Goal: Task Accomplishment & Management: Manage account settings

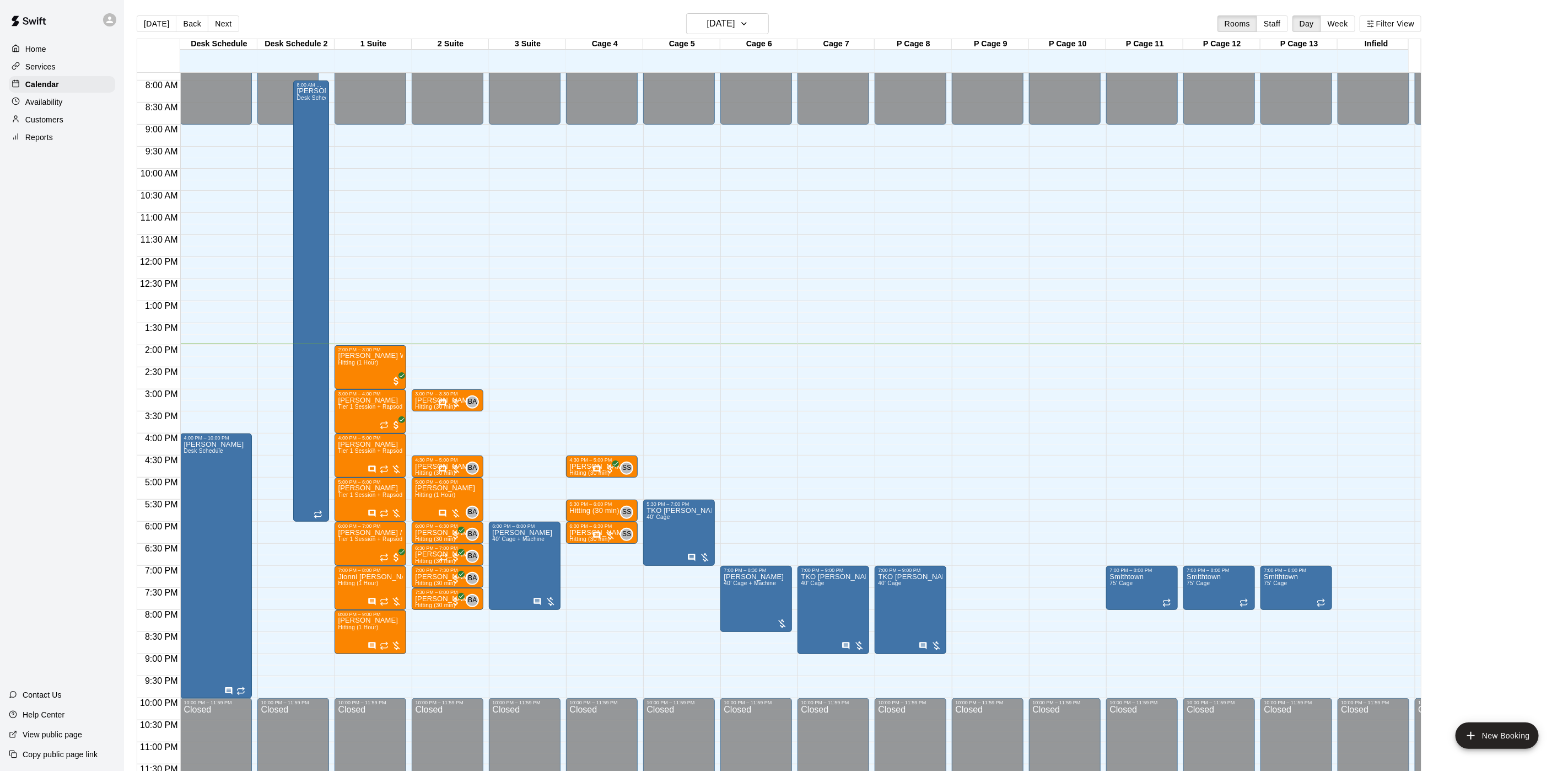
scroll to position [361, 0]
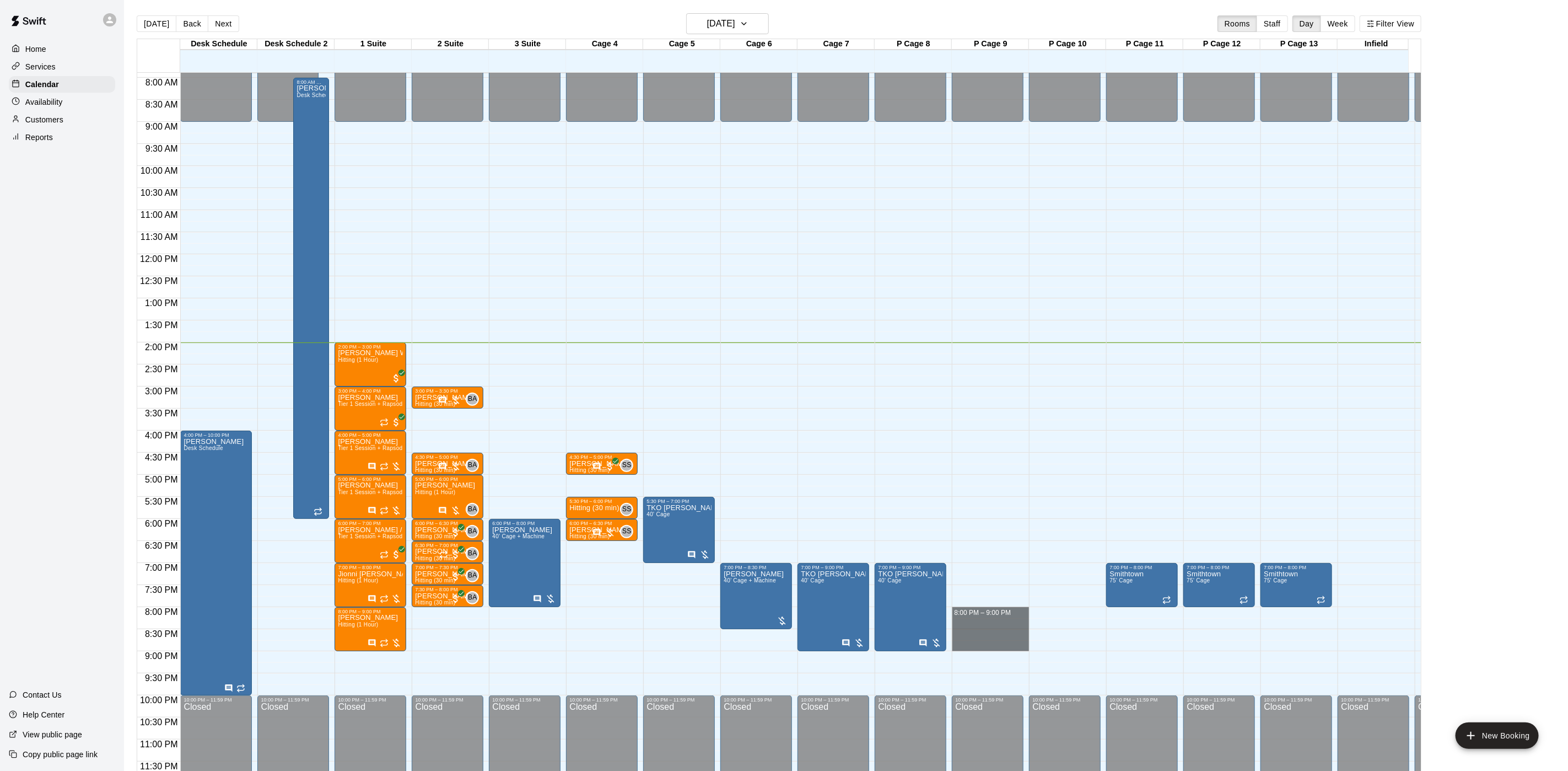
drag, startPoint x: 973, startPoint y: 599, endPoint x: 977, endPoint y: 630, distance: 31.3
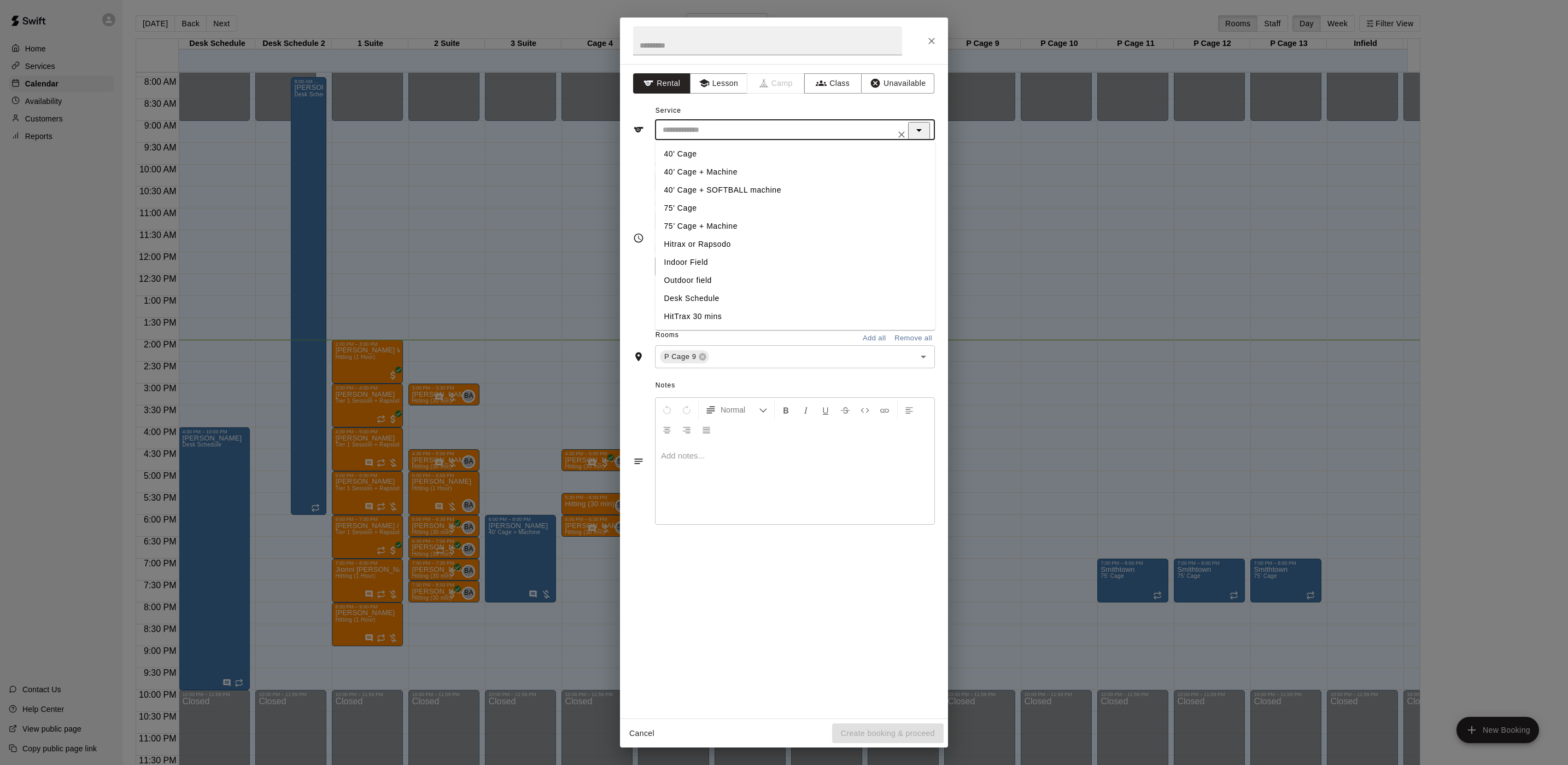
click at [680, 125] on input "text" at bounding box center [779, 129] width 241 height 13
click at [698, 209] on li "75' Cage" at bounding box center [795, 208] width 280 height 18
type input "********"
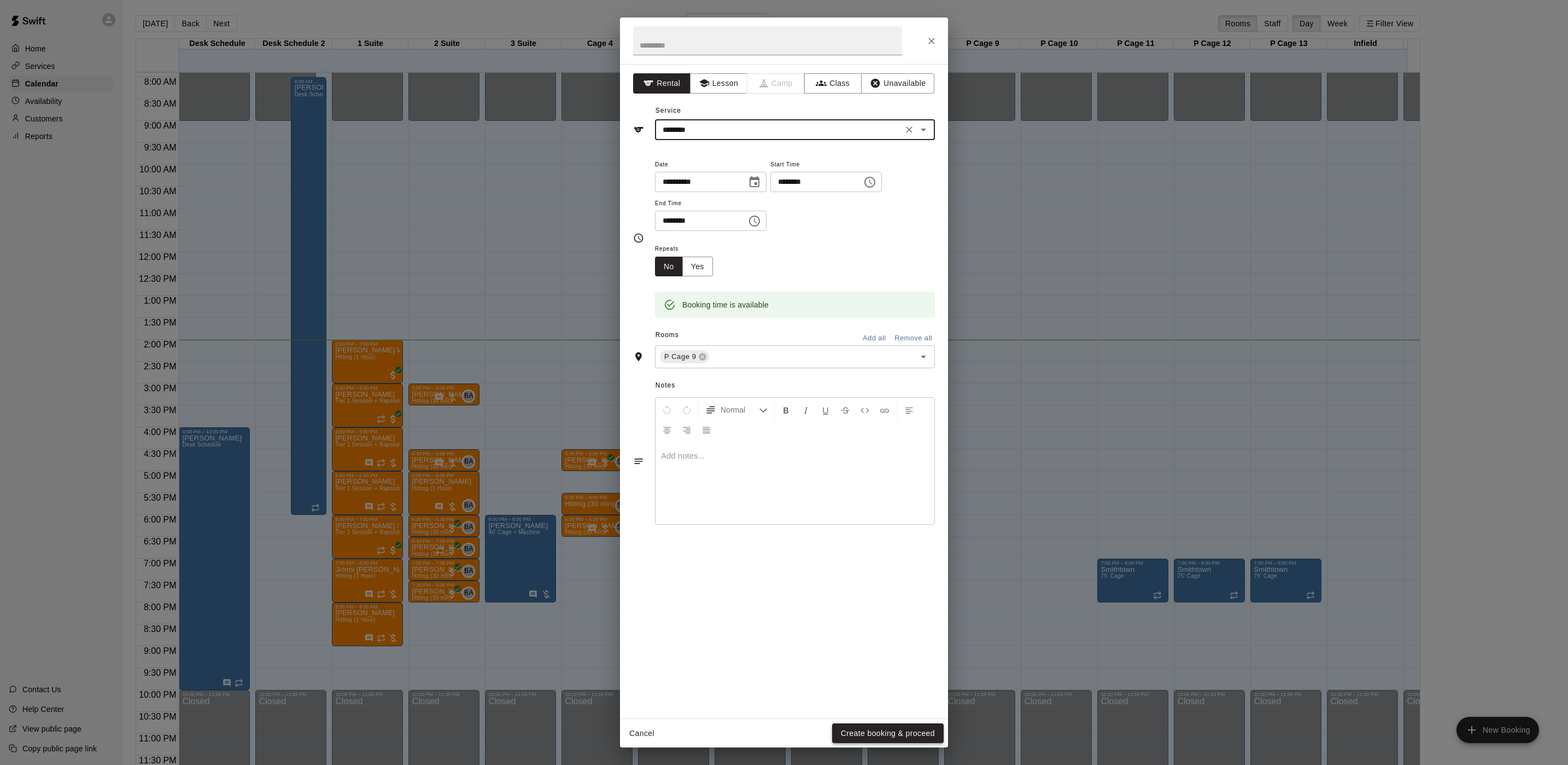
click at [847, 728] on button "Create booking & proceed" at bounding box center [888, 733] width 112 height 20
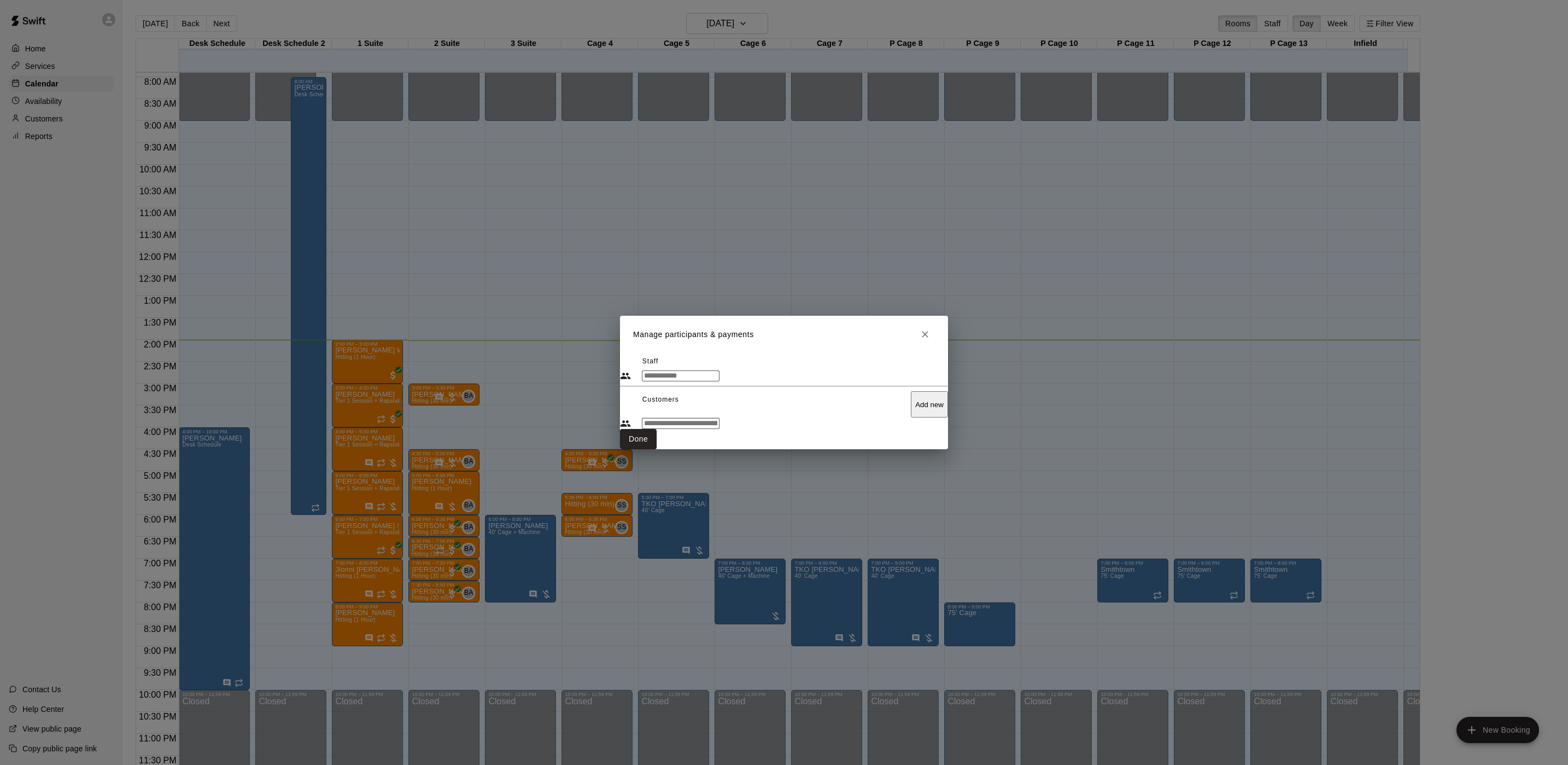
click at [719, 418] on input "Start typing to search customers..." at bounding box center [681, 423] width 77 height 11
click at [657, 449] on button "Done" at bounding box center [638, 438] width 36 height 20
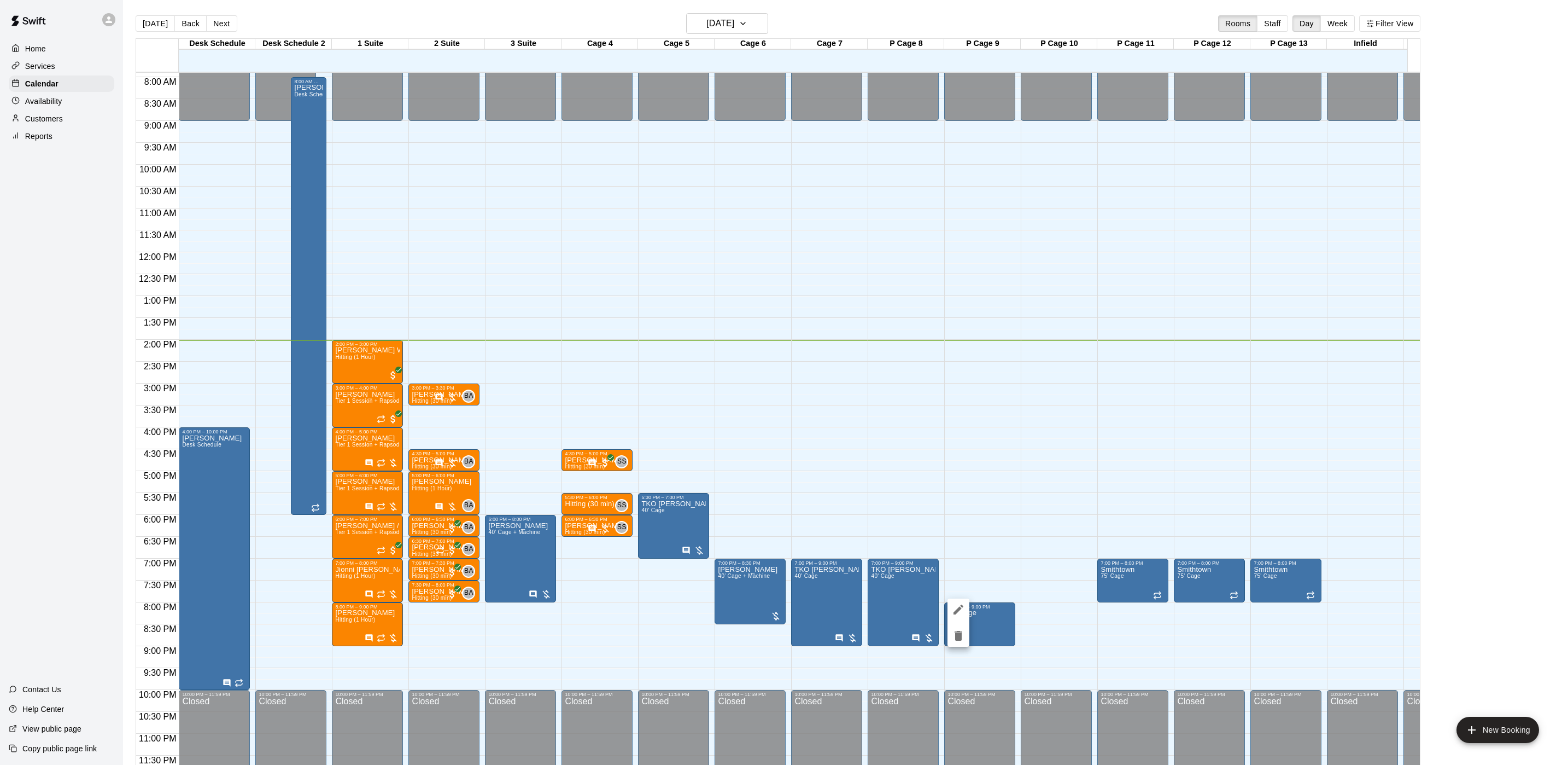
click at [965, 612] on icon "edit" at bounding box center [959, 609] width 13 height 13
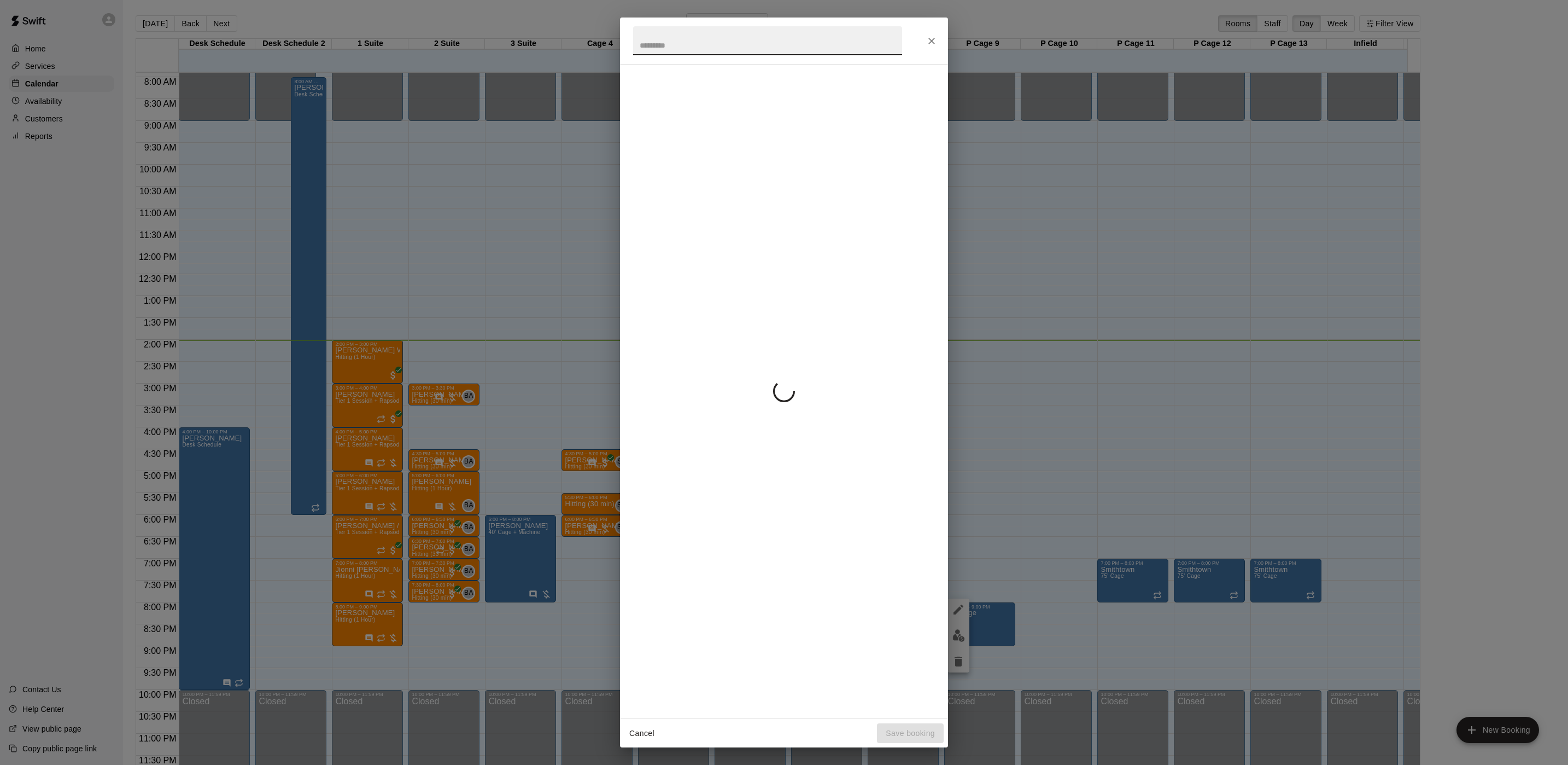
click at [1196, 388] on div "Cancel Save booking" at bounding box center [784, 382] width 1568 height 765
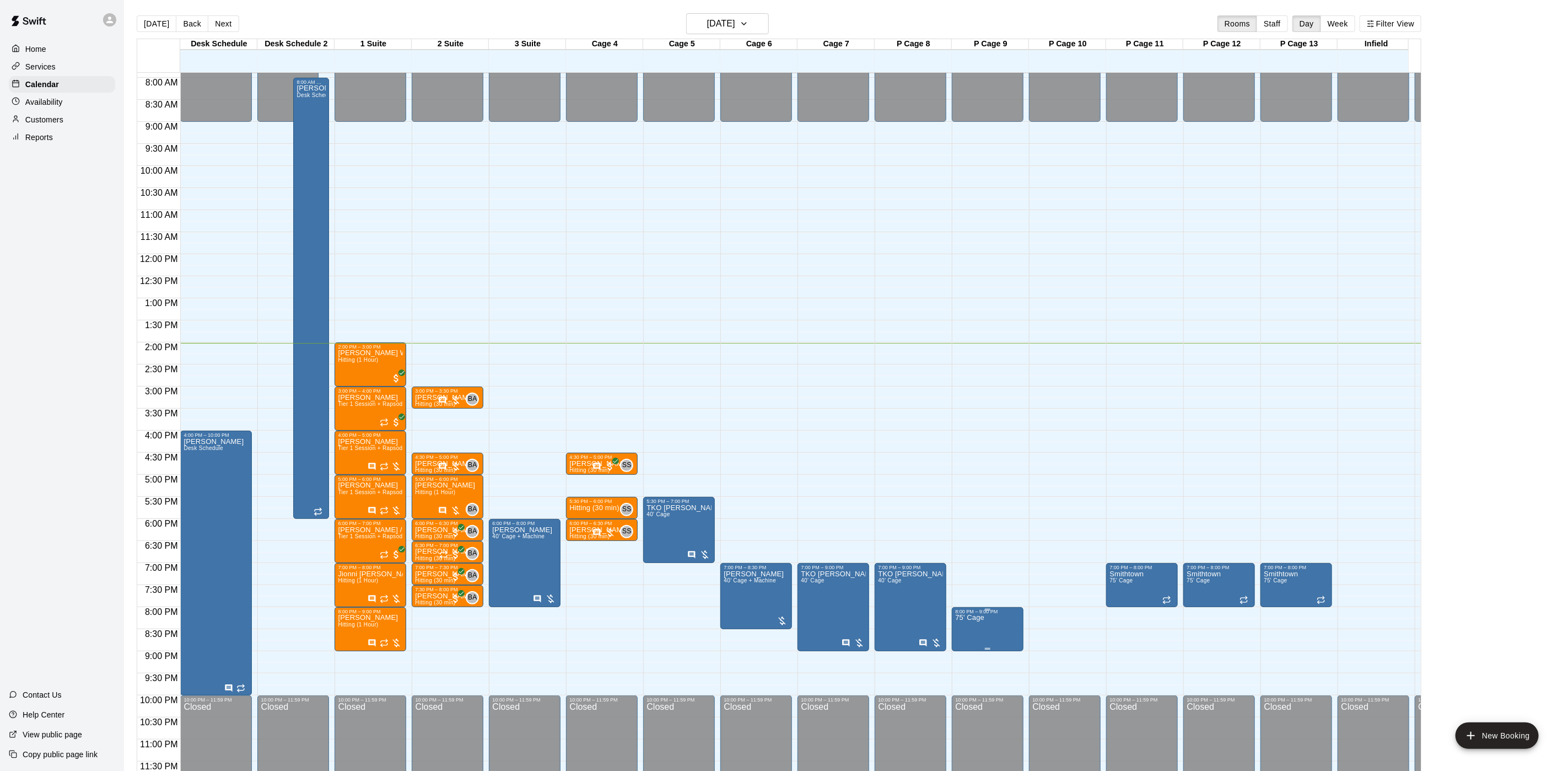
click at [983, 617] on p "75' Cage" at bounding box center [970, 617] width 29 height 0
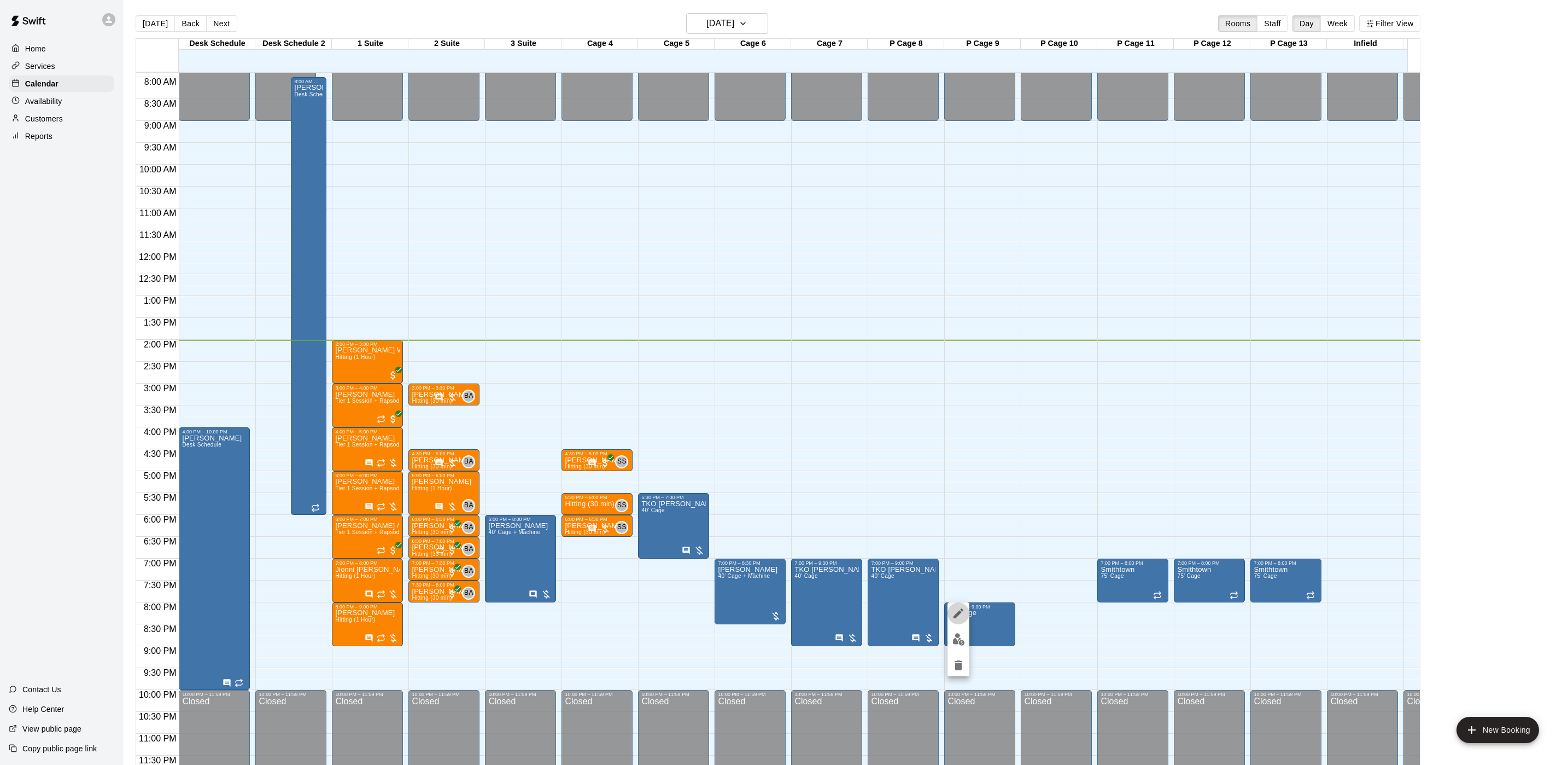
click at [963, 609] on icon "edit" at bounding box center [959, 613] width 13 height 13
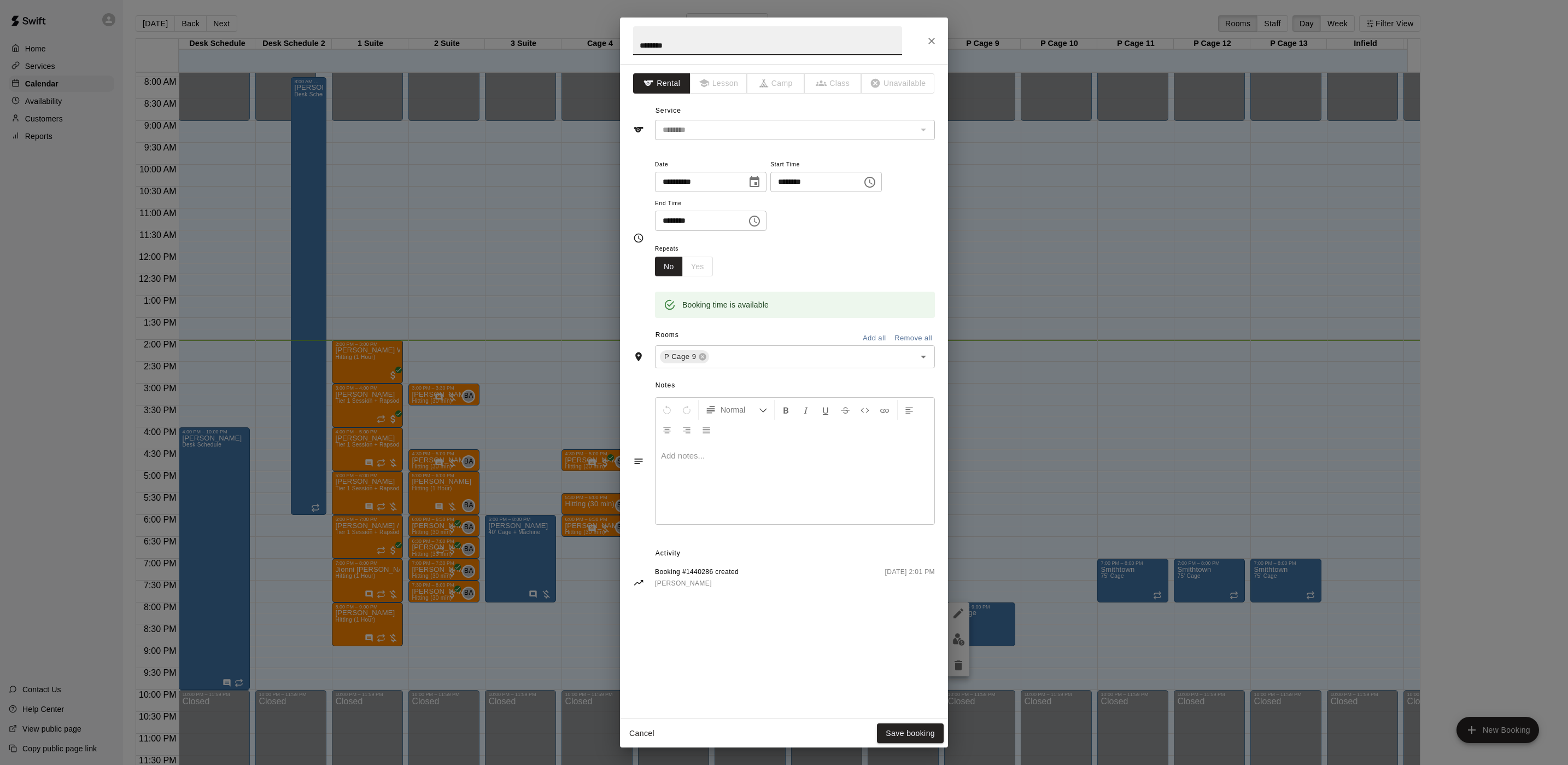
click at [732, 439] on div "Normal" at bounding box center [794, 419] width 279 height 44
click at [728, 461] on p at bounding box center [795, 455] width 268 height 11
click at [907, 714] on div "**********" at bounding box center [784, 391] width 328 height 654
click at [907, 720] on div "Cancel Save booking" at bounding box center [784, 733] width 328 height 29
click at [912, 726] on button "Save booking" at bounding box center [910, 733] width 67 height 20
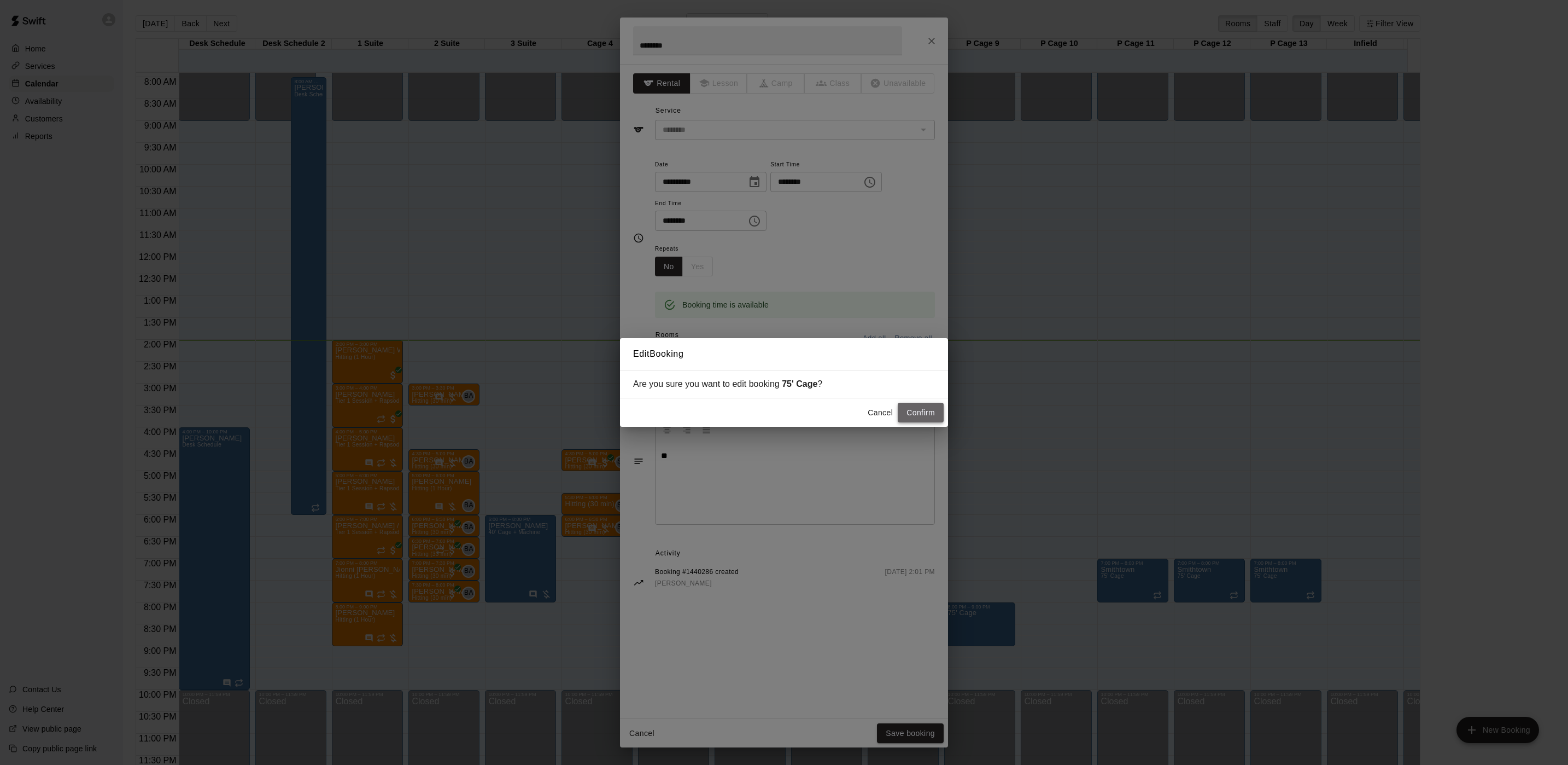
click at [912, 422] on button "Confirm" at bounding box center [921, 412] width 46 height 20
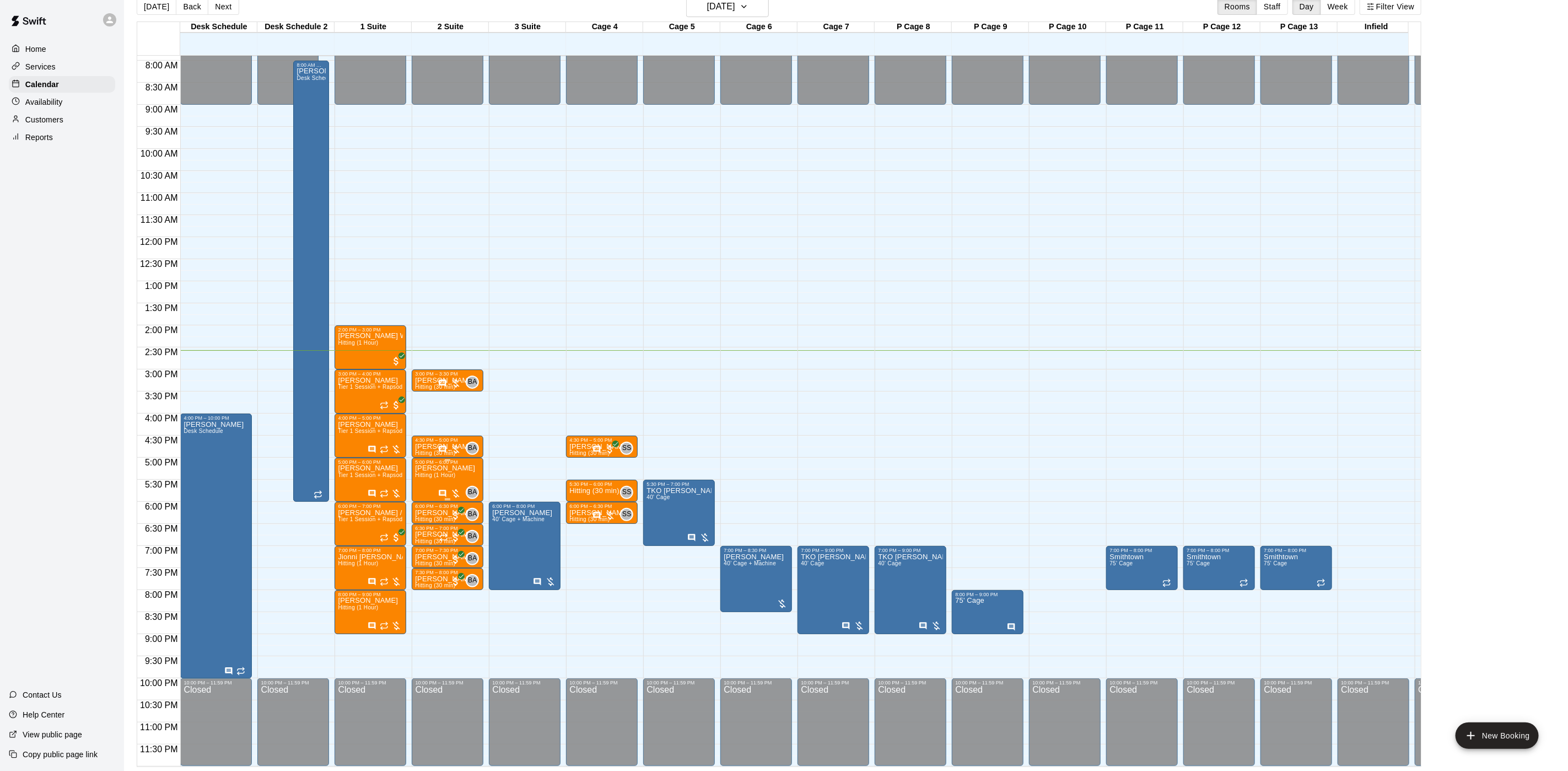
click at [454, 472] on span "Hitting (1 Hour)" at bounding box center [436, 475] width 40 height 6
click at [455, 472] on span "Hitting (1 Hour)" at bounding box center [436, 475] width 40 height 6
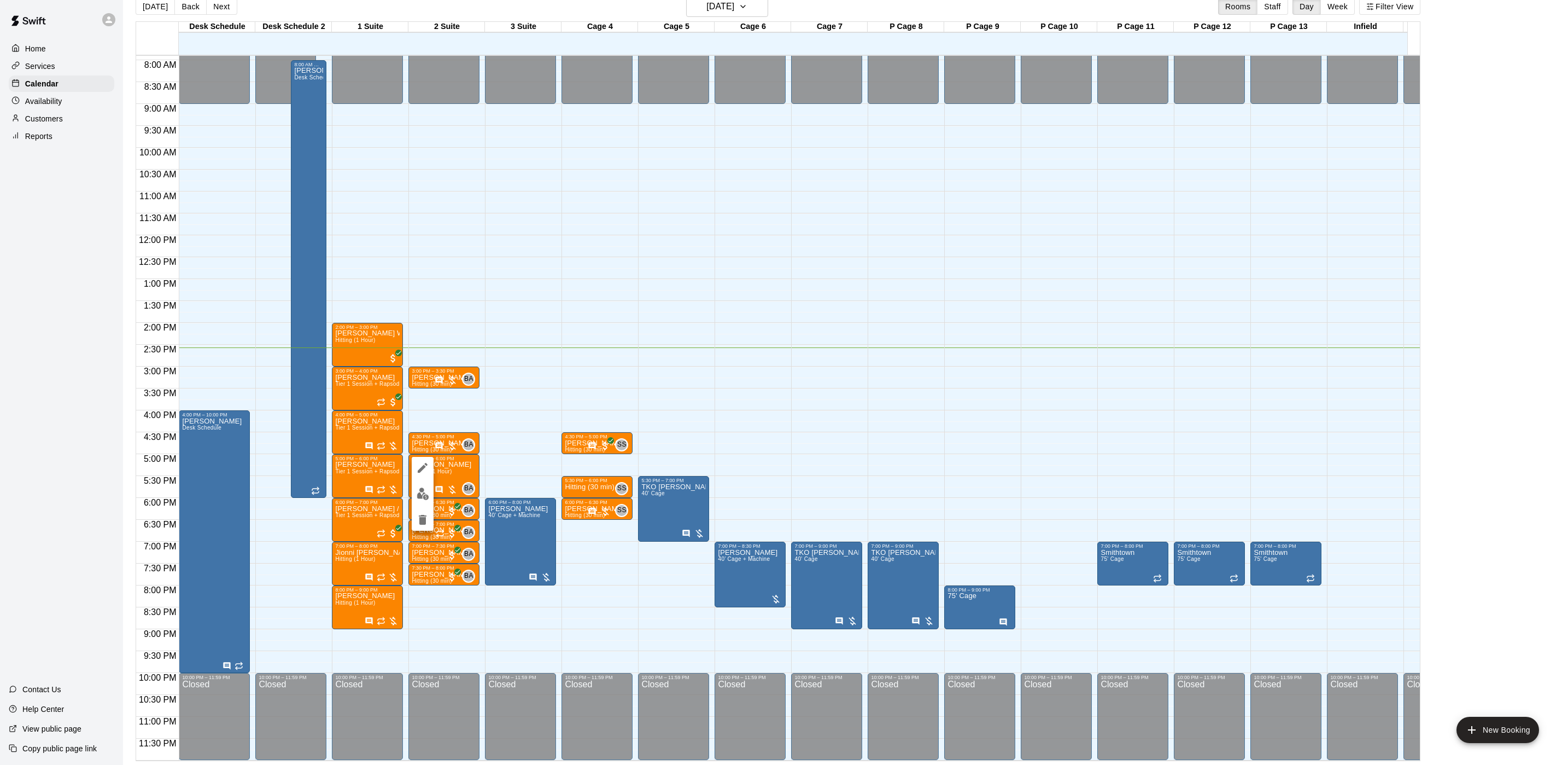
click at [425, 470] on icon "edit" at bounding box center [422, 468] width 13 height 13
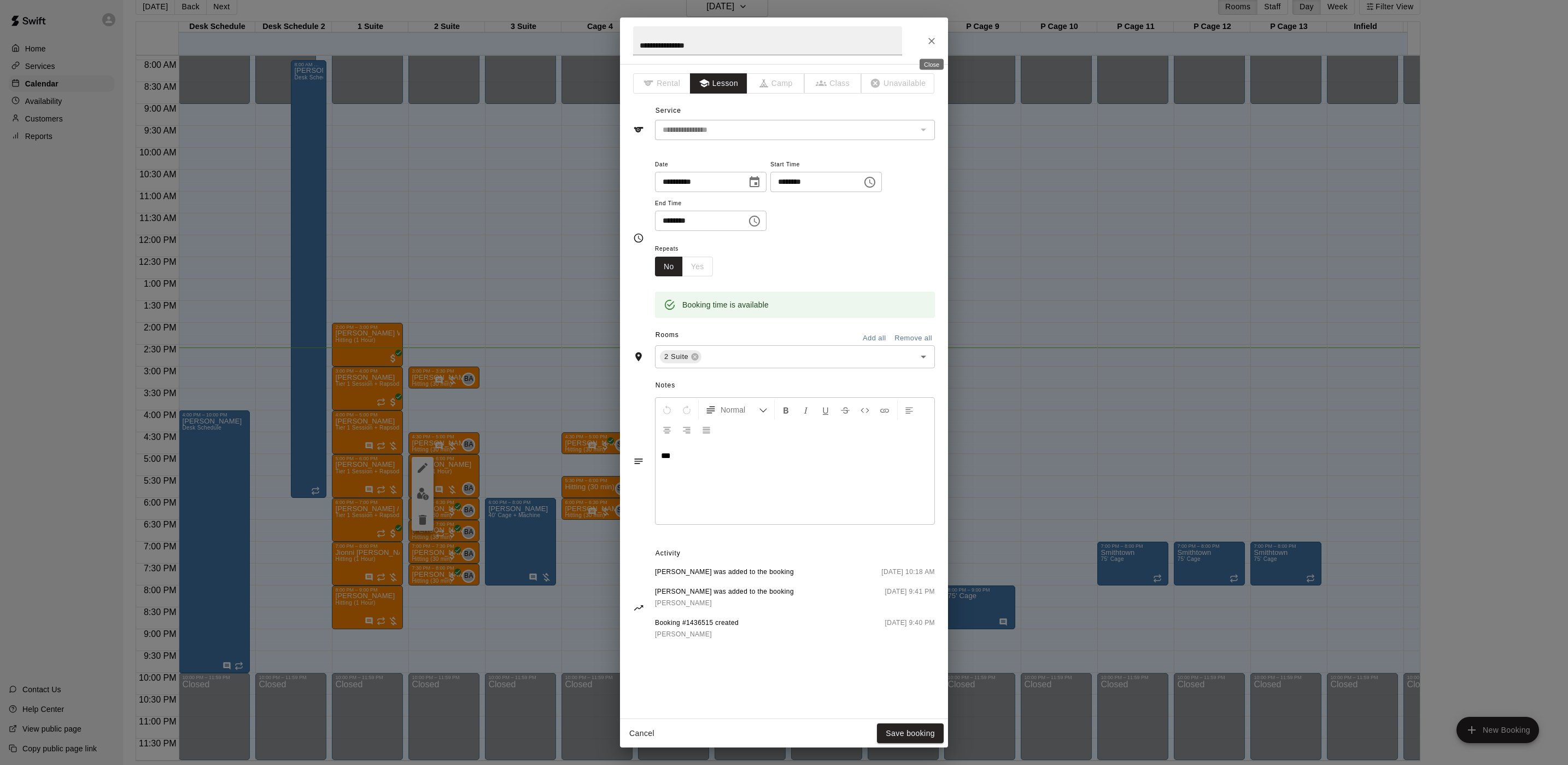
click at [930, 46] on icon "Close" at bounding box center [931, 41] width 11 height 11
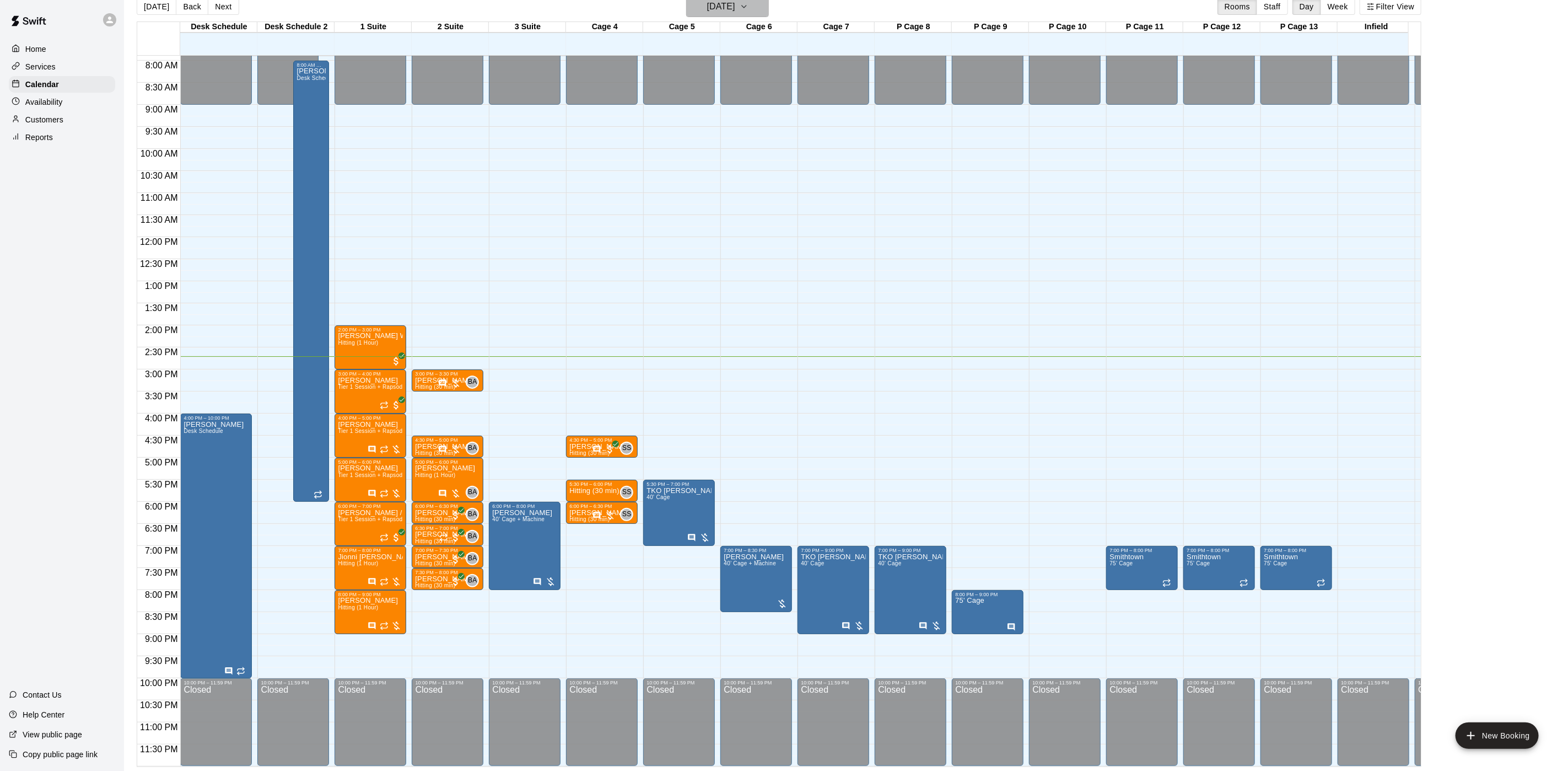
click at [748, 12] on icon "button" at bounding box center [744, 7] width 9 height 14
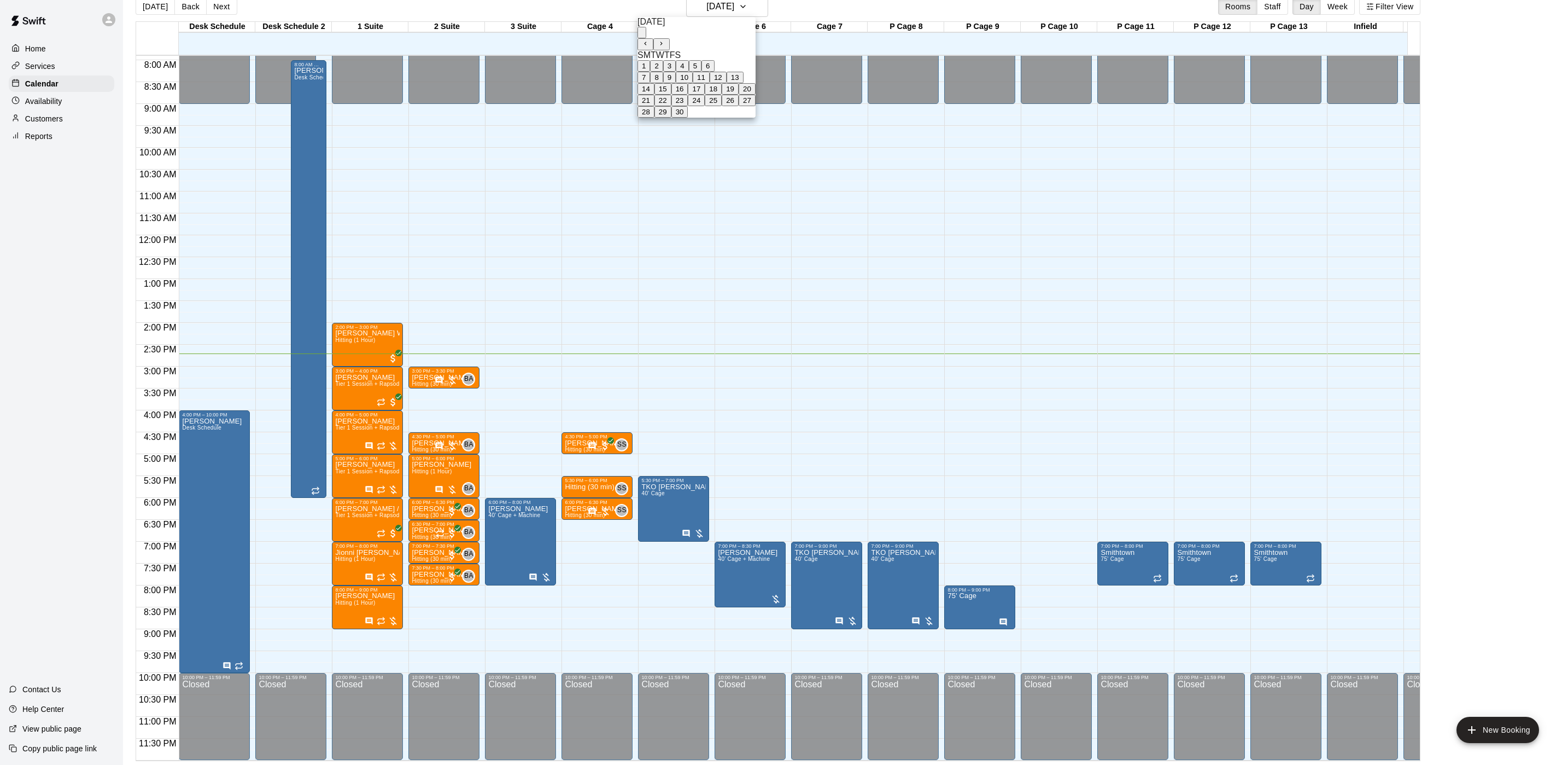
click at [672, 106] on button "22" at bounding box center [663, 100] width 17 height 11
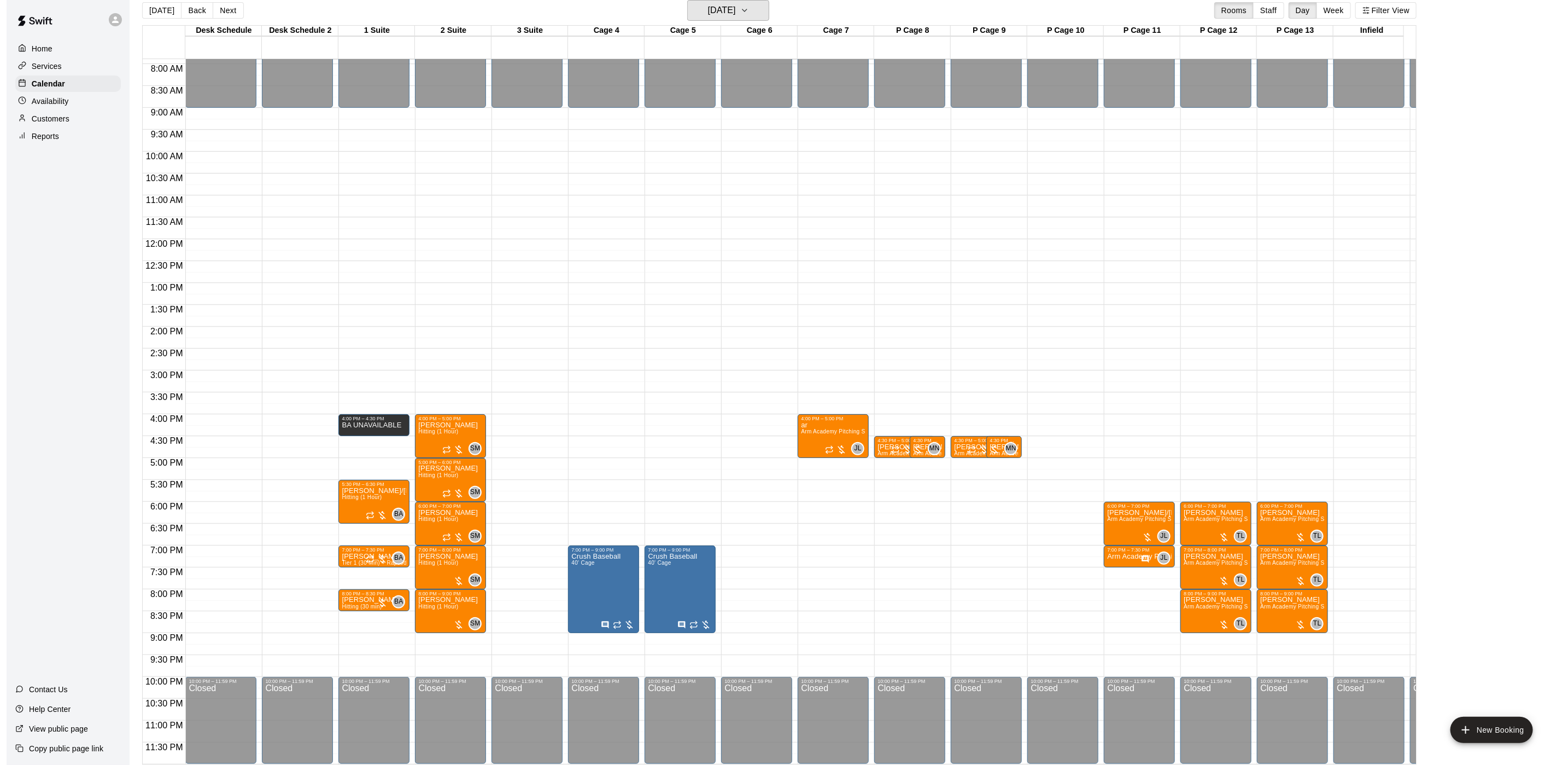
scroll to position [17, 0]
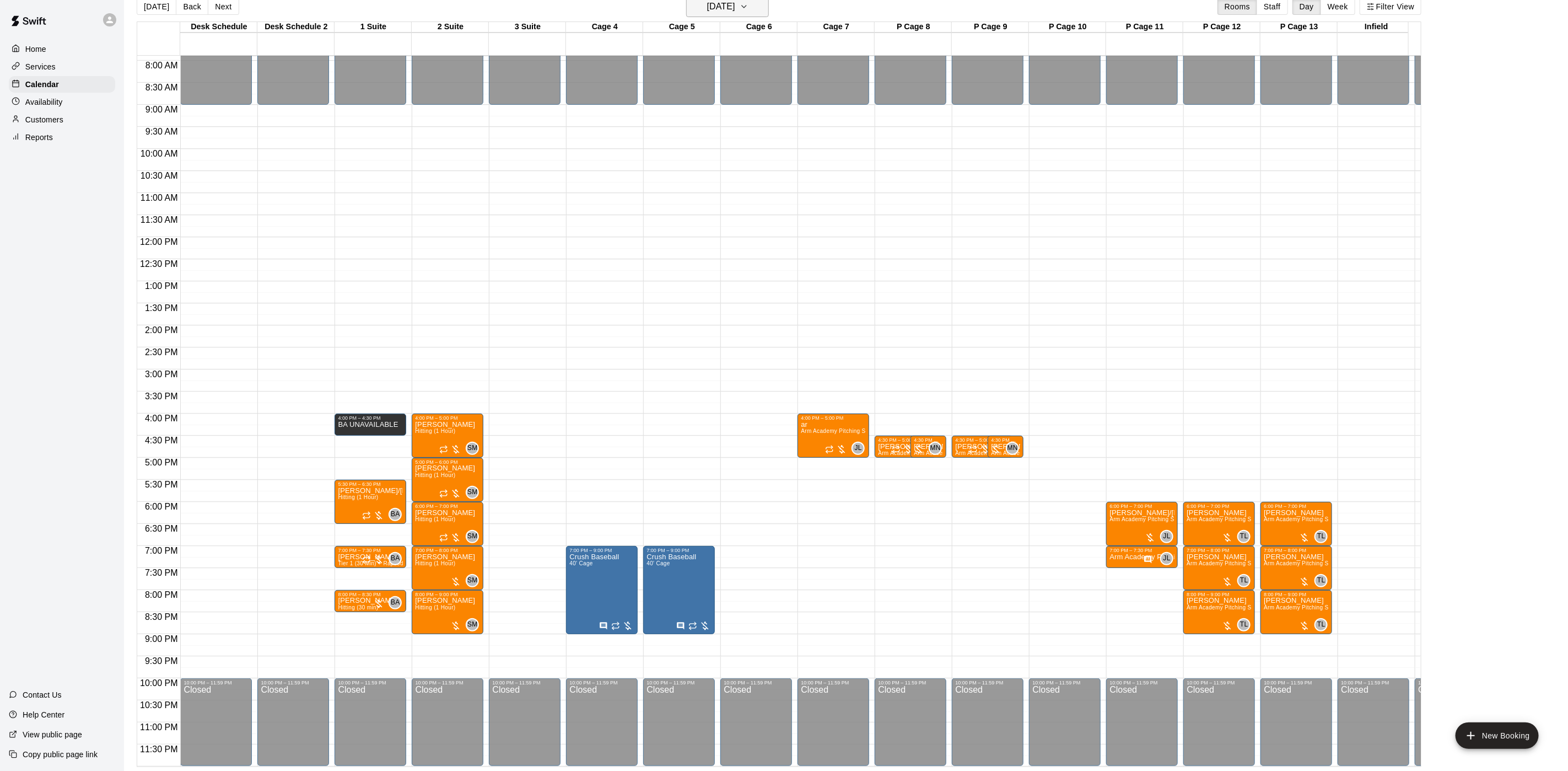
click at [736, 11] on h6 "[DATE]" at bounding box center [721, 7] width 28 height 16
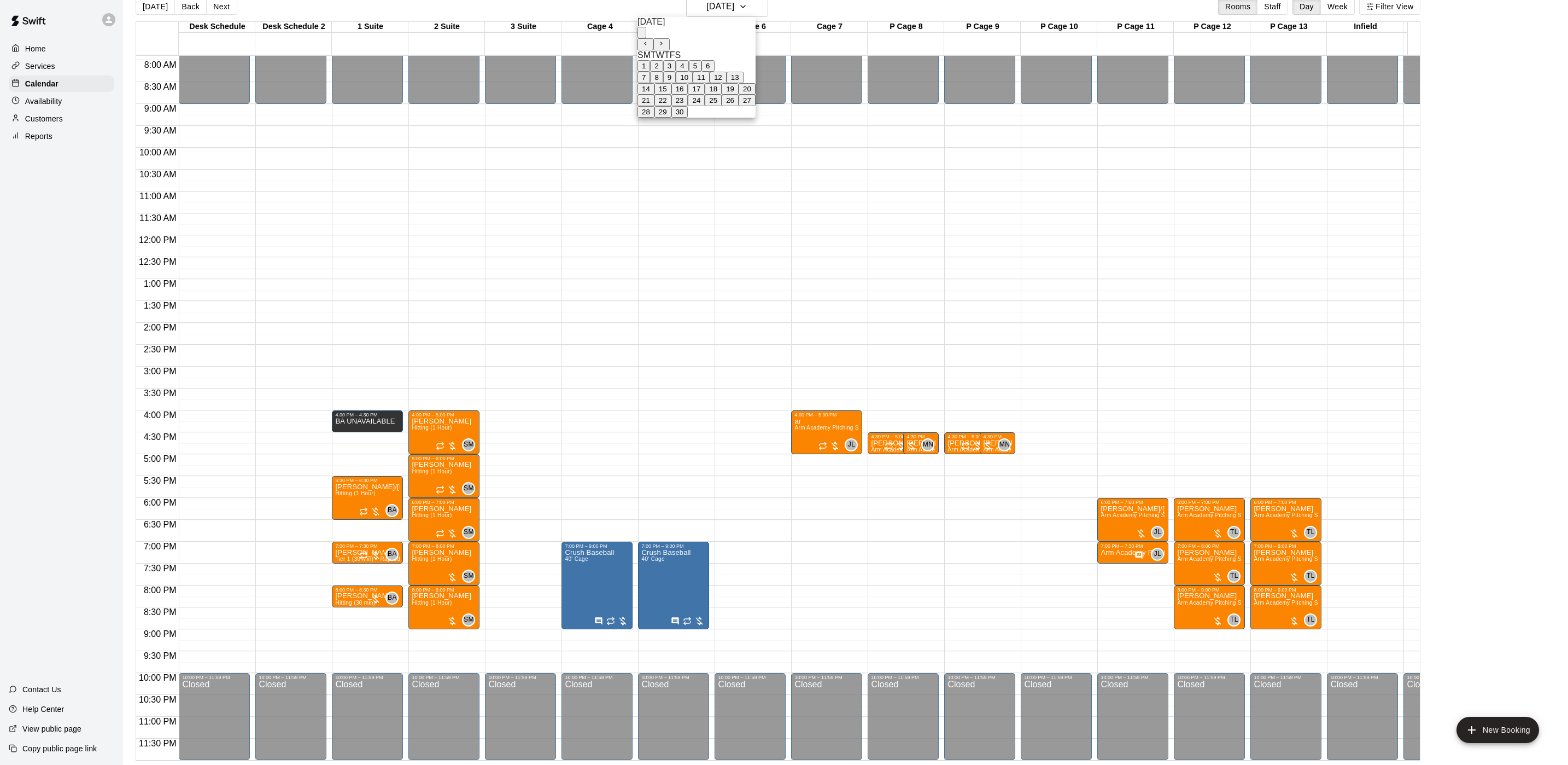
click at [753, 9] on div at bounding box center [784, 382] width 1568 height 765
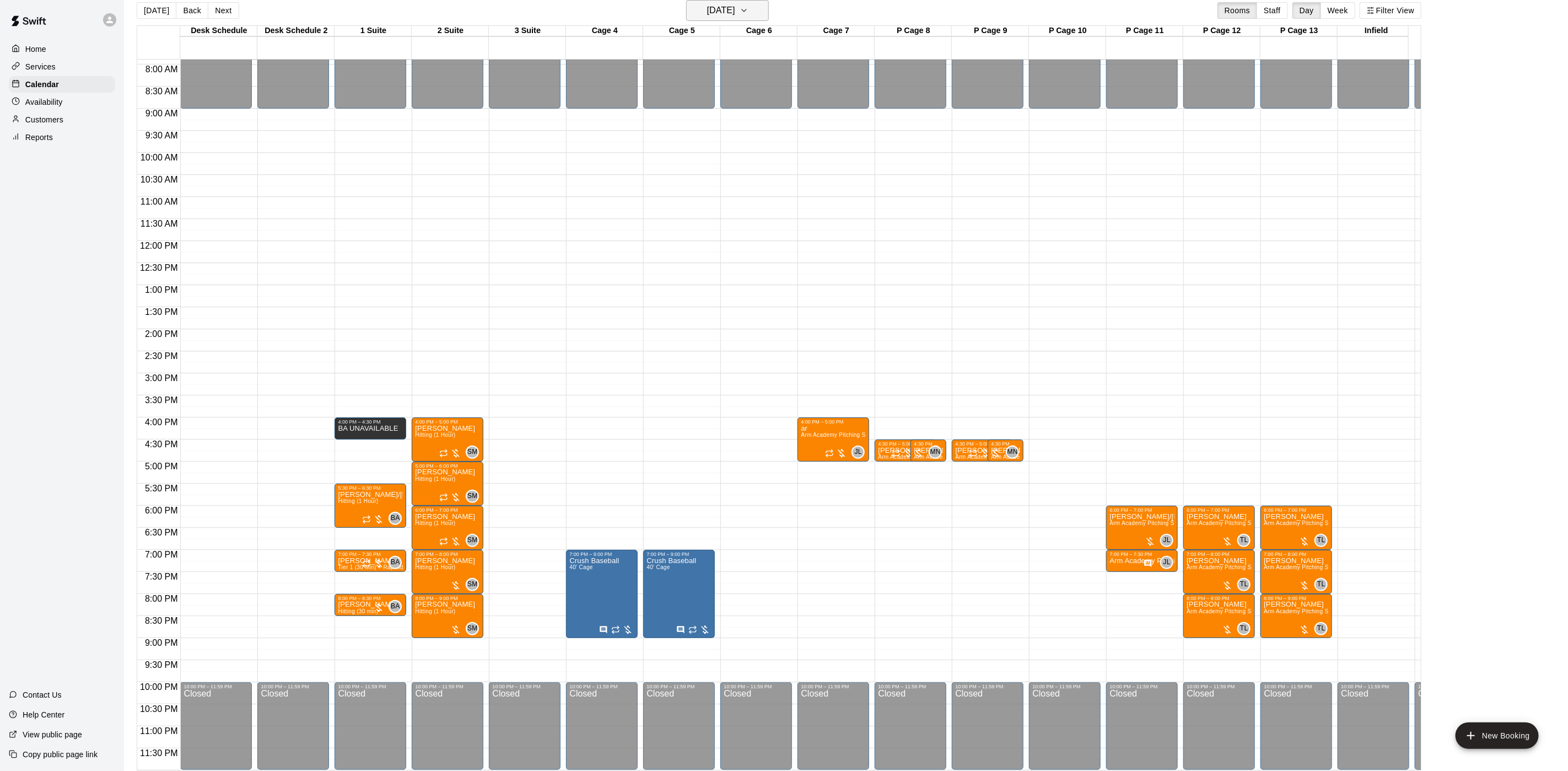
click at [735, 11] on h6 "[DATE]" at bounding box center [721, 10] width 28 height 16
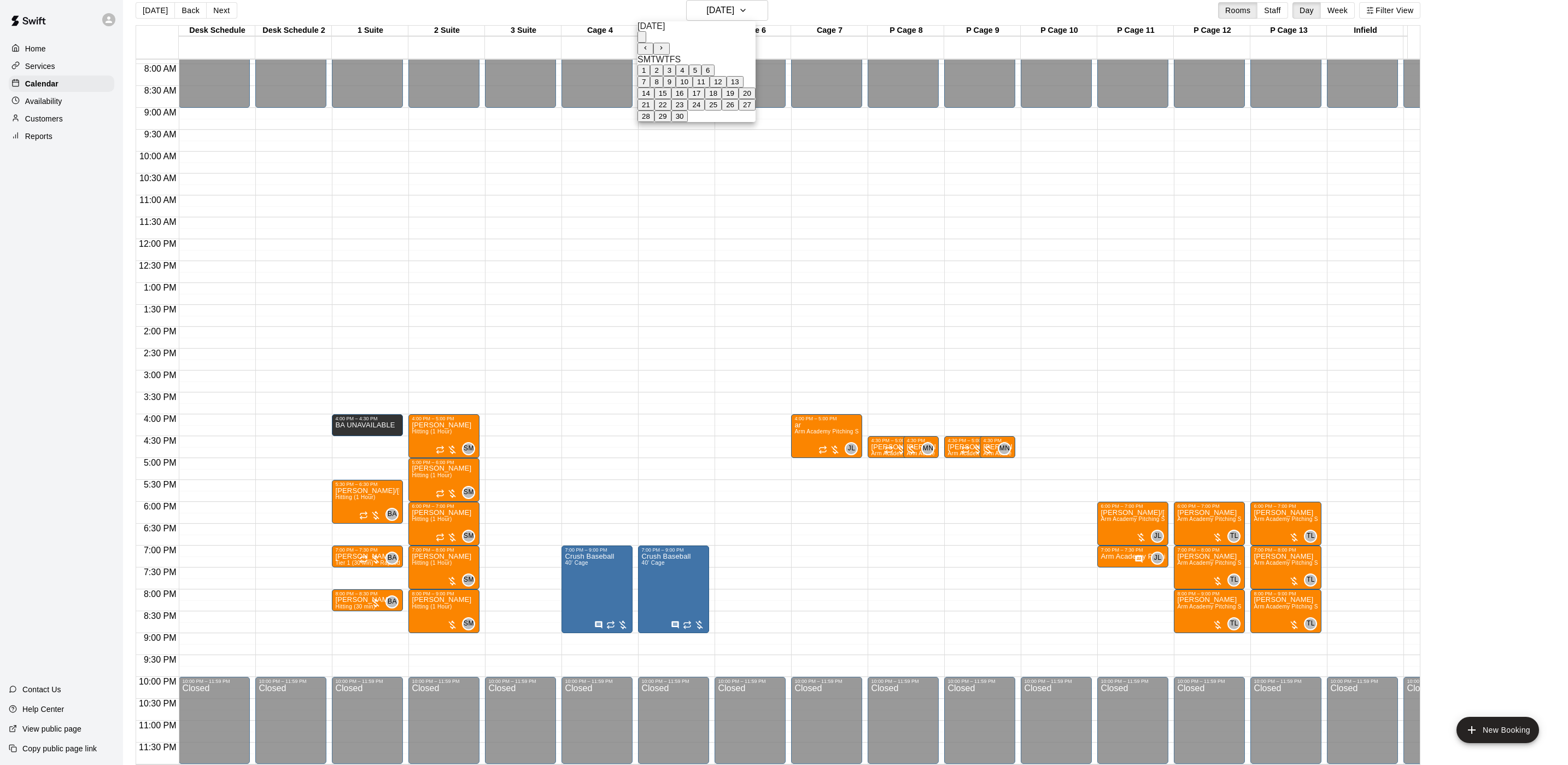
click at [722, 99] on button "18" at bounding box center [713, 93] width 17 height 11
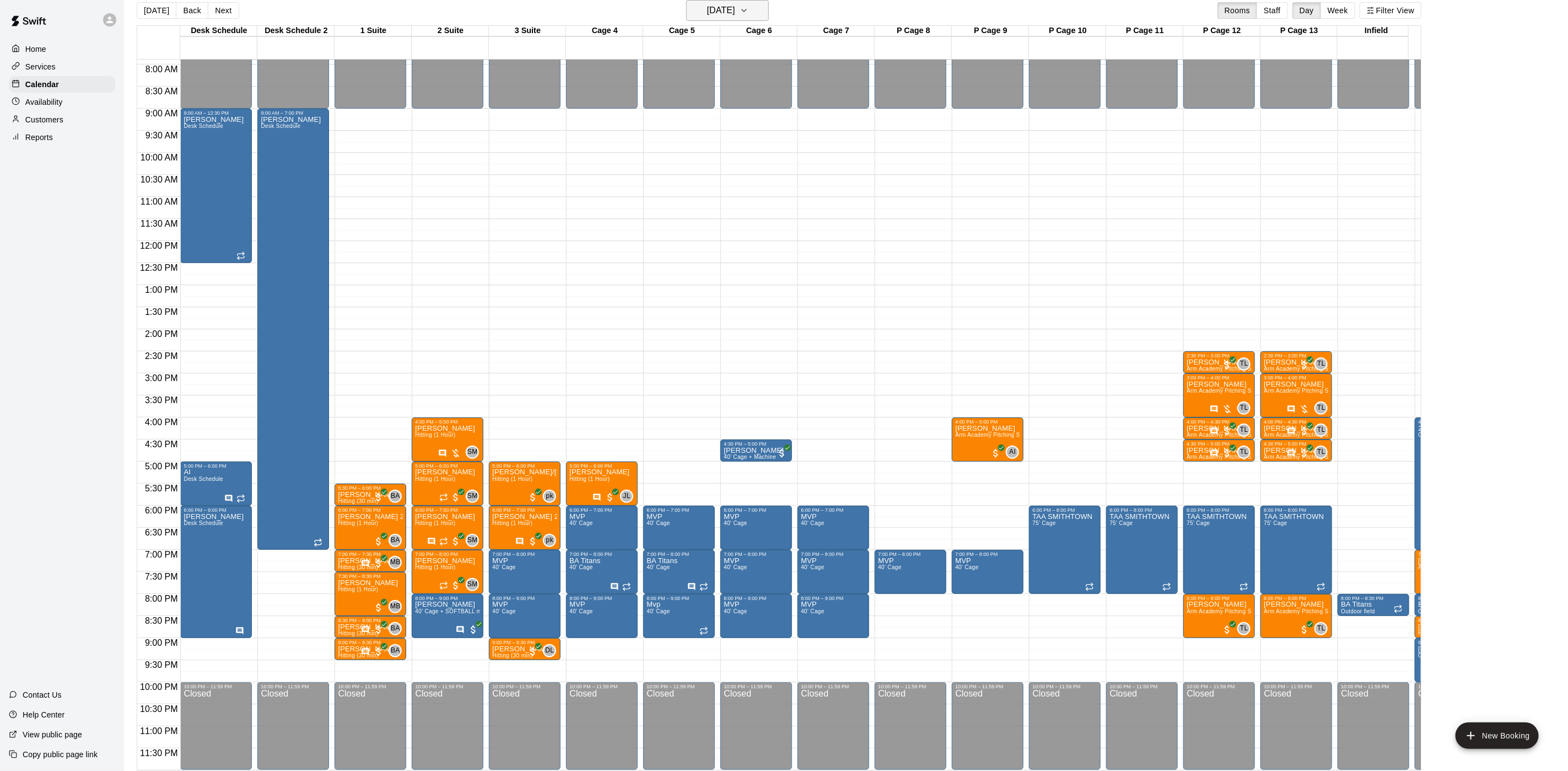
click at [759, 4] on button "[DATE]" at bounding box center [727, 10] width 82 height 21
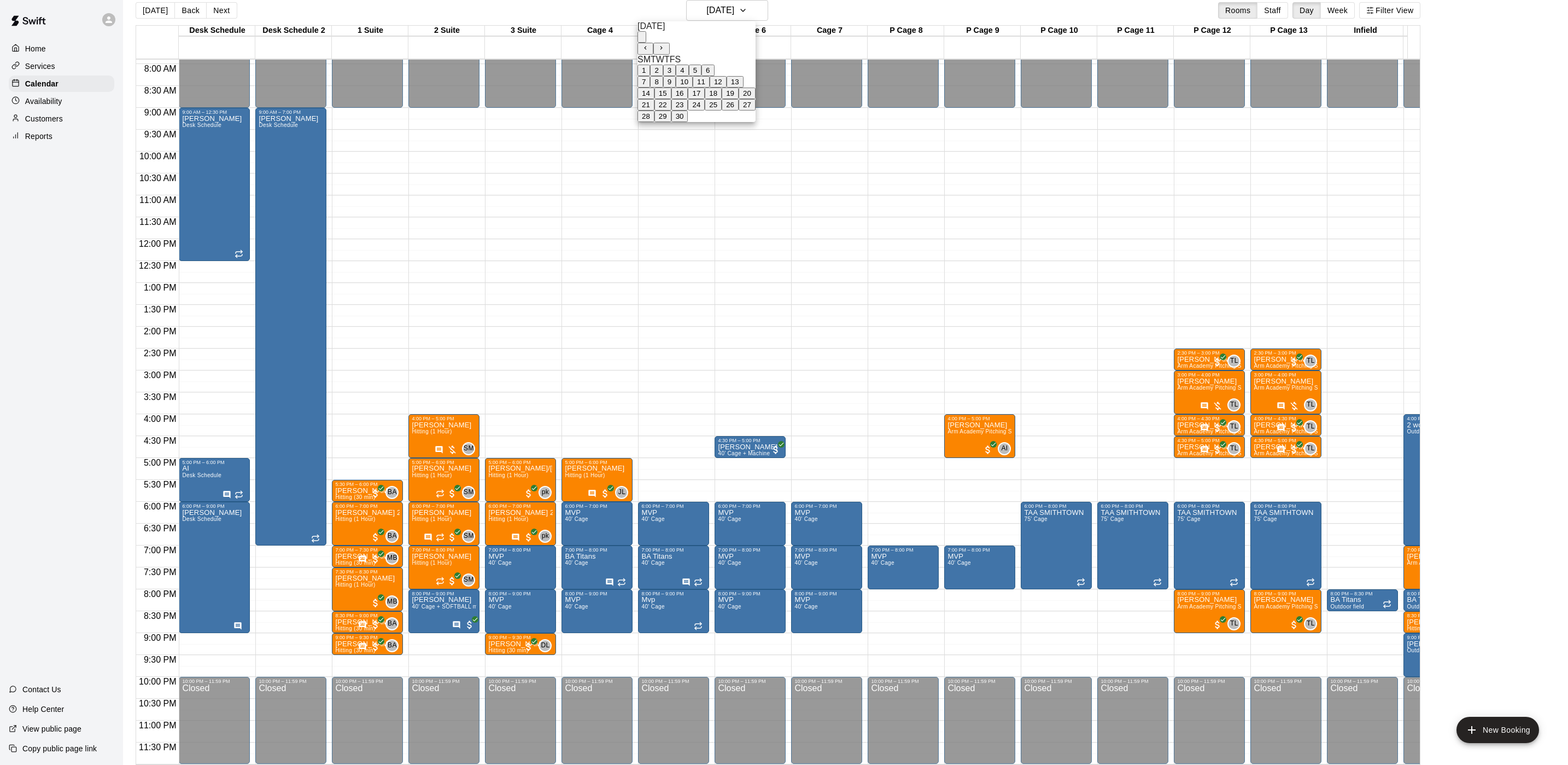
click at [688, 99] on button "16" at bounding box center [680, 93] width 17 height 11
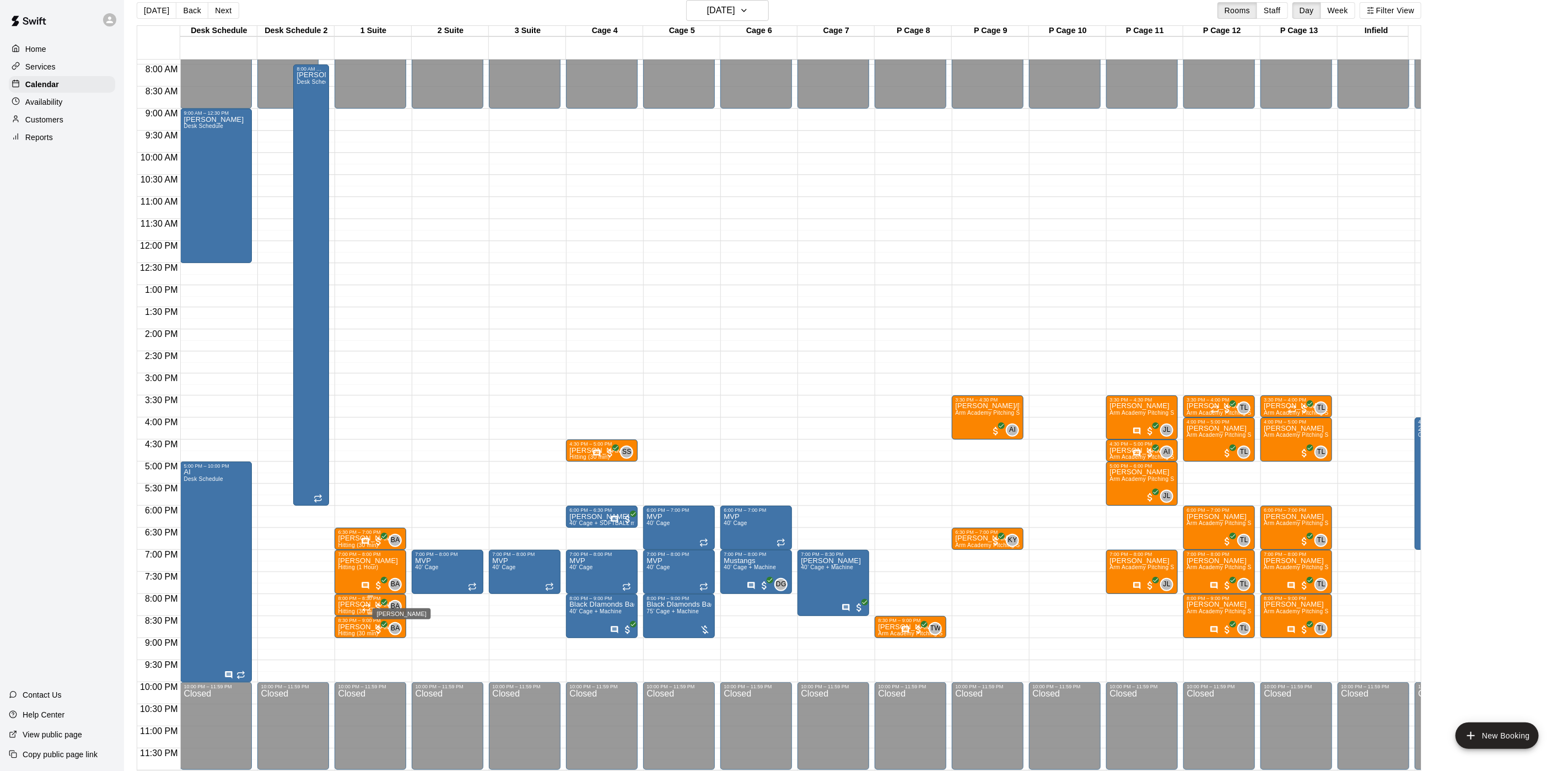
click at [392, 601] on span "BA" at bounding box center [395, 606] width 9 height 11
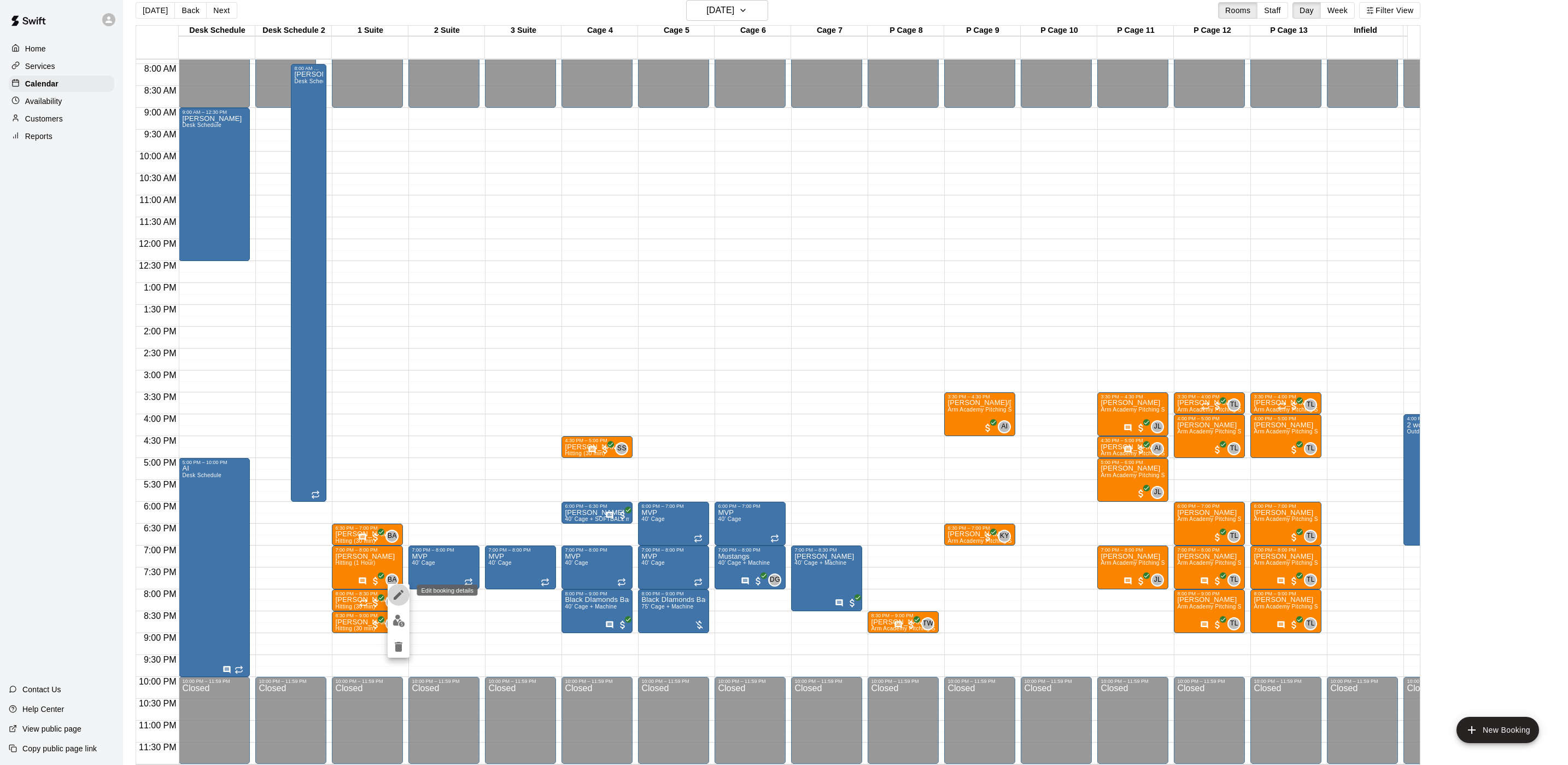
click at [402, 596] on icon "edit" at bounding box center [399, 595] width 13 height 13
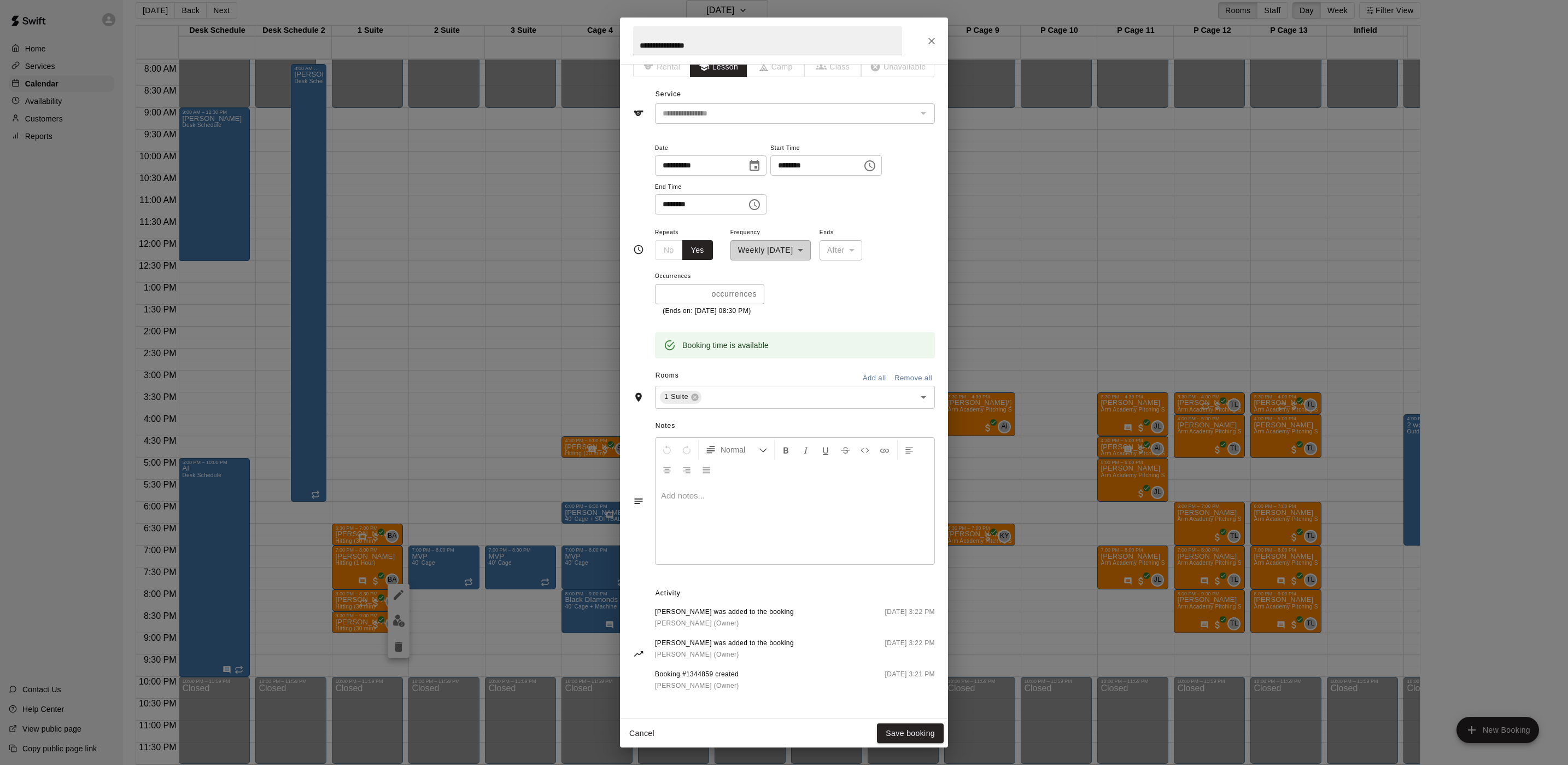
scroll to position [0, 0]
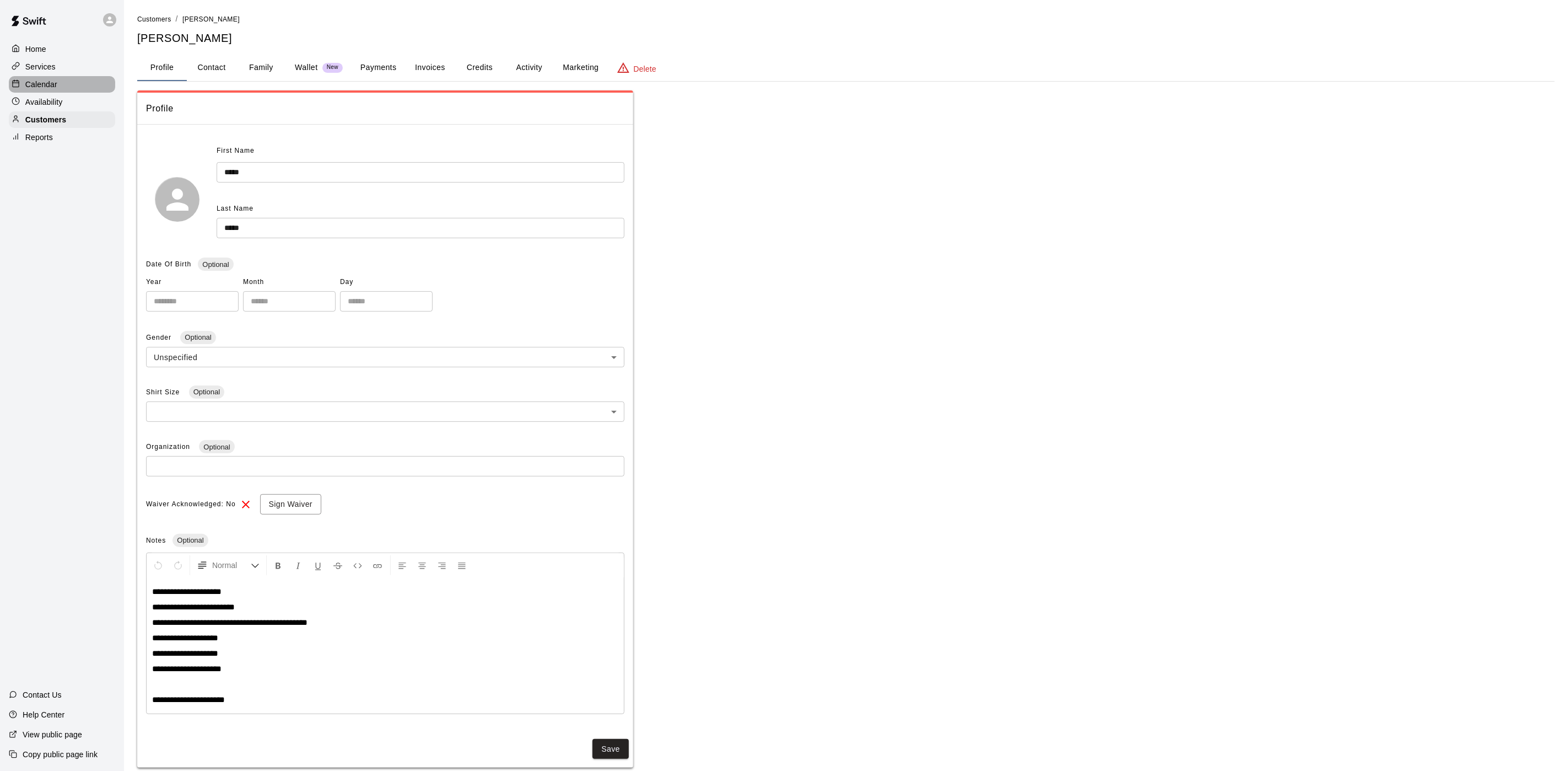
click at [76, 88] on div "Calendar" at bounding box center [62, 84] width 106 height 16
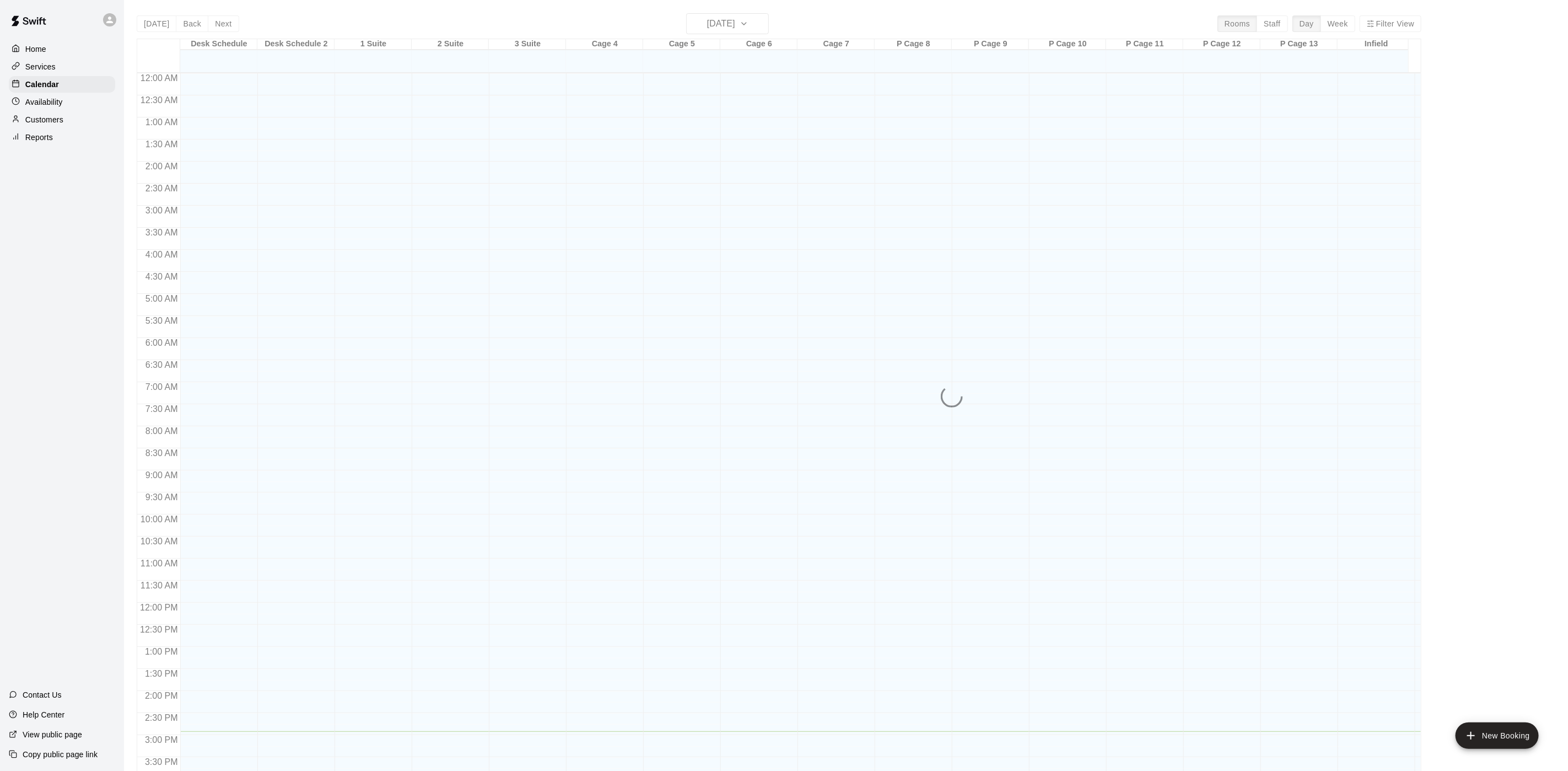
scroll to position [316, 0]
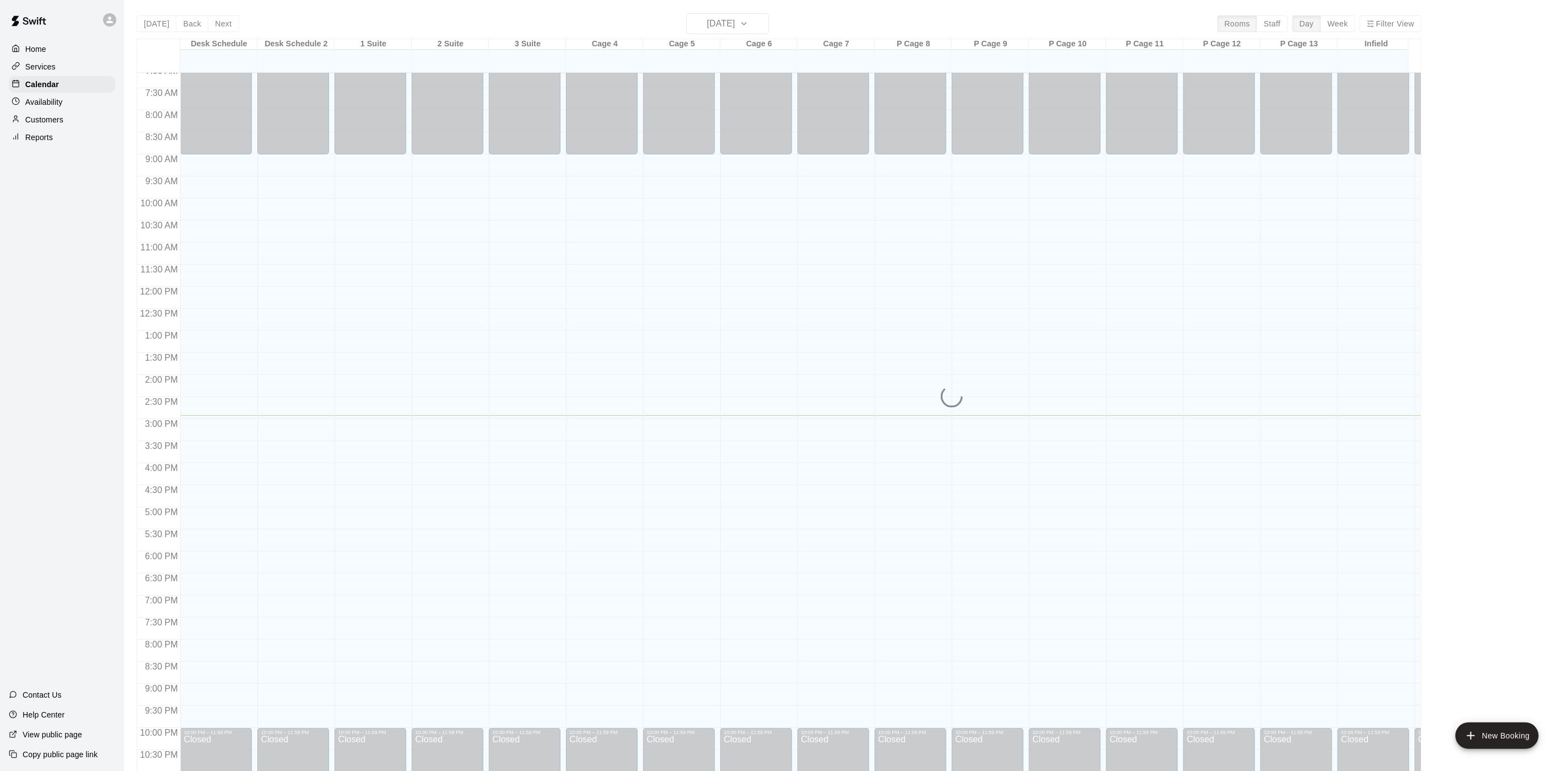
click at [733, 17] on div "Today Back Next Friday Sep 19 Rooms Staff Day Week Filter View Desk Schedule 19…" at bounding box center [778, 399] width 1285 height 771
click at [735, 20] on h6 "[DATE]" at bounding box center [721, 23] width 28 height 16
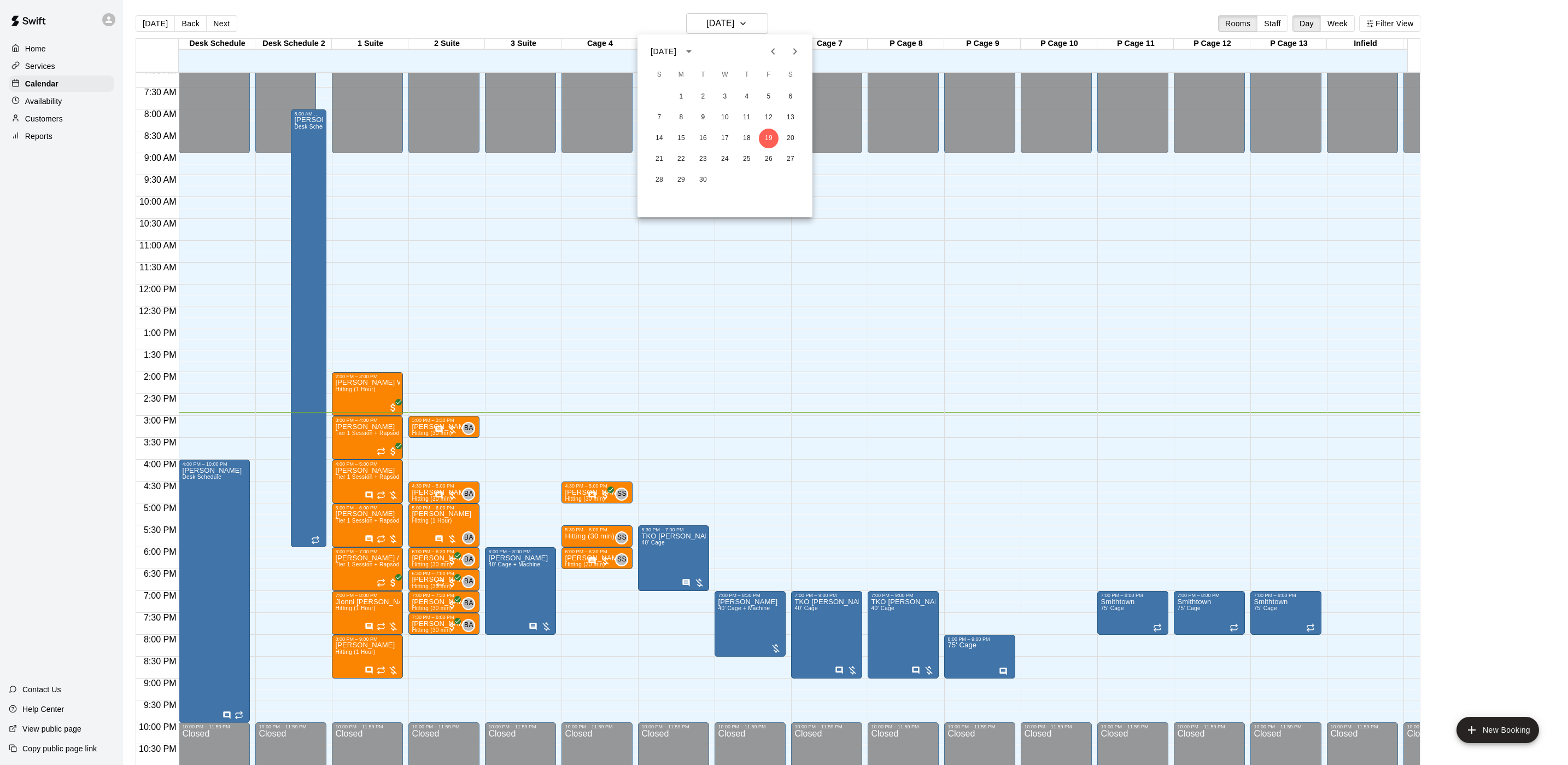
click at [785, 42] on div at bounding box center [784, 51] width 13 height 22
click at [788, 46] on button "Next month" at bounding box center [794, 51] width 22 height 22
click at [656, 124] on button "5" at bounding box center [659, 118] width 19 height 19
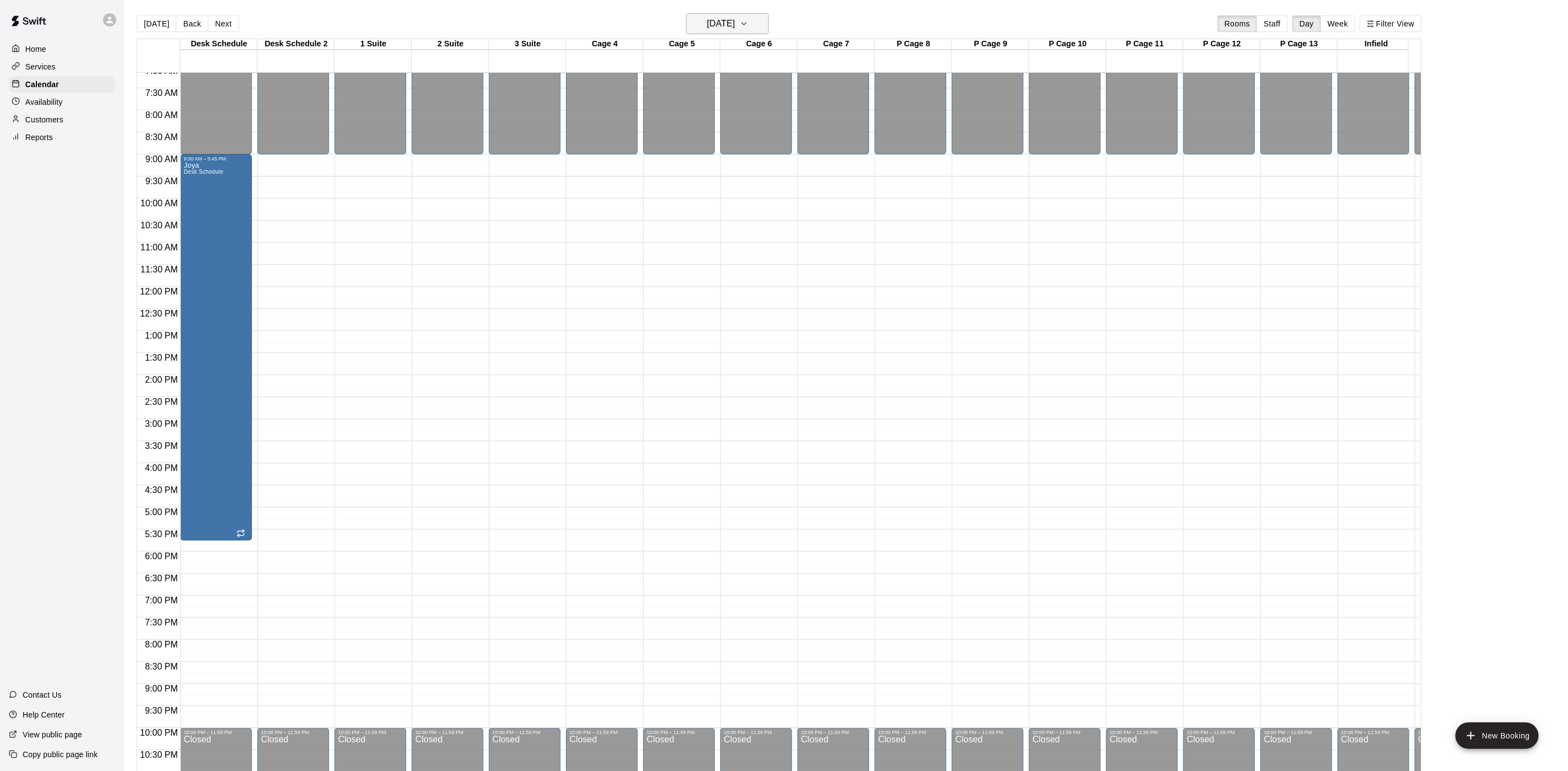
click at [736, 26] on h6 "Sunday Oct 05" at bounding box center [721, 23] width 28 height 16
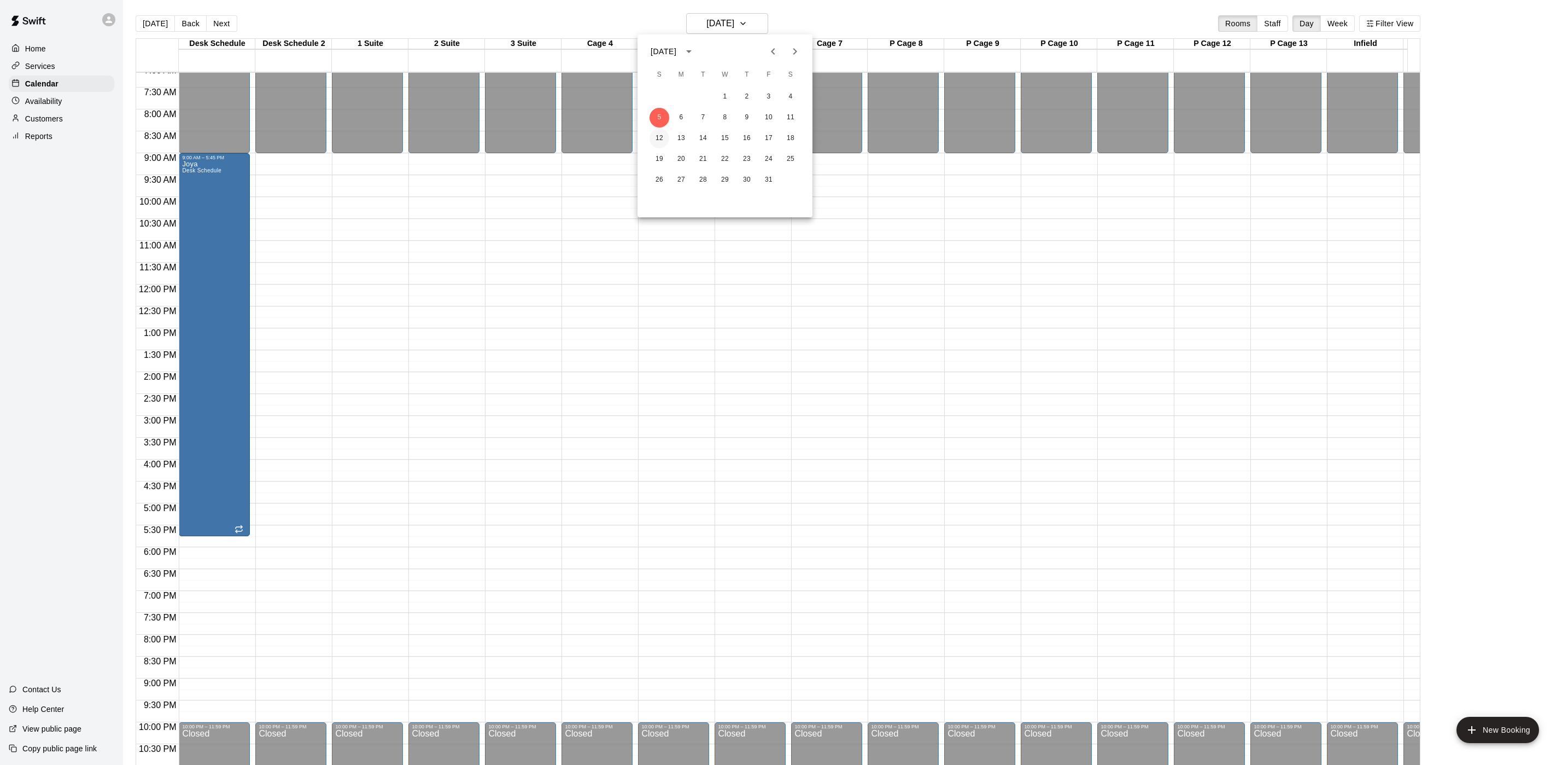
click at [653, 135] on button "12" at bounding box center [659, 138] width 19 height 19
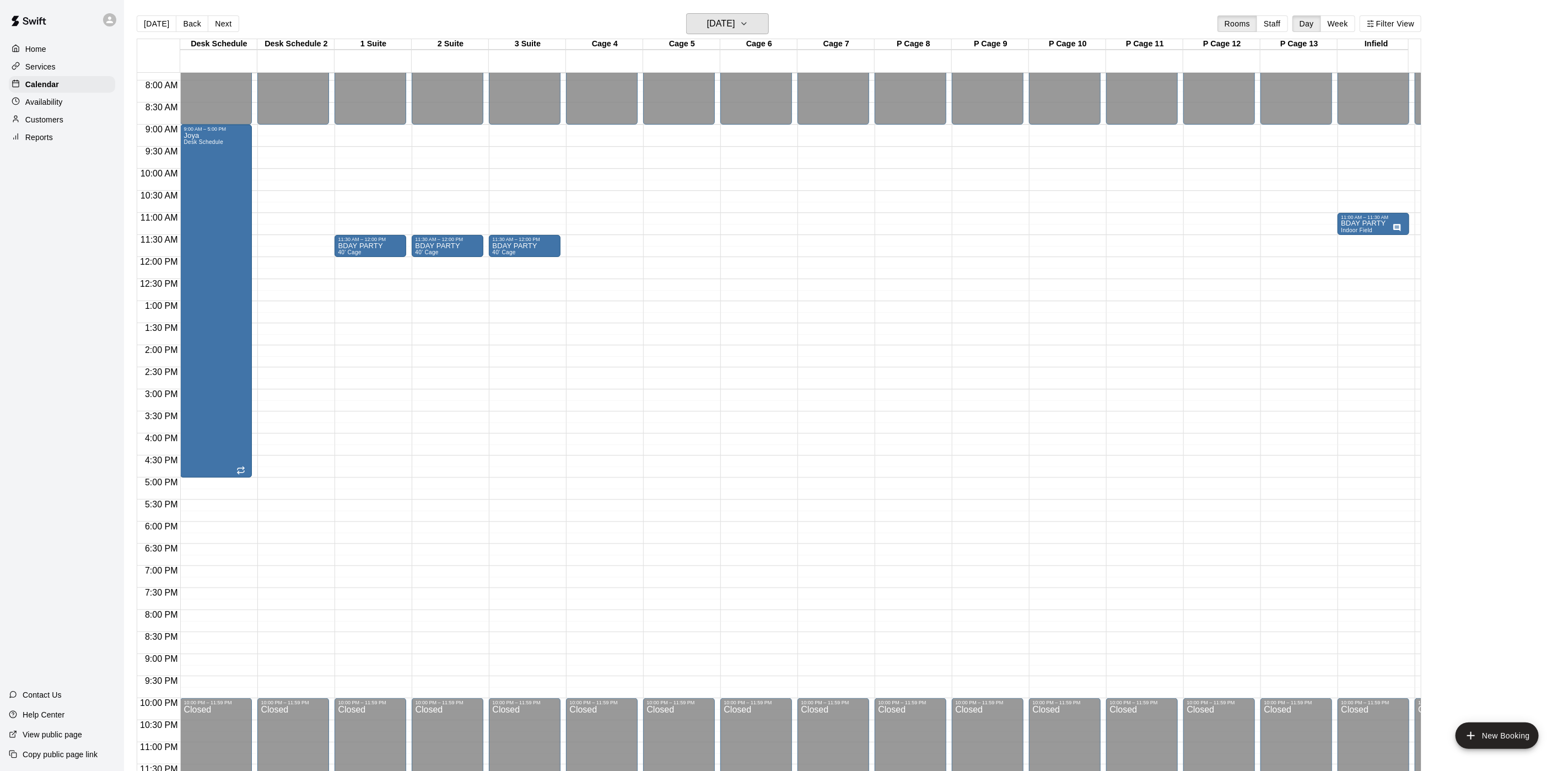
scroll to position [361, 0]
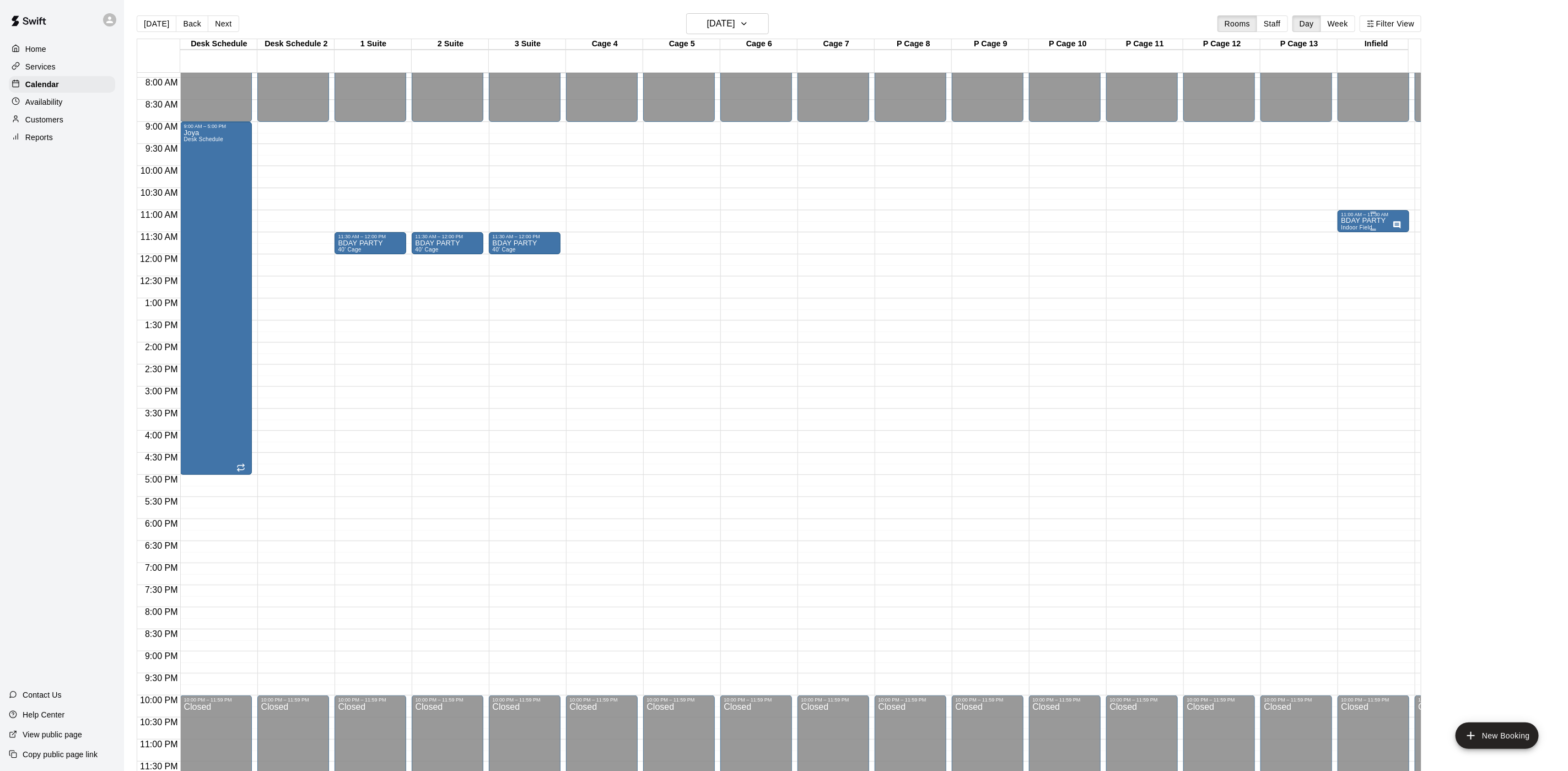
click at [1365, 212] on div "11:00 AM – 11:30 AM" at bounding box center [1373, 214] width 65 height 5
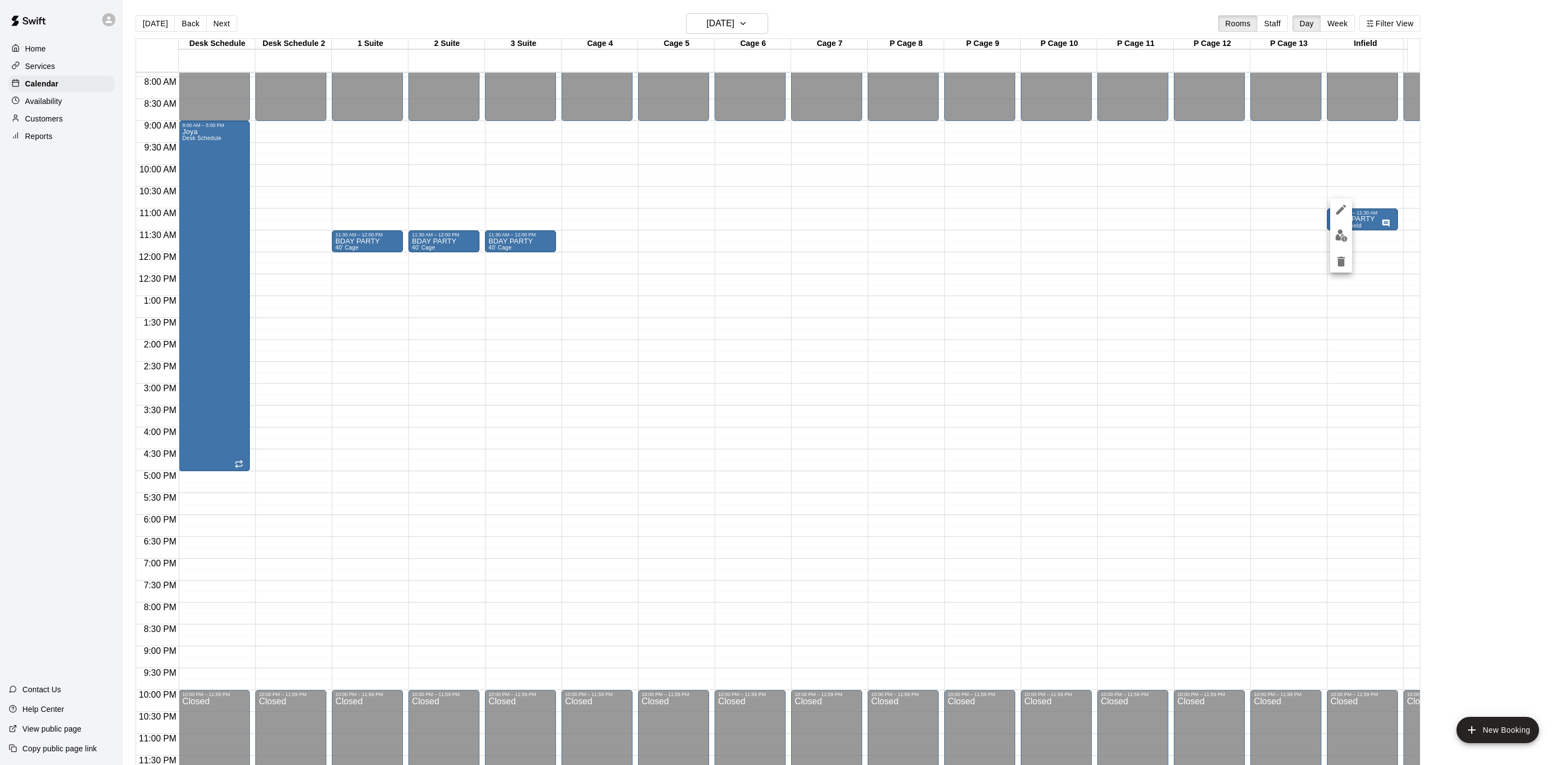
click at [1273, 246] on div at bounding box center [784, 382] width 1568 height 765
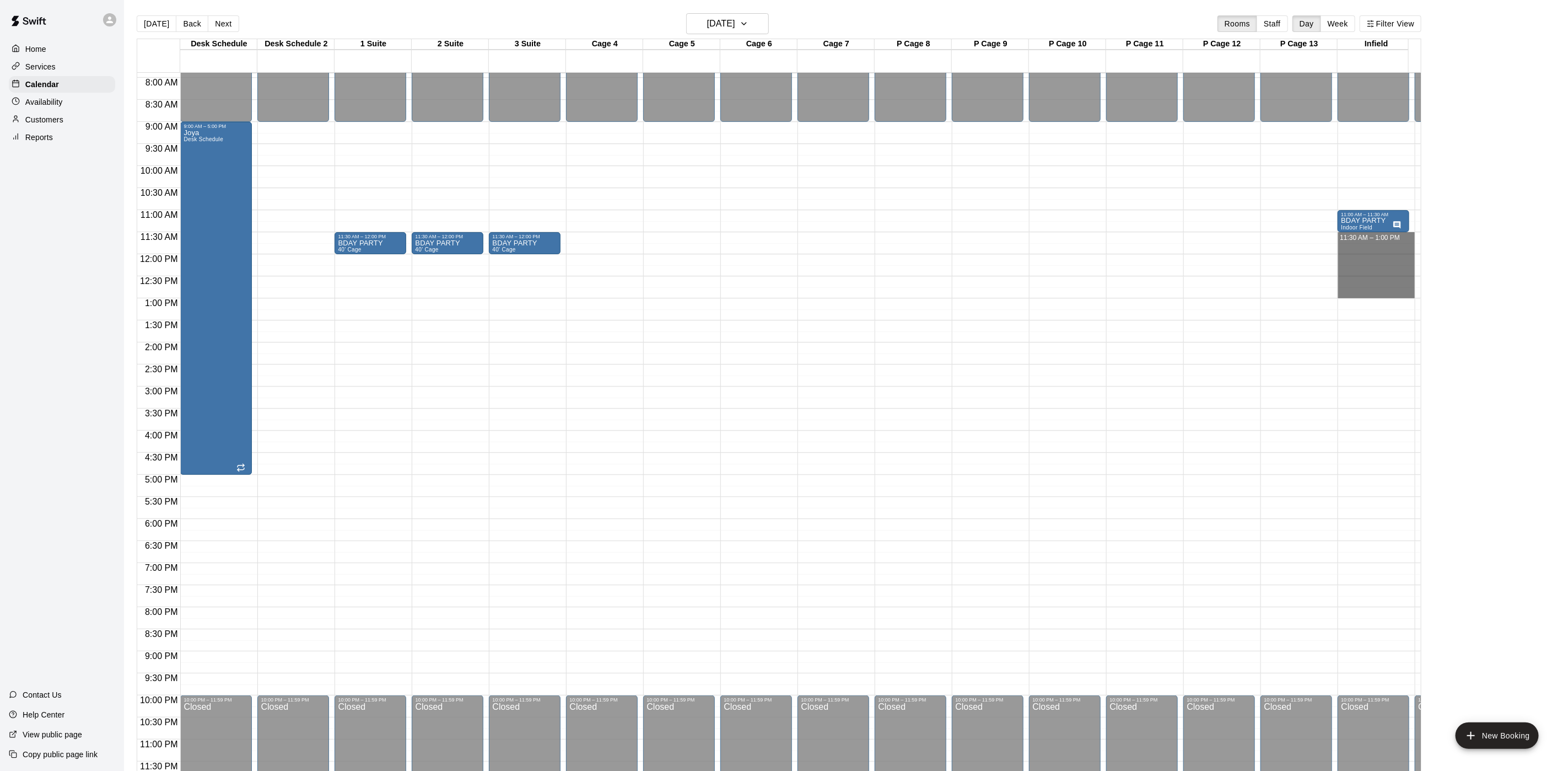
drag, startPoint x: 1357, startPoint y: 224, endPoint x: 1357, endPoint y: 282, distance: 58.0
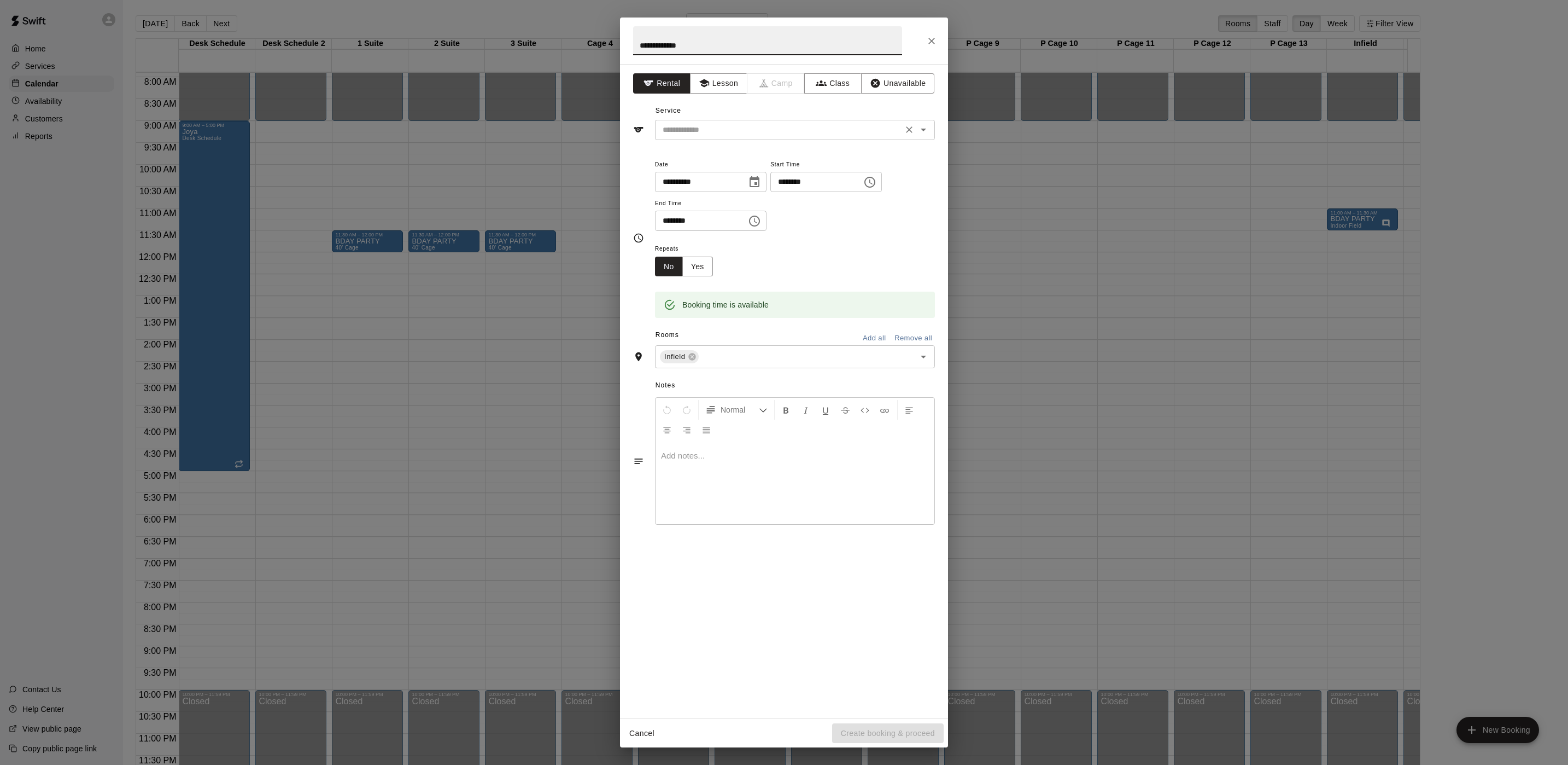
type input "**********"
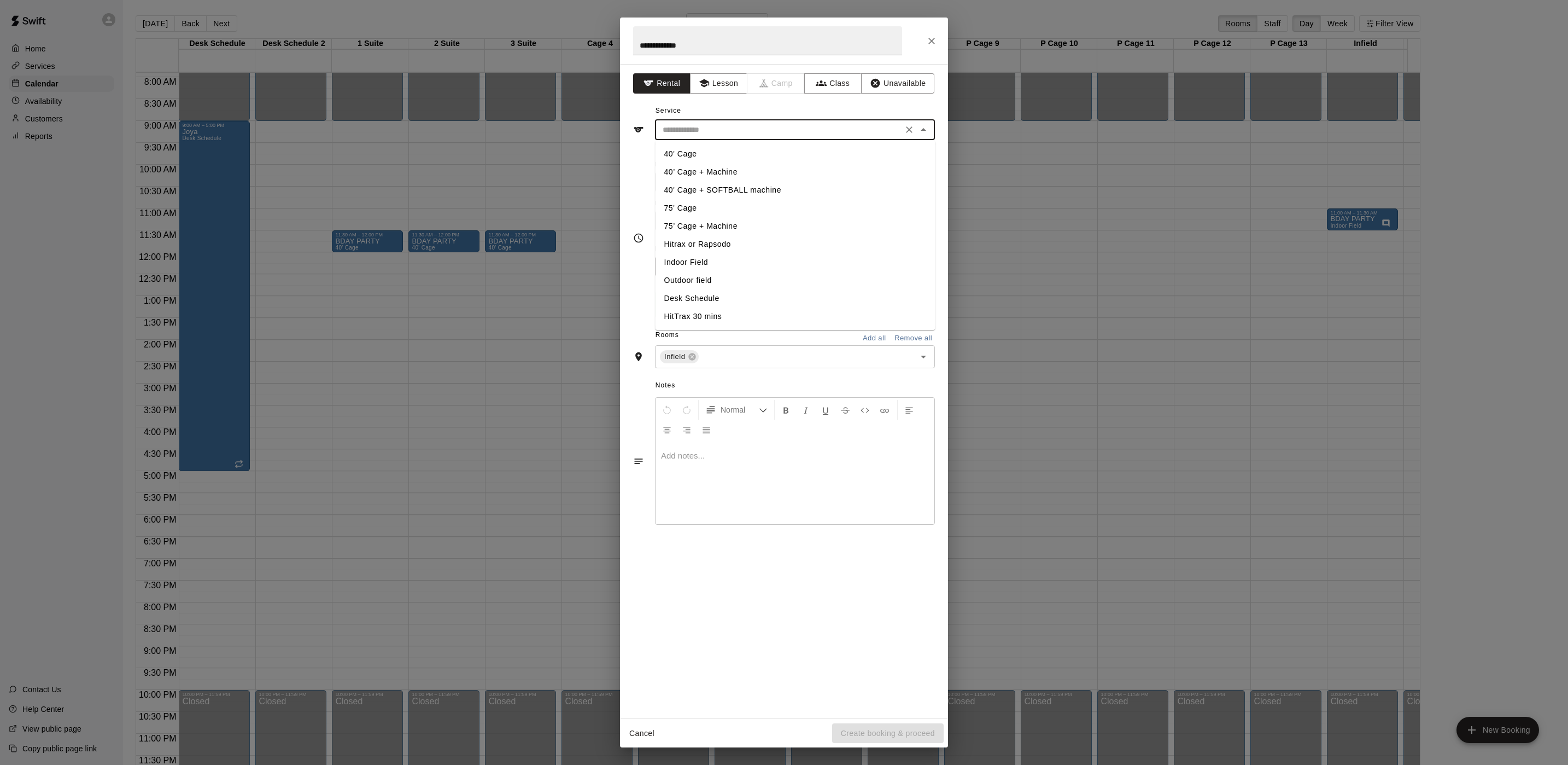
drag, startPoint x: 758, startPoint y: 128, endPoint x: 733, endPoint y: 162, distance: 42.2
click at [755, 128] on input "text" at bounding box center [779, 129] width 241 height 13
click at [689, 263] on li "Indoor Field" at bounding box center [795, 262] width 280 height 18
type input "**********"
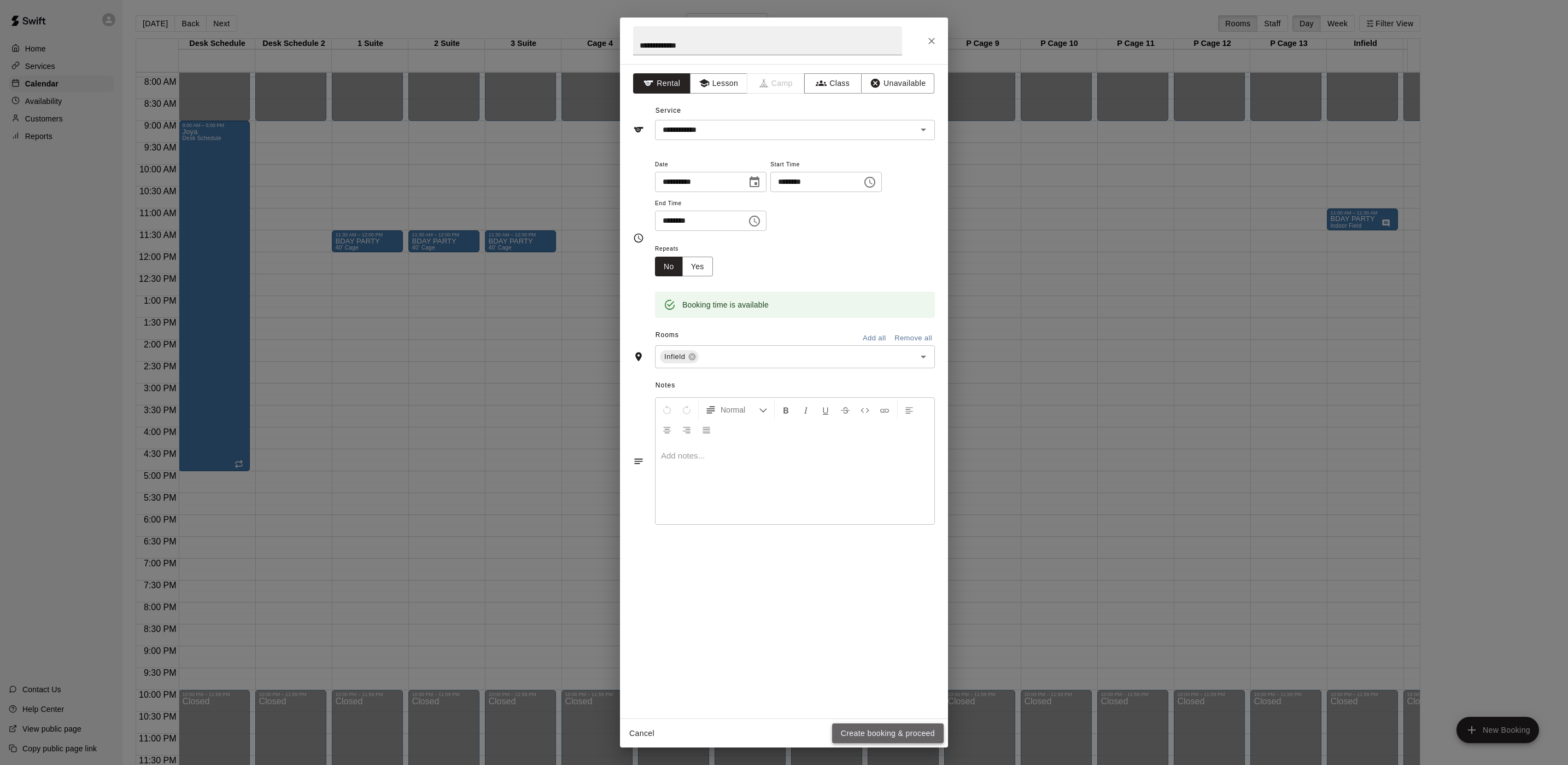
click at [873, 740] on button "Create booking & proceed" at bounding box center [888, 733] width 112 height 20
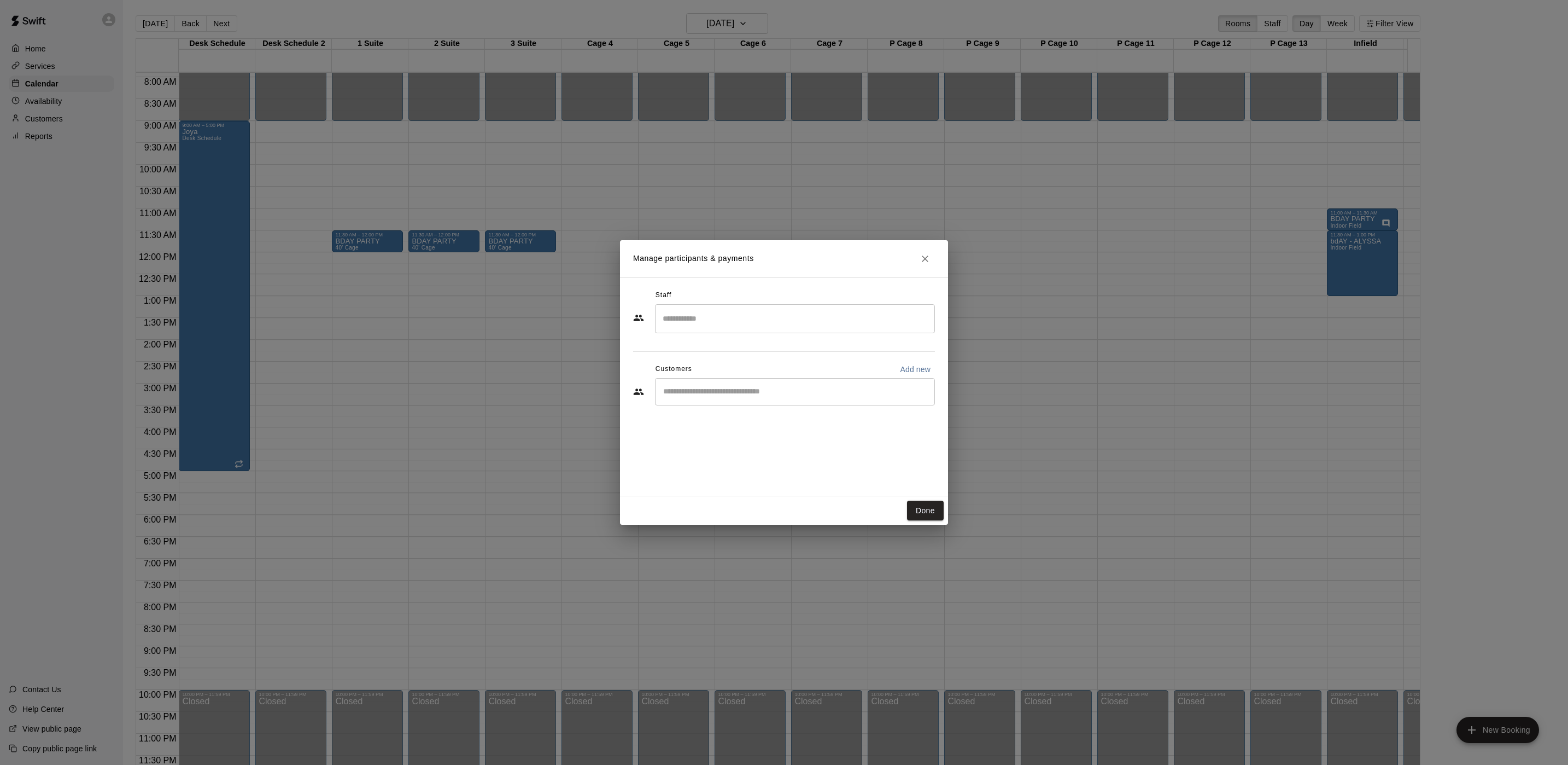
click at [925, 521] on div "Done" at bounding box center [784, 510] width 328 height 29
click at [925, 514] on button "Done" at bounding box center [925, 510] width 36 height 20
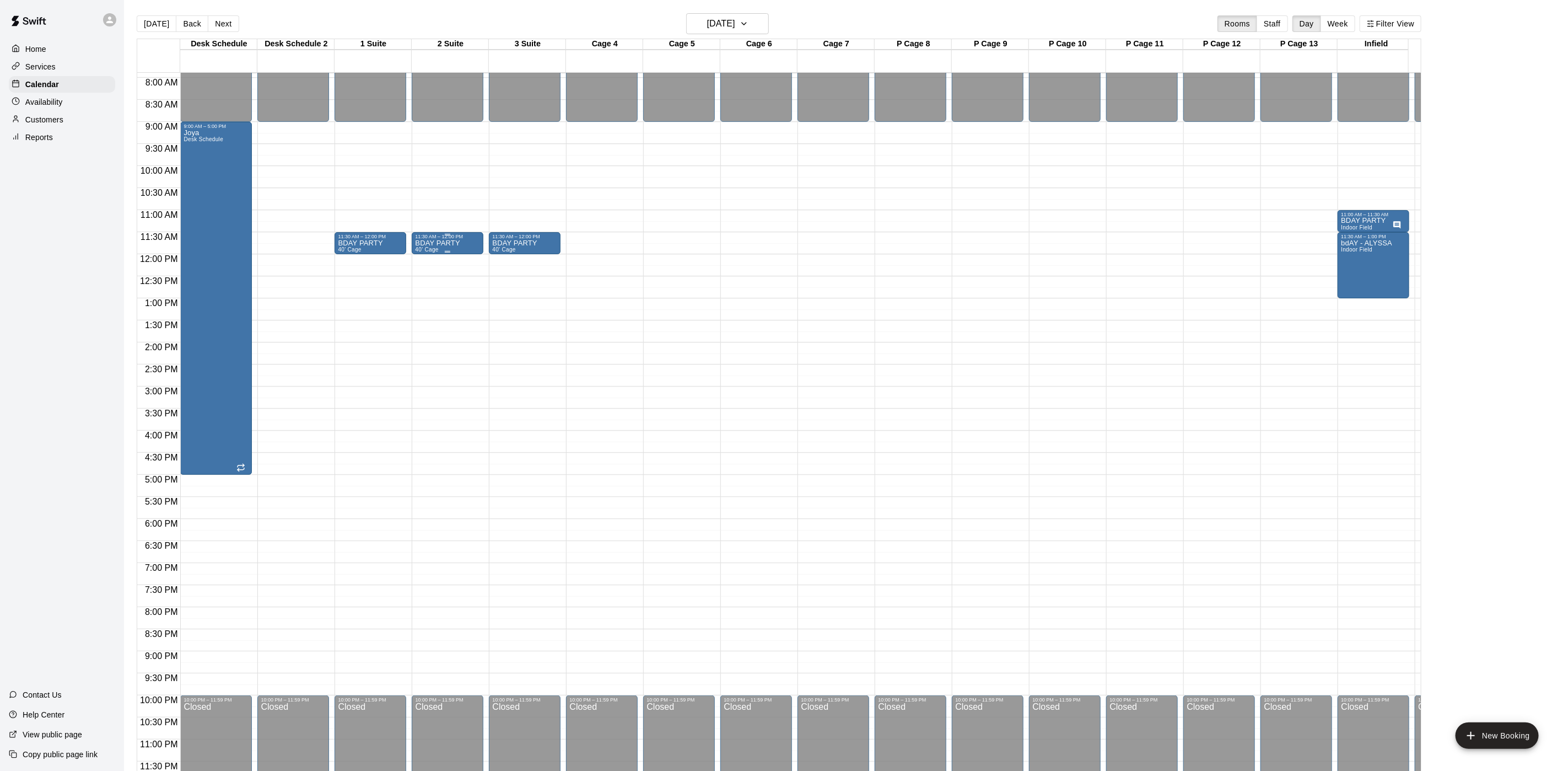
click at [437, 247] on span "40' Cage" at bounding box center [427, 250] width 23 height 6
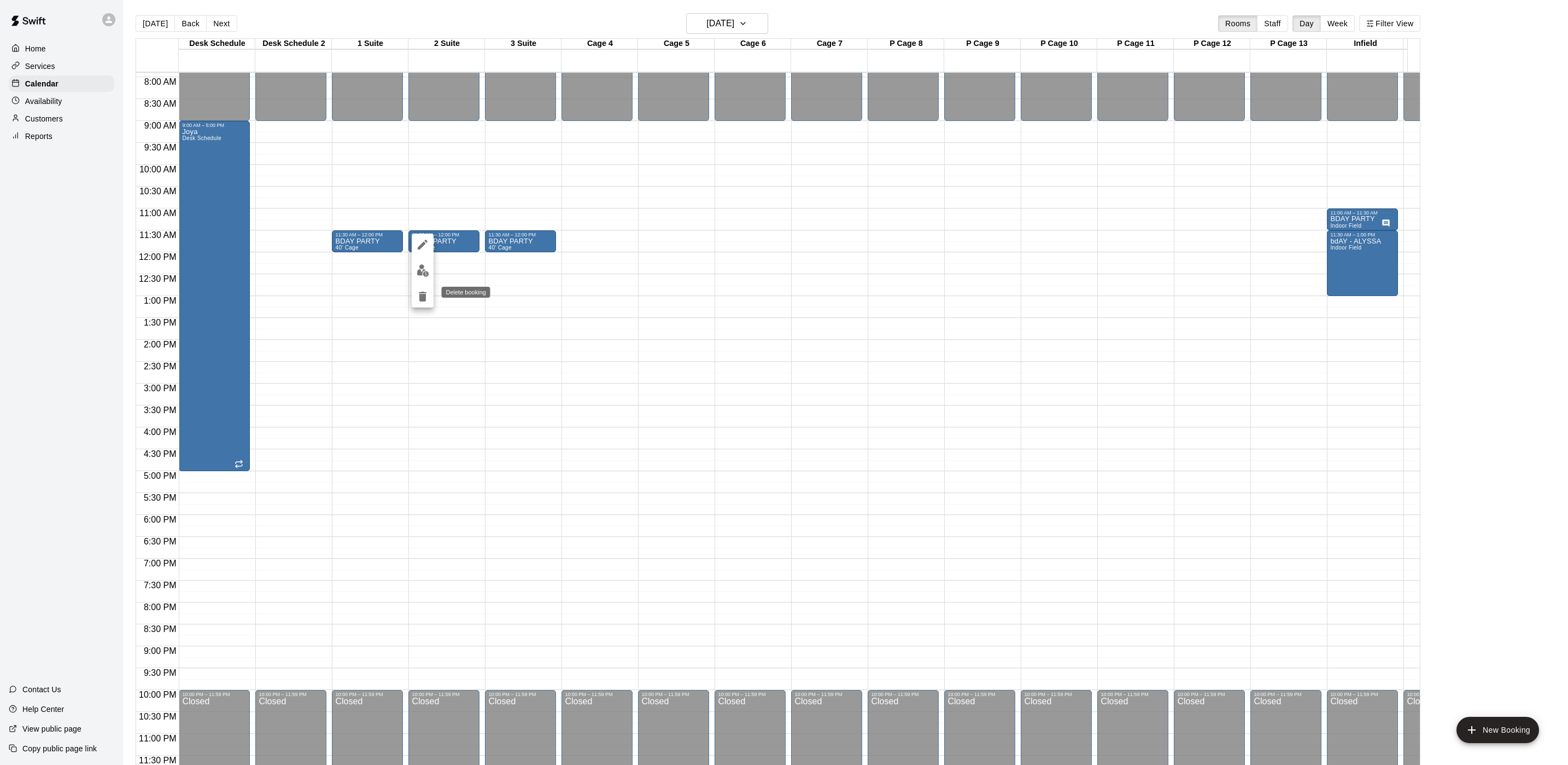
click at [425, 298] on icon "delete" at bounding box center [422, 296] width 7 height 10
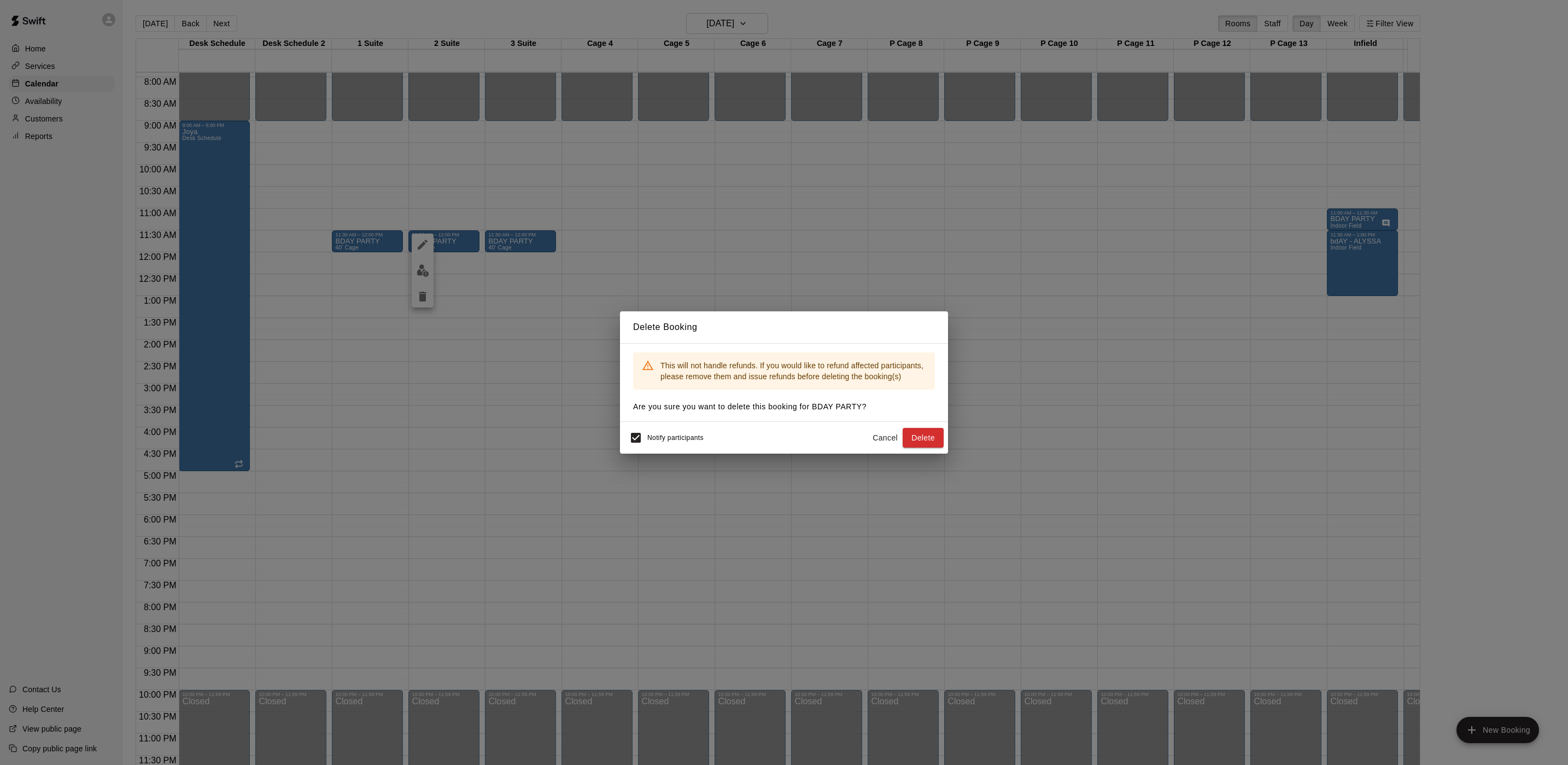
click at [919, 437] on button "Delete" at bounding box center [923, 438] width 41 height 20
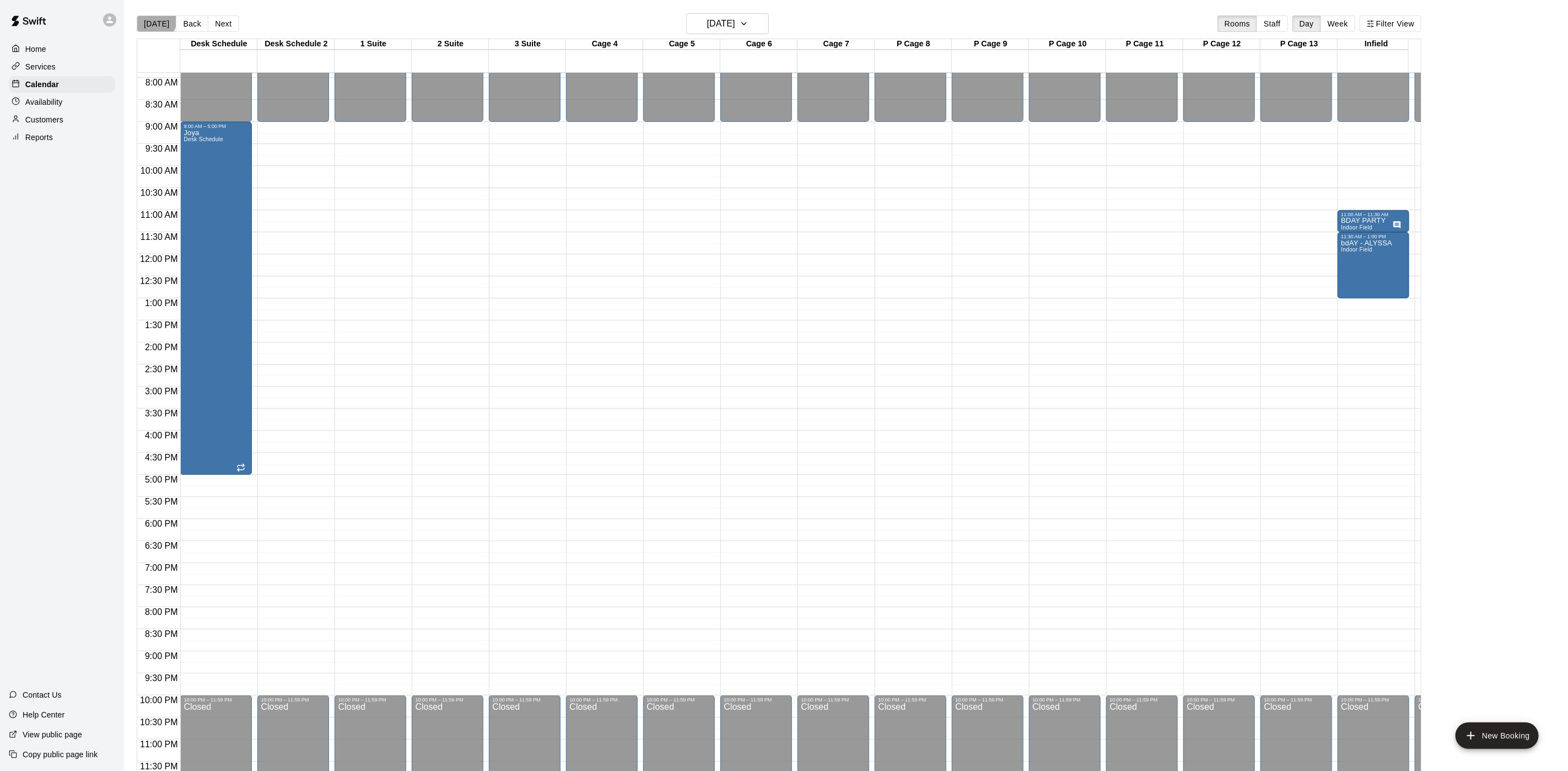
click at [145, 16] on button "[DATE]" at bounding box center [156, 24] width 40 height 16
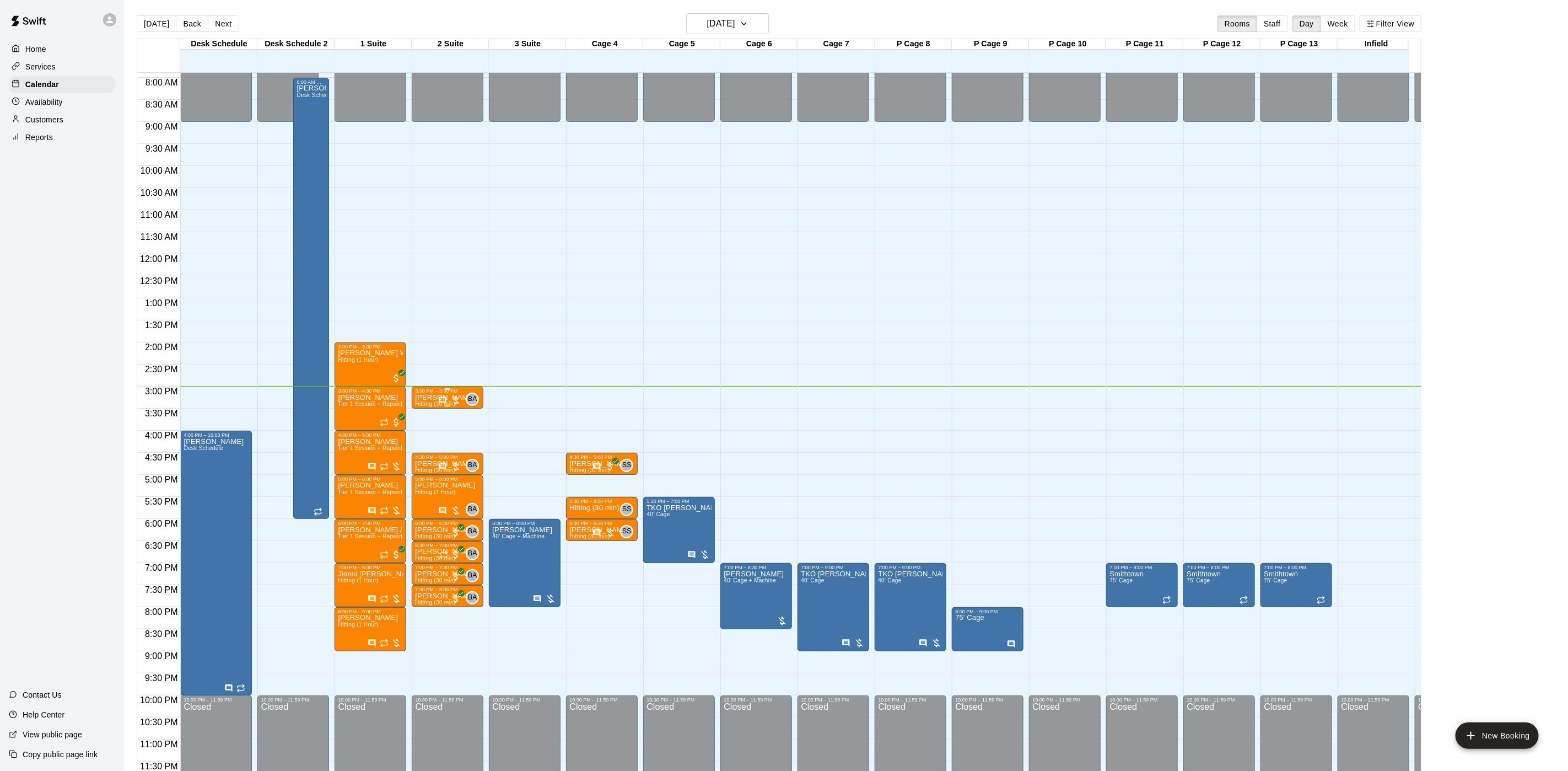
click at [427, 388] on div "3:00 PM – 3:30 PM" at bounding box center [448, 391] width 65 height 5
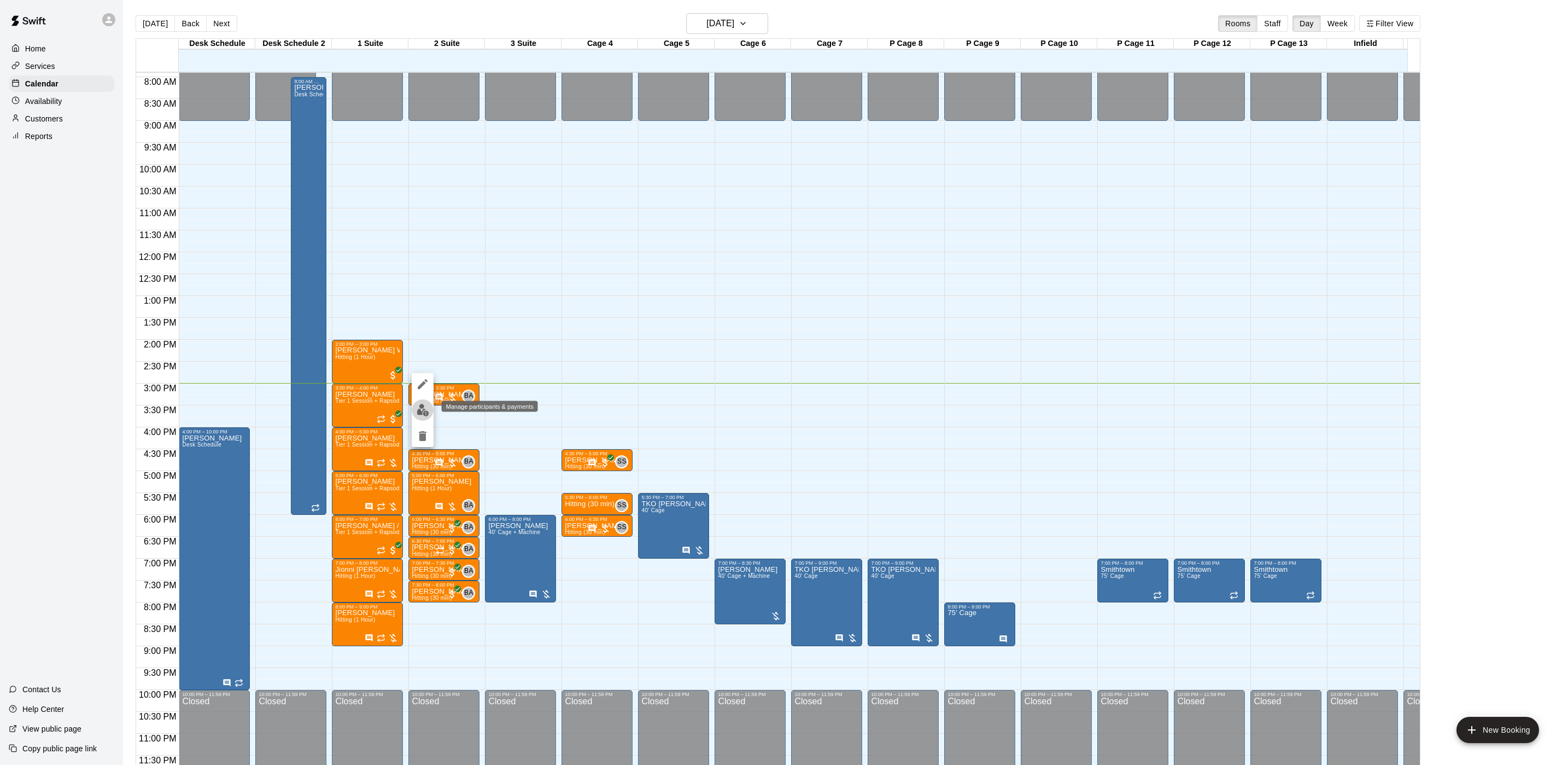
click at [416, 417] on button "edit" at bounding box center [422, 410] width 22 height 22
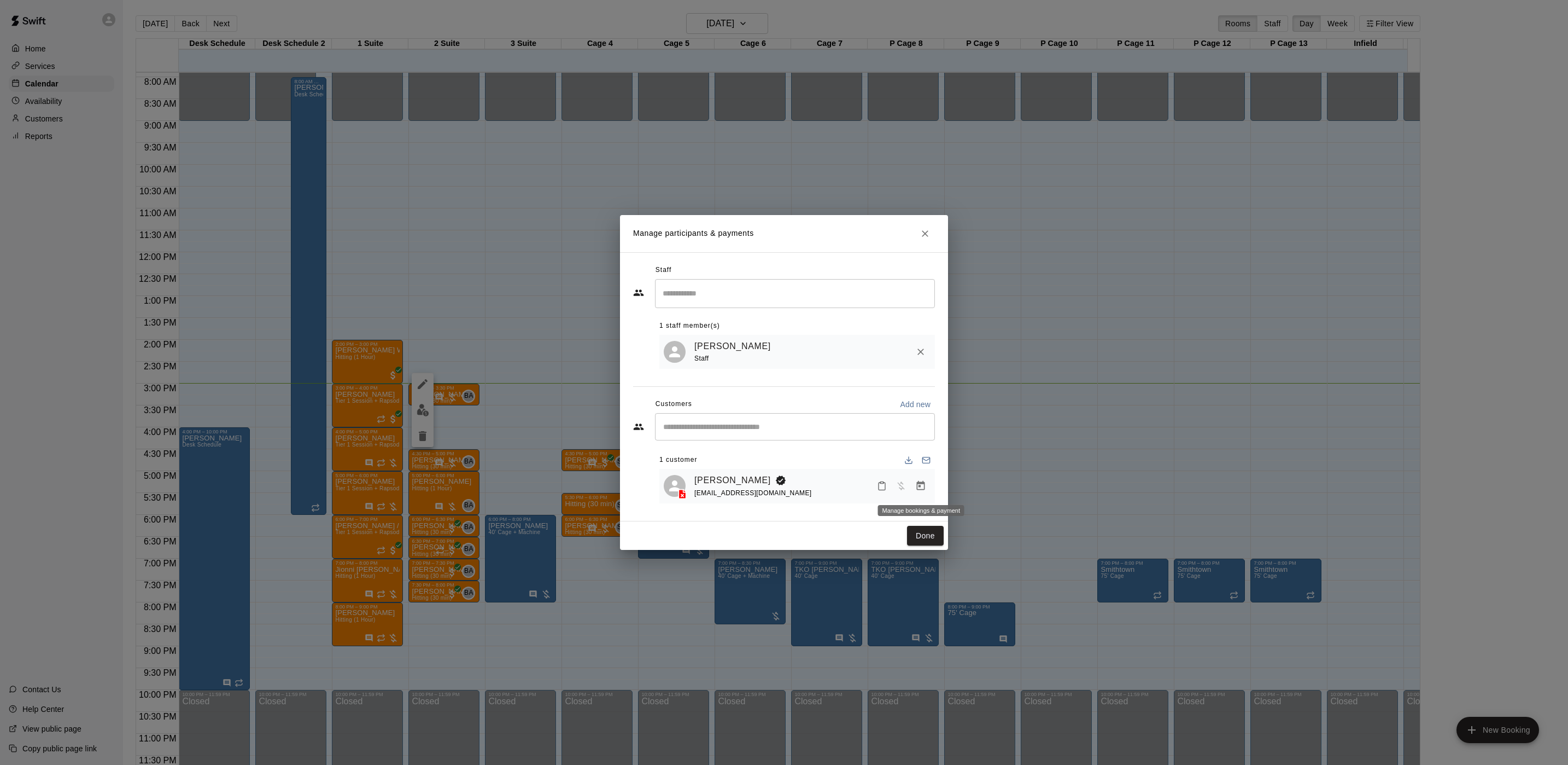
click at [919, 481] on icon "Manage bookings & payment" at bounding box center [921, 485] width 11 height 11
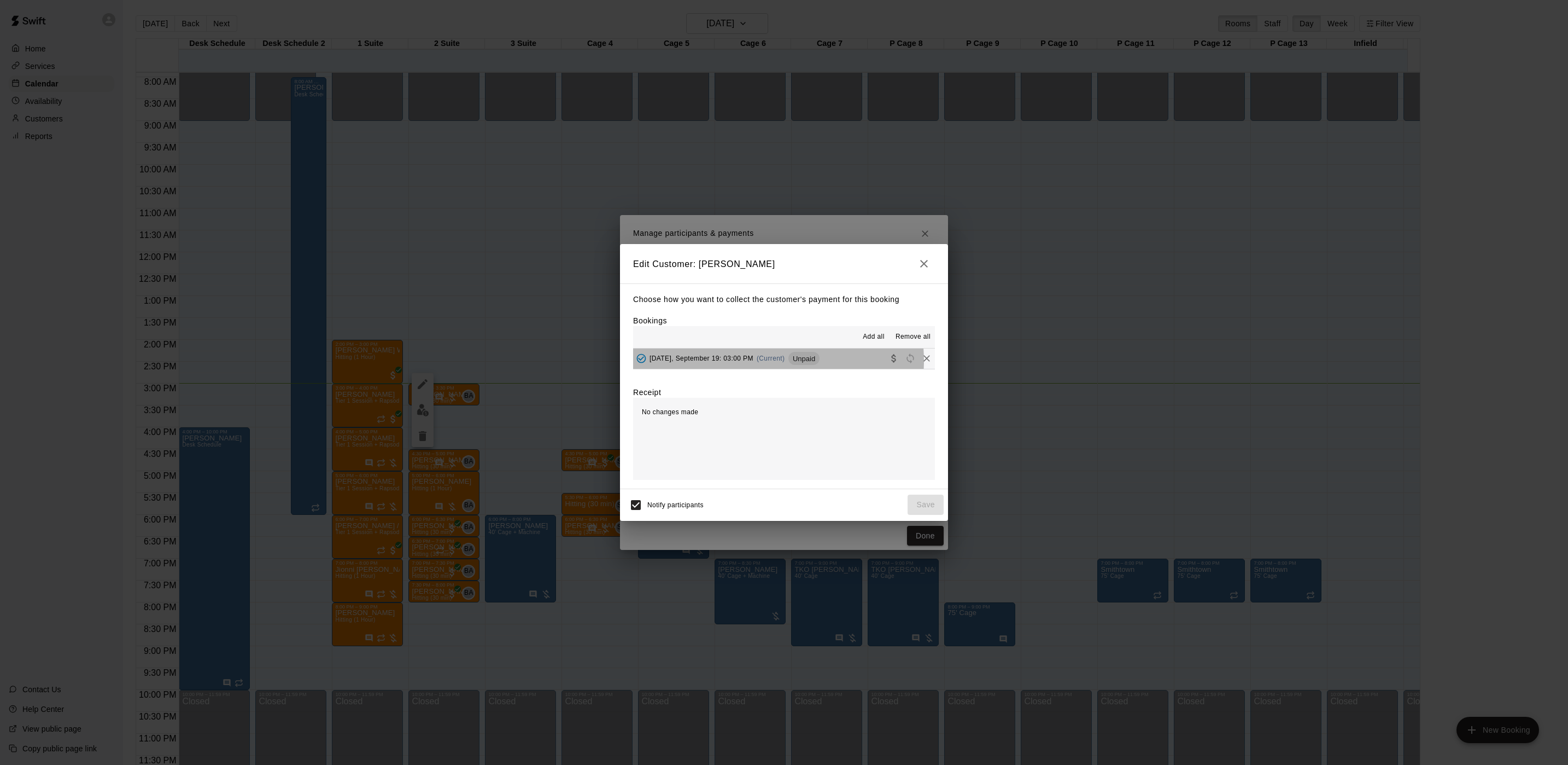
drag, startPoint x: 777, startPoint y: 363, endPoint x: 777, endPoint y: 371, distance: 8.0
click at [777, 371] on div "Choose how you want to collect the customer's payment for this booking Bookings…" at bounding box center [784, 386] width 328 height 205
click at [783, 365] on div "Friday, September 19: 03:00 PM (Current) Unpaid" at bounding box center [726, 358] width 187 height 16
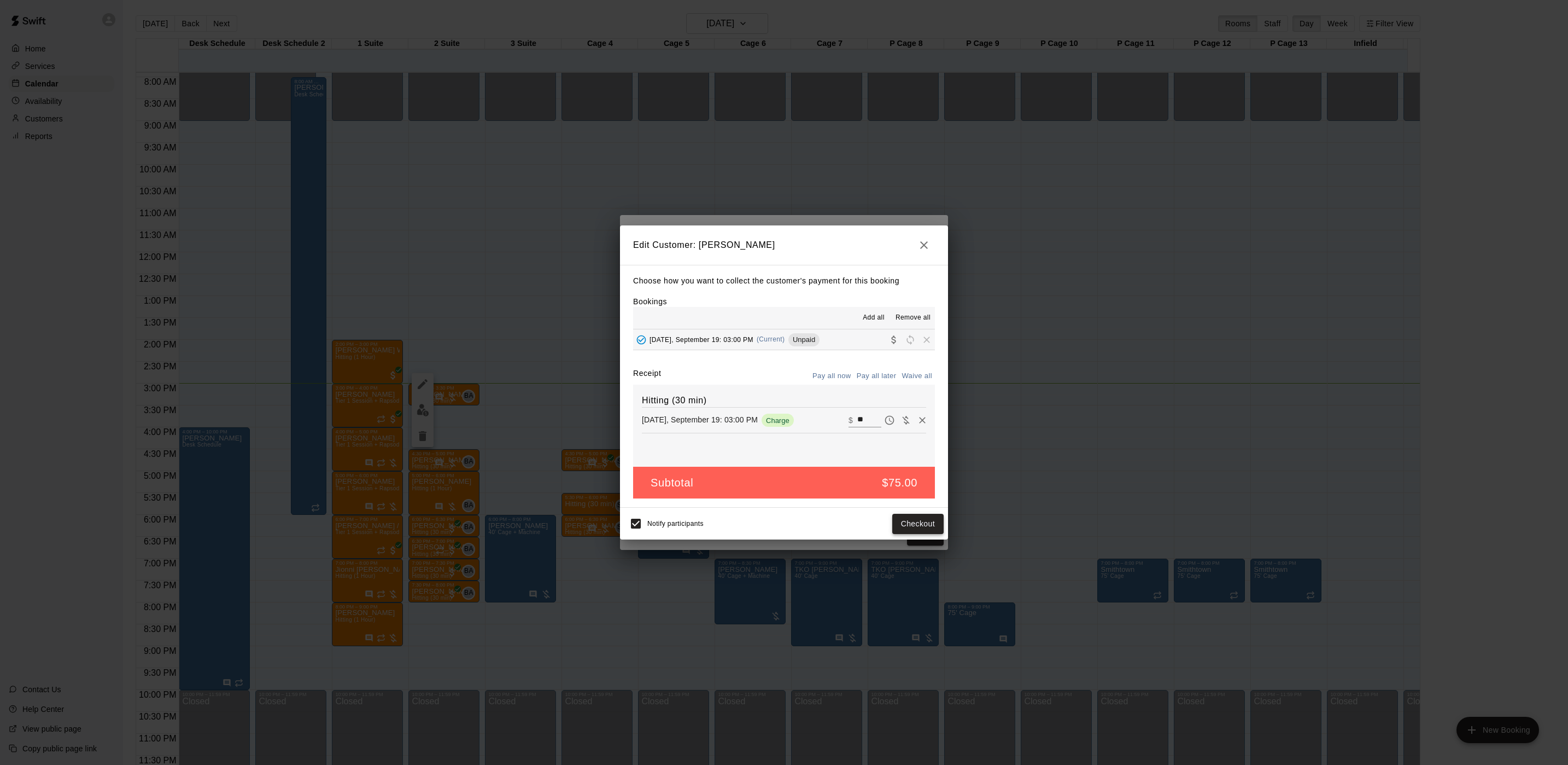
click at [905, 530] on button "Checkout" at bounding box center [918, 523] width 51 height 20
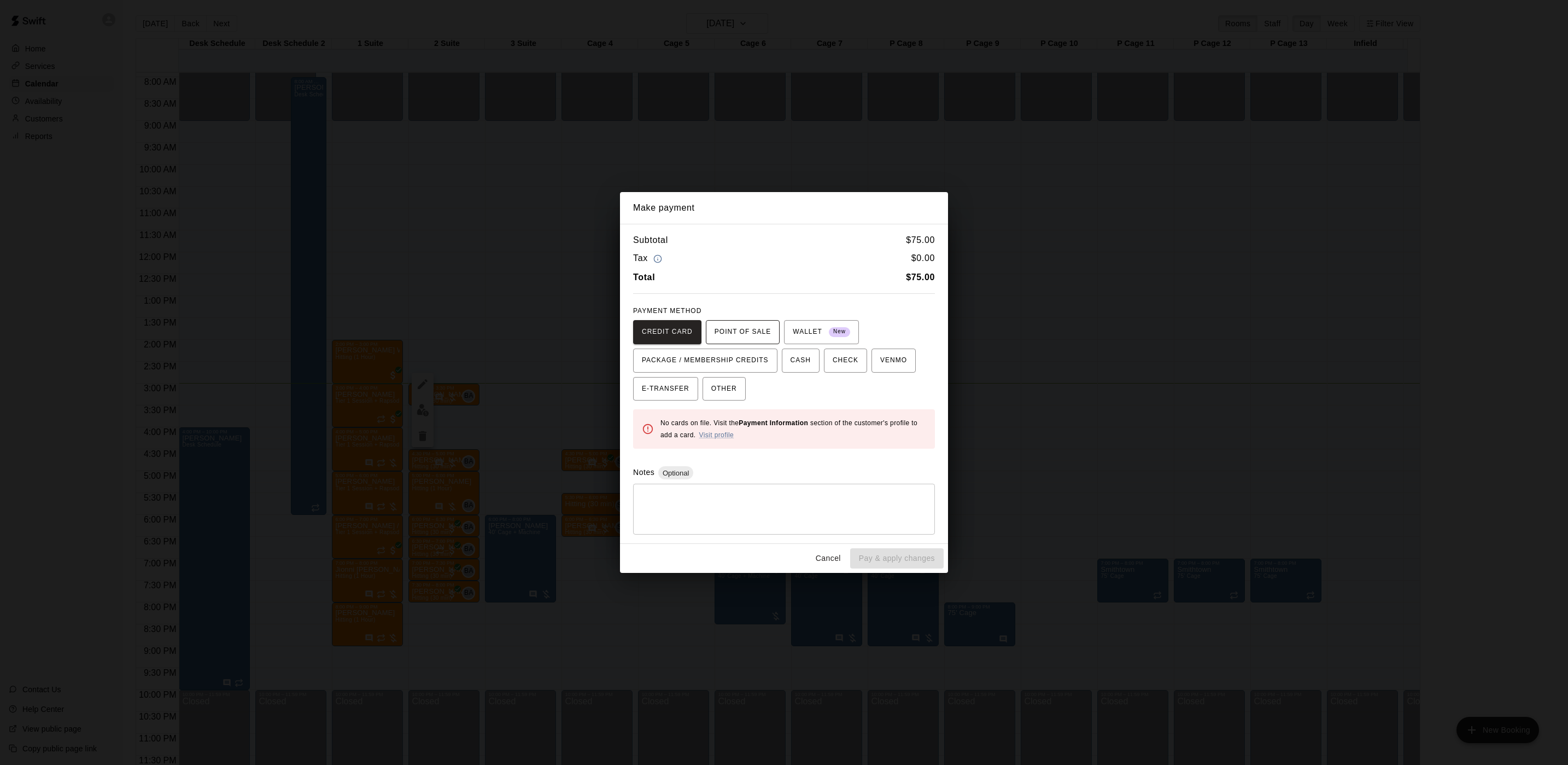
click at [732, 328] on span "POINT OF SALE" at bounding box center [743, 332] width 57 height 18
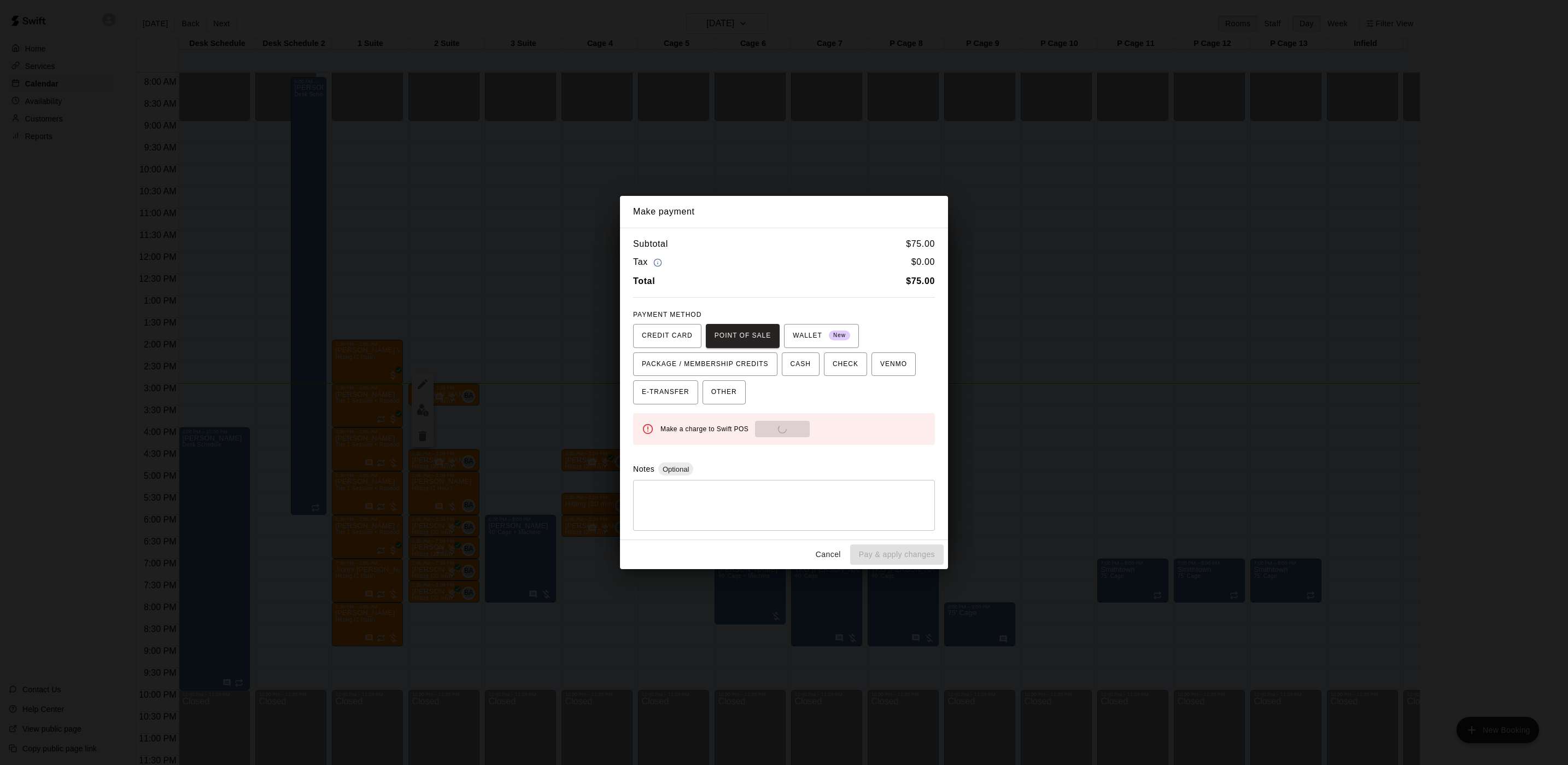
click at [1128, 339] on div "Make payment Subtotal $ 75.00 Tax $ 0.00 Total $ 75.00 PAYMENT METHOD CREDIT CA…" at bounding box center [784, 382] width 1568 height 765
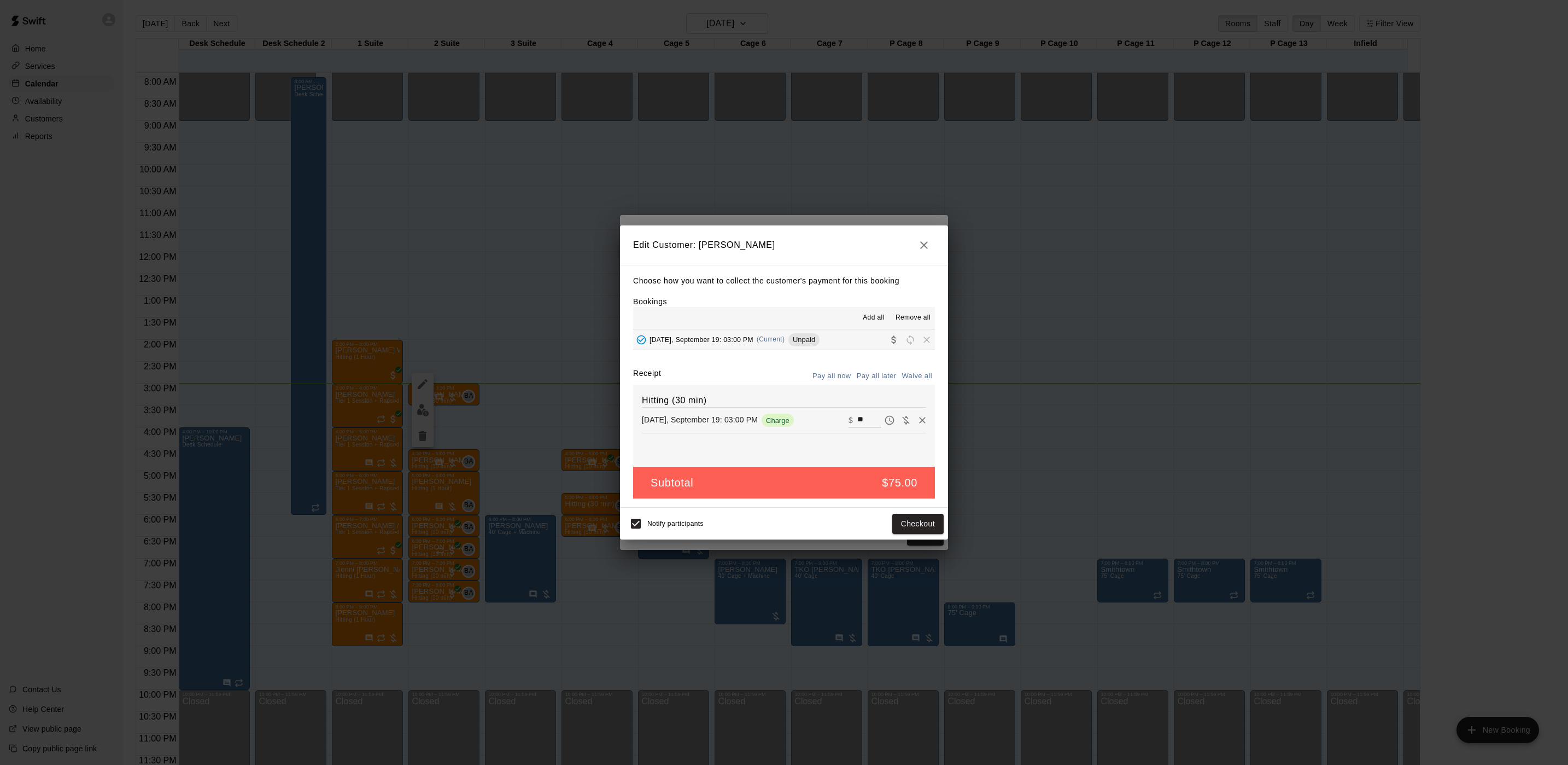
click at [860, 420] on input "**" at bounding box center [870, 420] width 24 height 14
type input "*"
click at [858, 422] on input "**" at bounding box center [870, 420] width 24 height 14
type input "**"
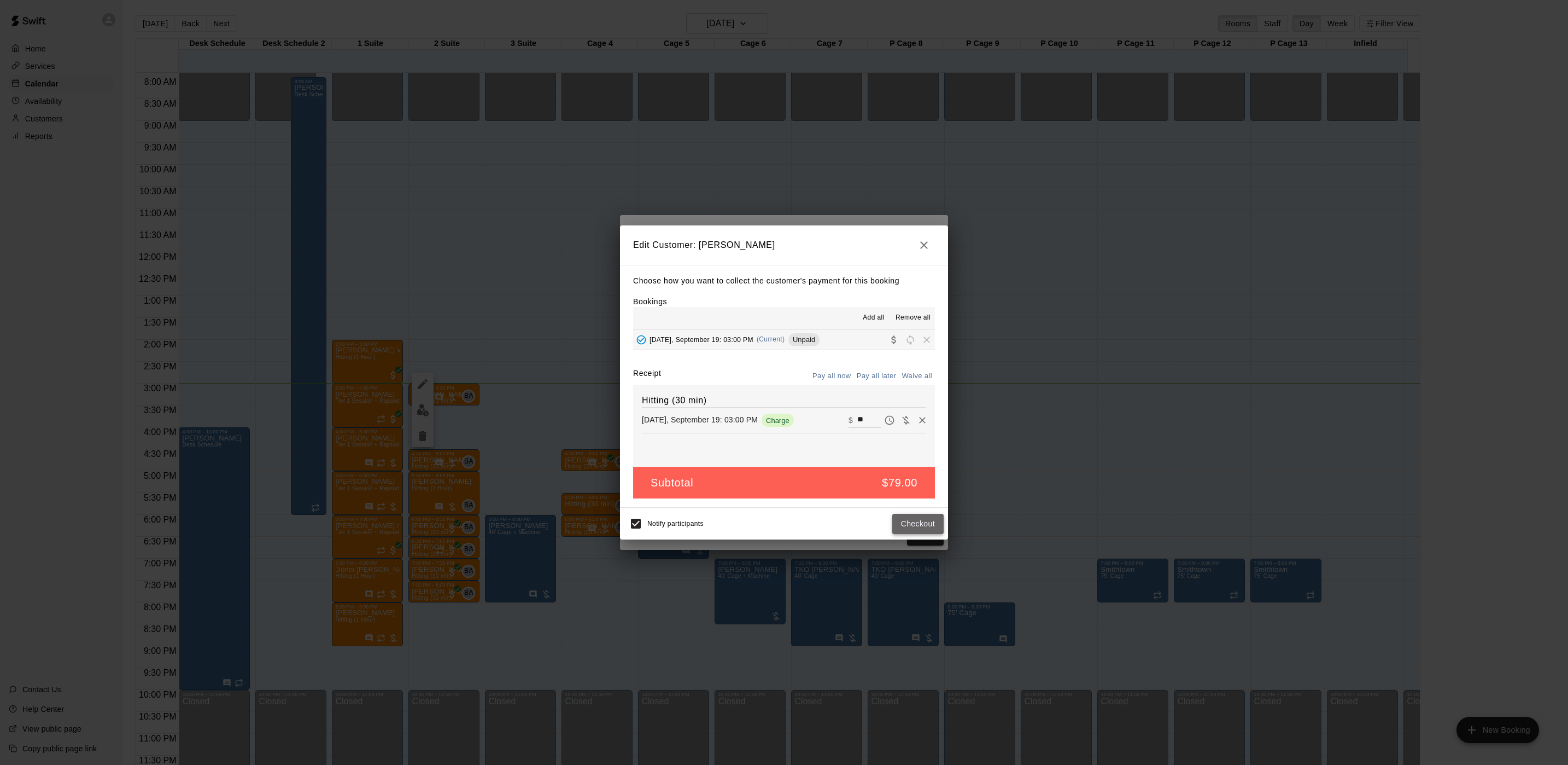
click at [901, 519] on button "Checkout" at bounding box center [918, 523] width 51 height 20
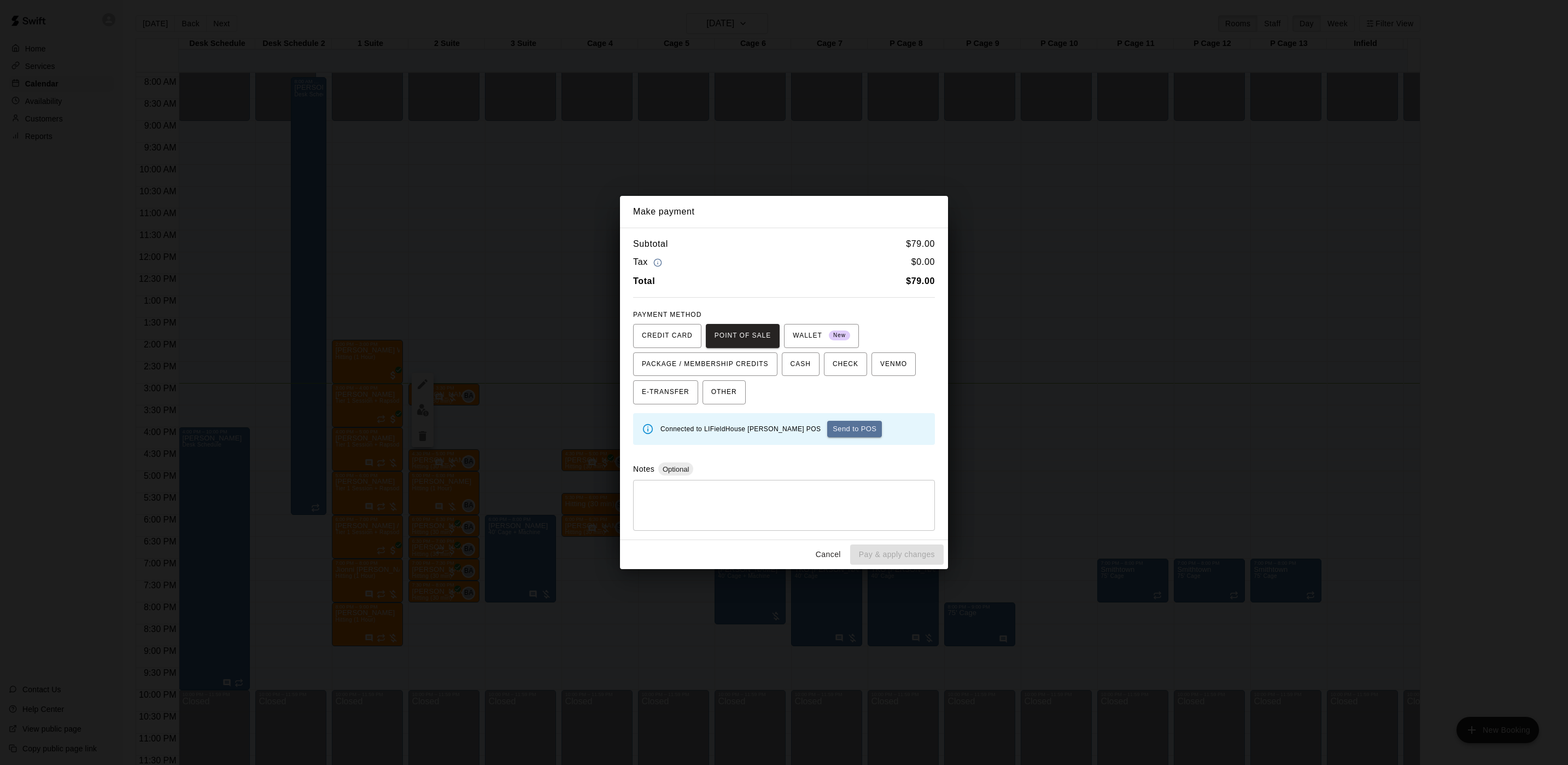
drag, startPoint x: 829, startPoint y: 435, endPoint x: 831, endPoint y: 443, distance: 8.2
click at [835, 441] on div "Connected to LIFieldHouse Swift POS Send to POS" at bounding box center [793, 429] width 266 height 25
click at [827, 433] on button "Send to POS" at bounding box center [855, 429] width 55 height 16
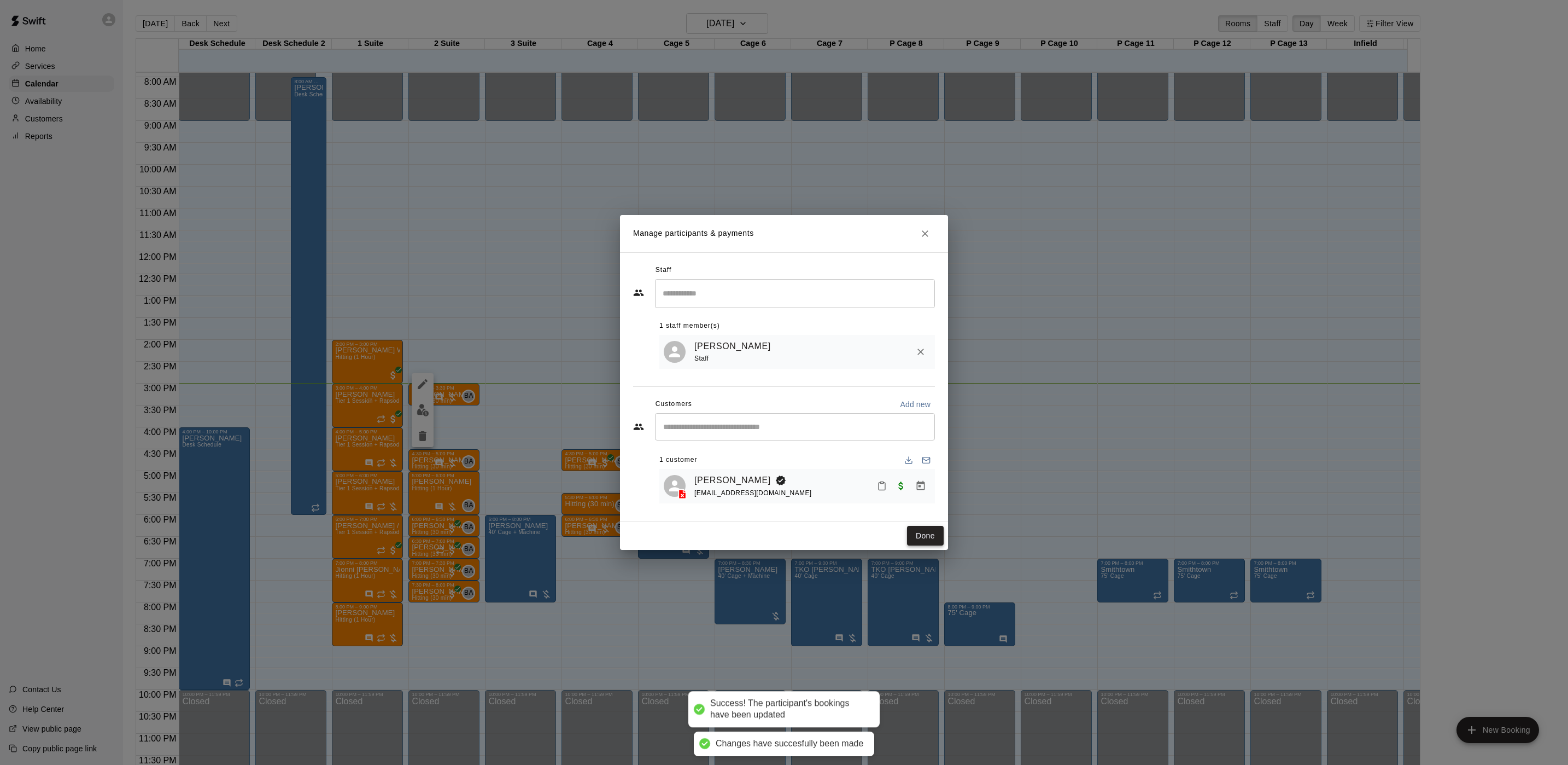
click at [936, 535] on button "Done" at bounding box center [925, 535] width 36 height 20
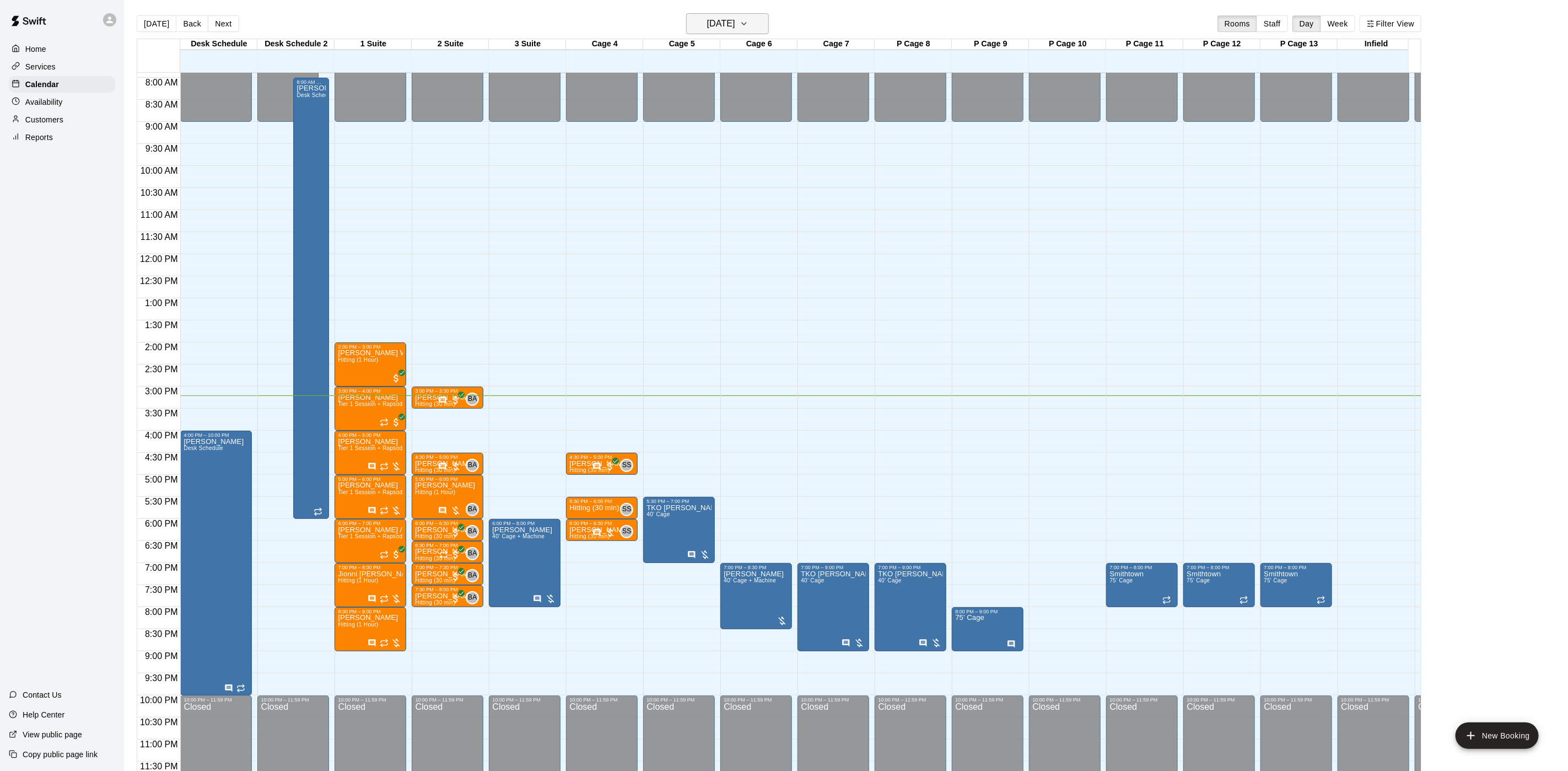
click at [707, 18] on h6 "[DATE]" at bounding box center [721, 23] width 28 height 16
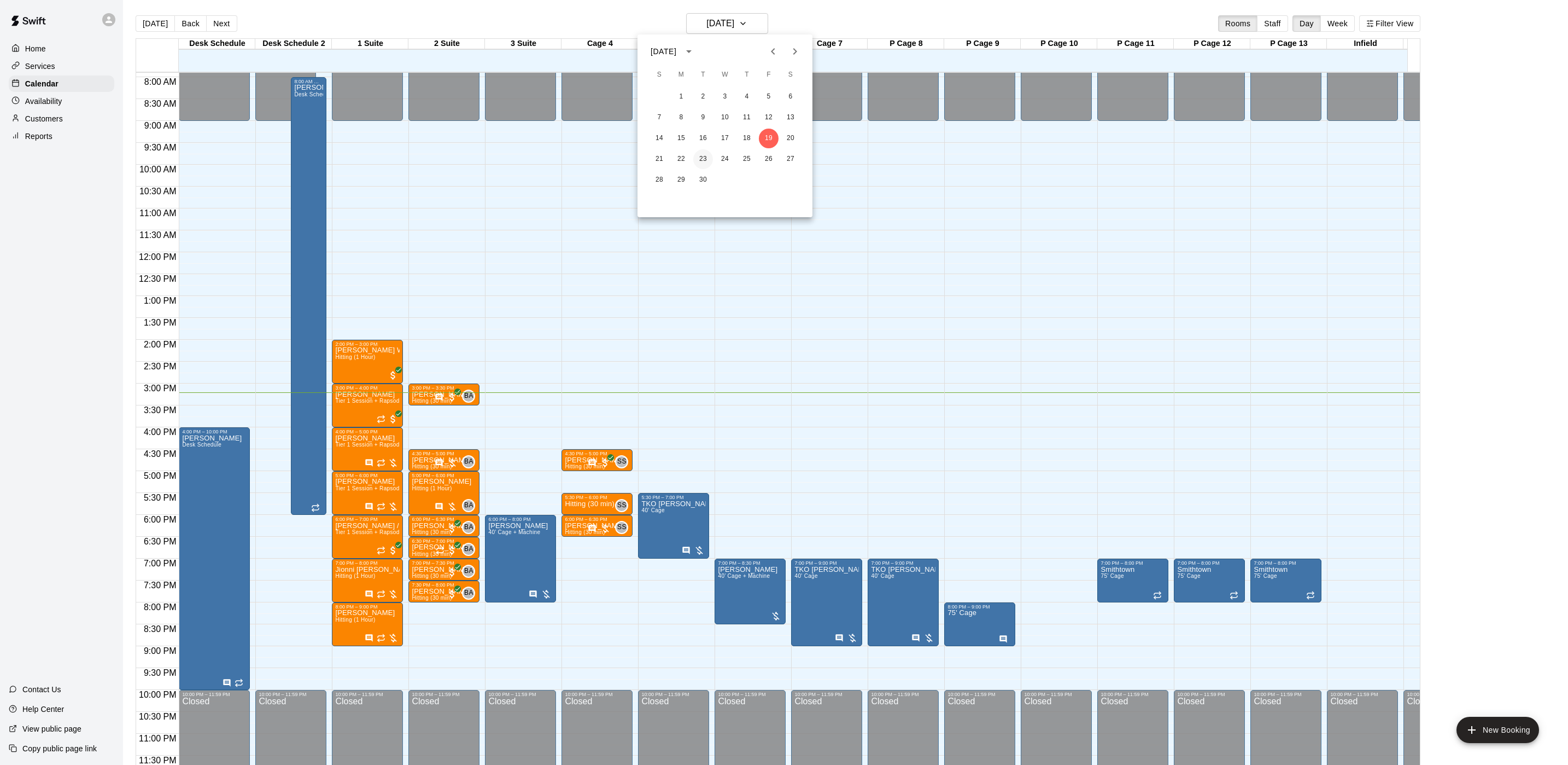
click at [701, 161] on button "23" at bounding box center [703, 159] width 19 height 19
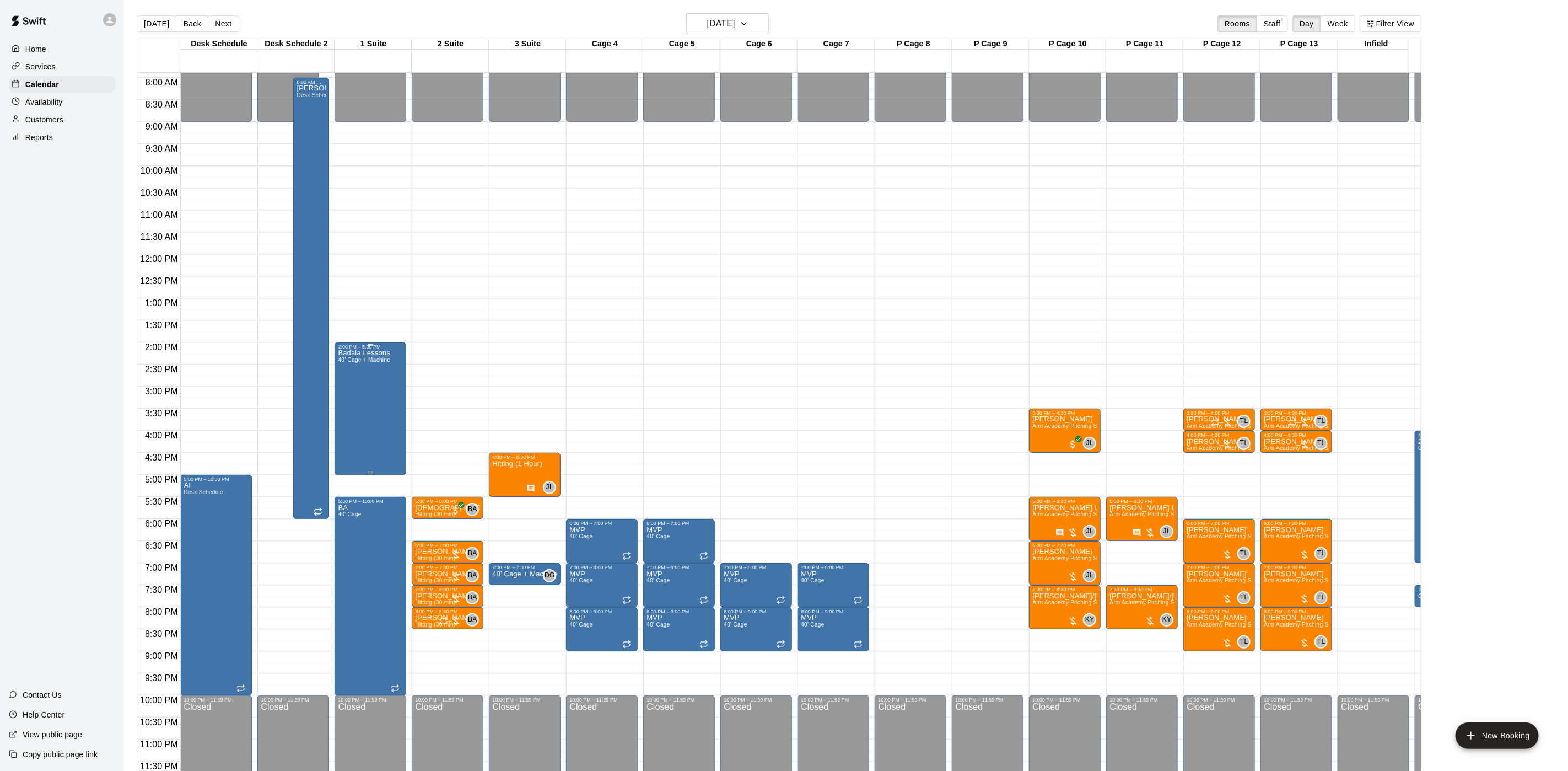
click at [370, 371] on div "Badala Lessons 40’ Cage + Machine" at bounding box center [364, 735] width 52 height 771
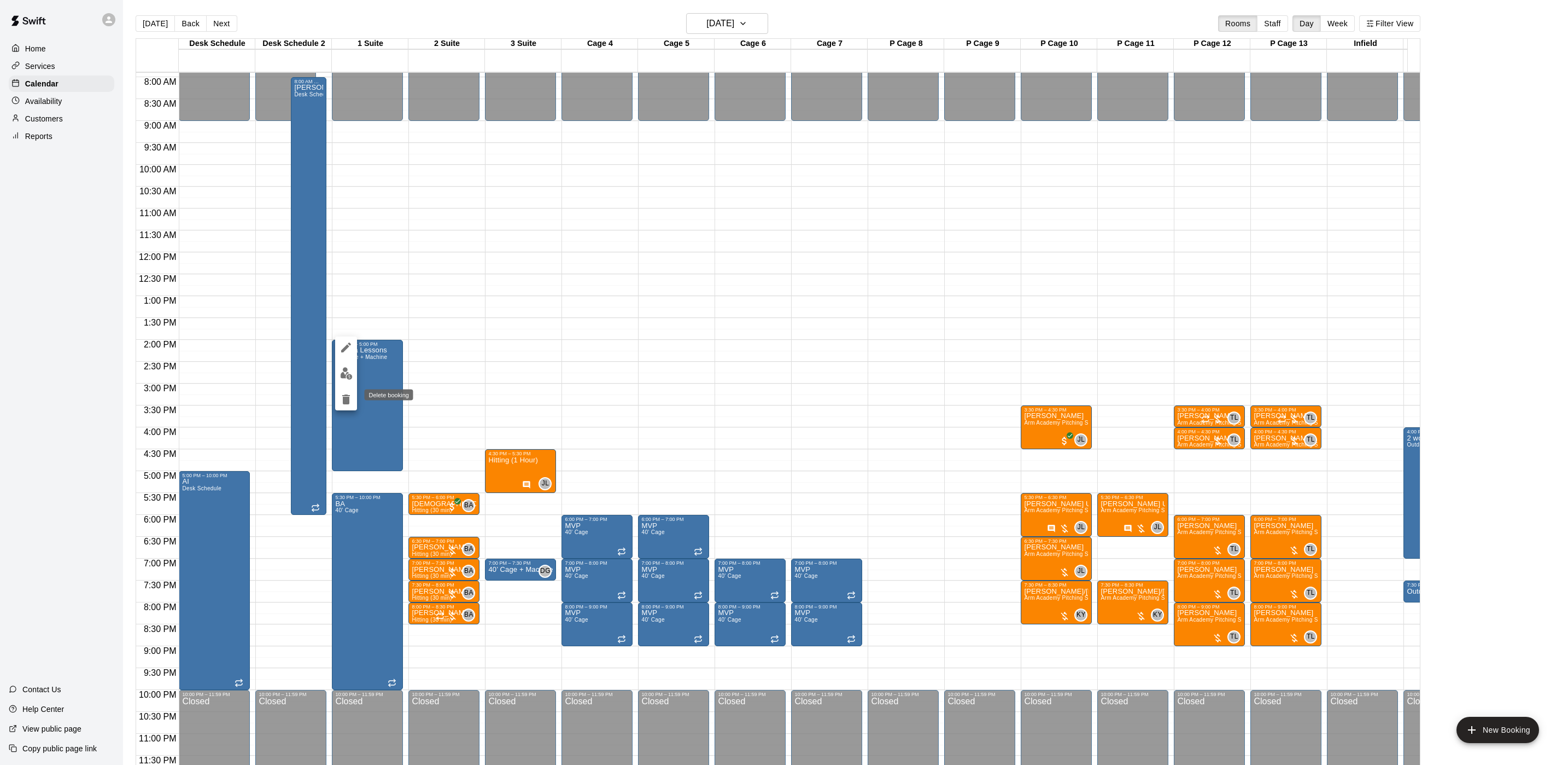
click at [346, 403] on icon "delete" at bounding box center [346, 399] width 7 height 10
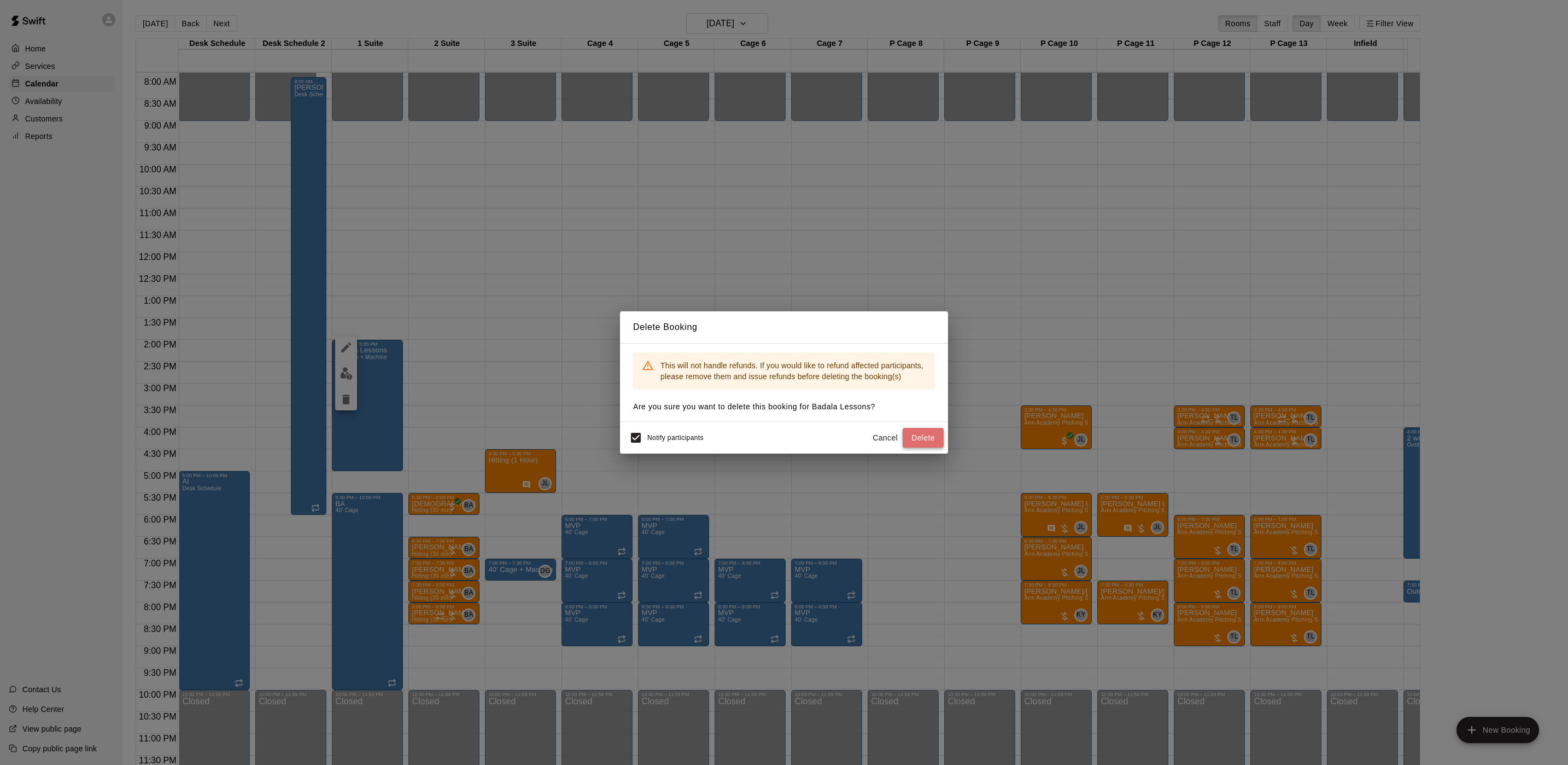
click at [913, 434] on button "Delete" at bounding box center [923, 438] width 41 height 20
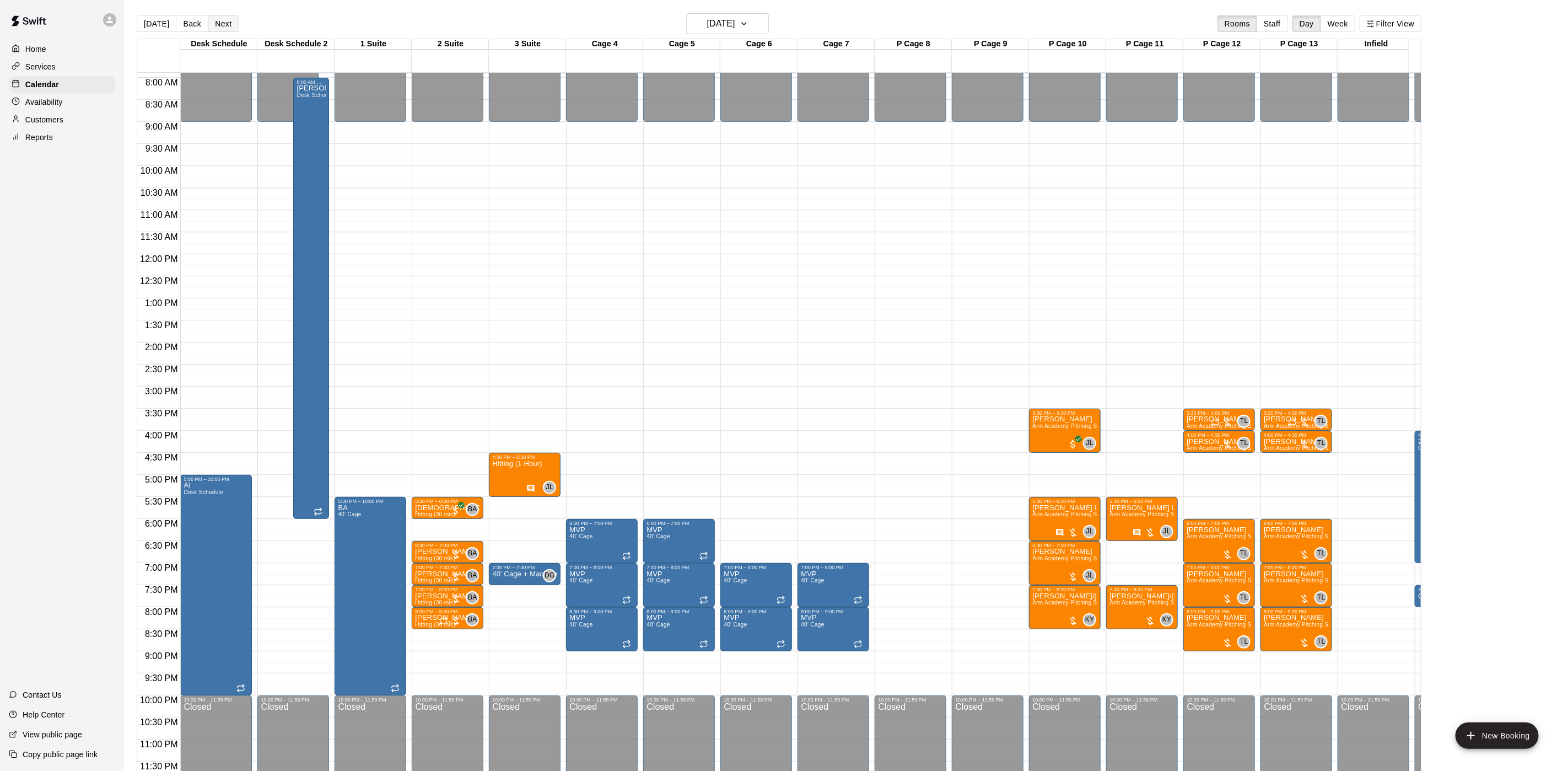
click at [222, 26] on button "Next" at bounding box center [223, 24] width 31 height 16
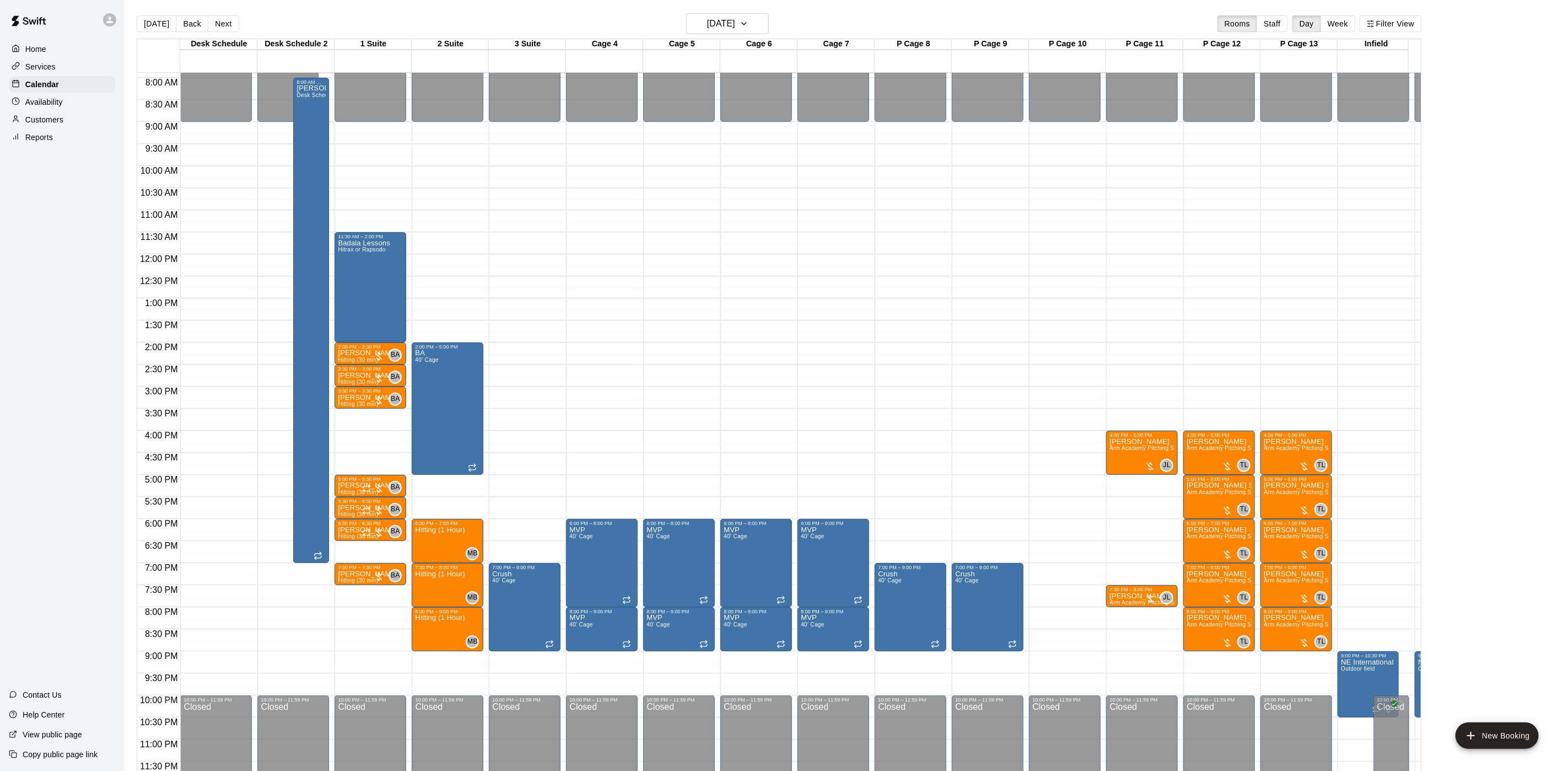
click at [679, 16] on div "Today Back Next Wednesday Sep 24 Rooms Staff Day Week Filter View" at bounding box center [778, 26] width 1285 height 26
click at [707, 20] on h6 "Wednesday Sep 24" at bounding box center [721, 23] width 28 height 16
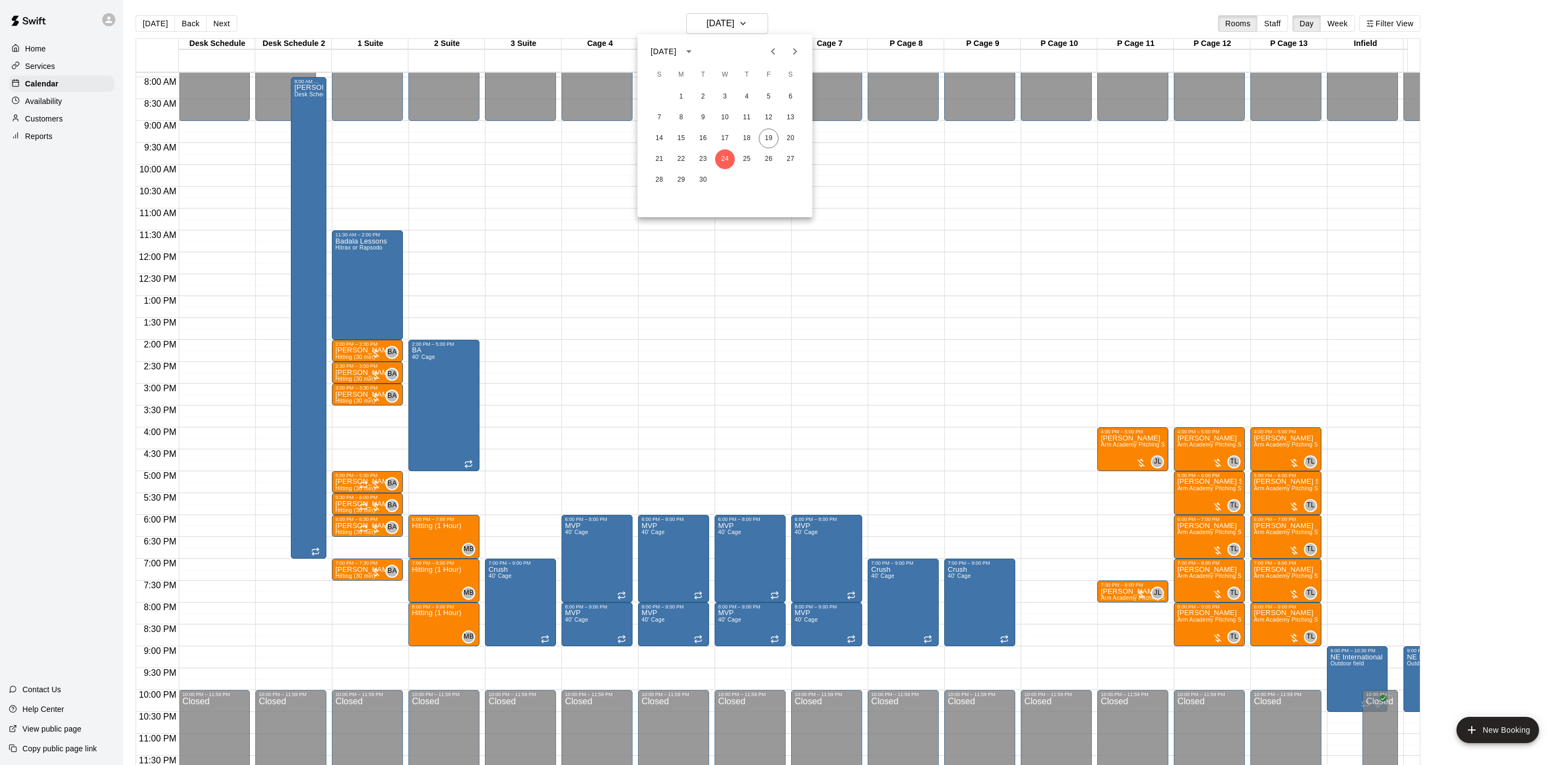
click at [532, 194] on div at bounding box center [784, 382] width 1568 height 765
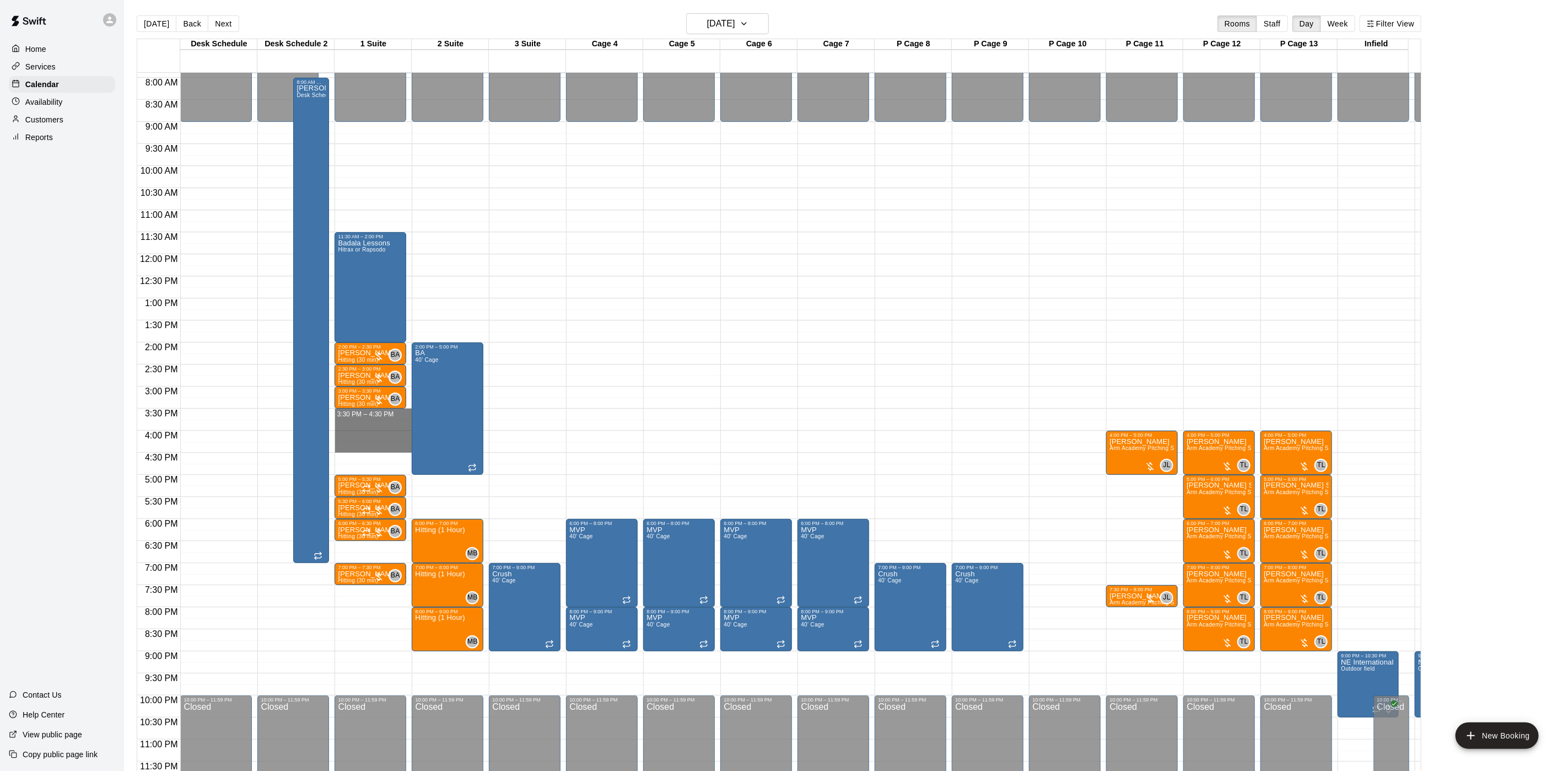
drag, startPoint x: 352, startPoint y: 403, endPoint x: 348, endPoint y: 434, distance: 31.3
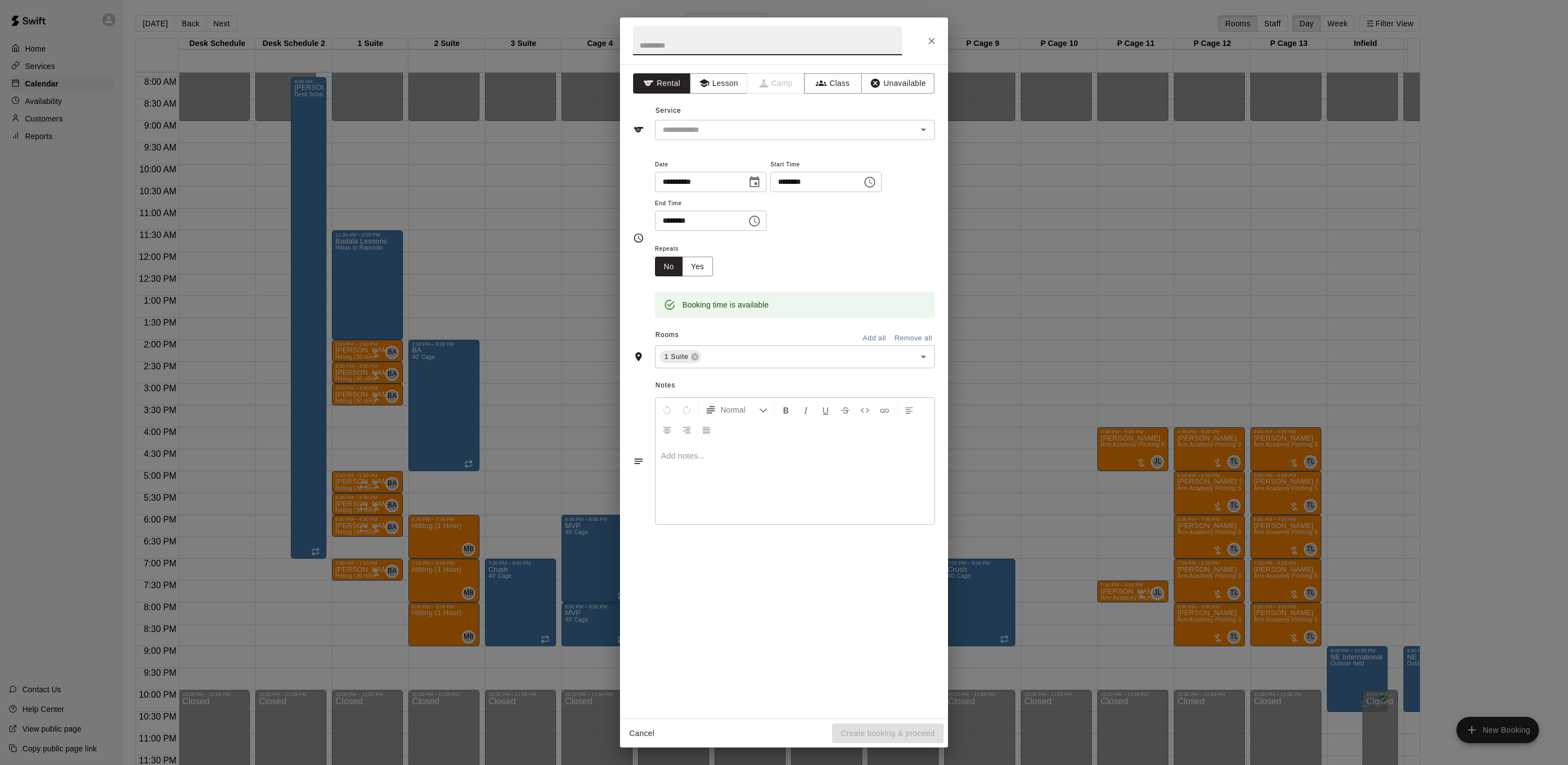
click at [738, 71] on div "**********" at bounding box center [784, 391] width 328 height 654
click at [737, 97] on div "**********" at bounding box center [784, 391] width 328 height 654
click at [715, 87] on button "Lesson" at bounding box center [719, 83] width 57 height 20
click at [690, 123] on input "text" at bounding box center [779, 129] width 241 height 13
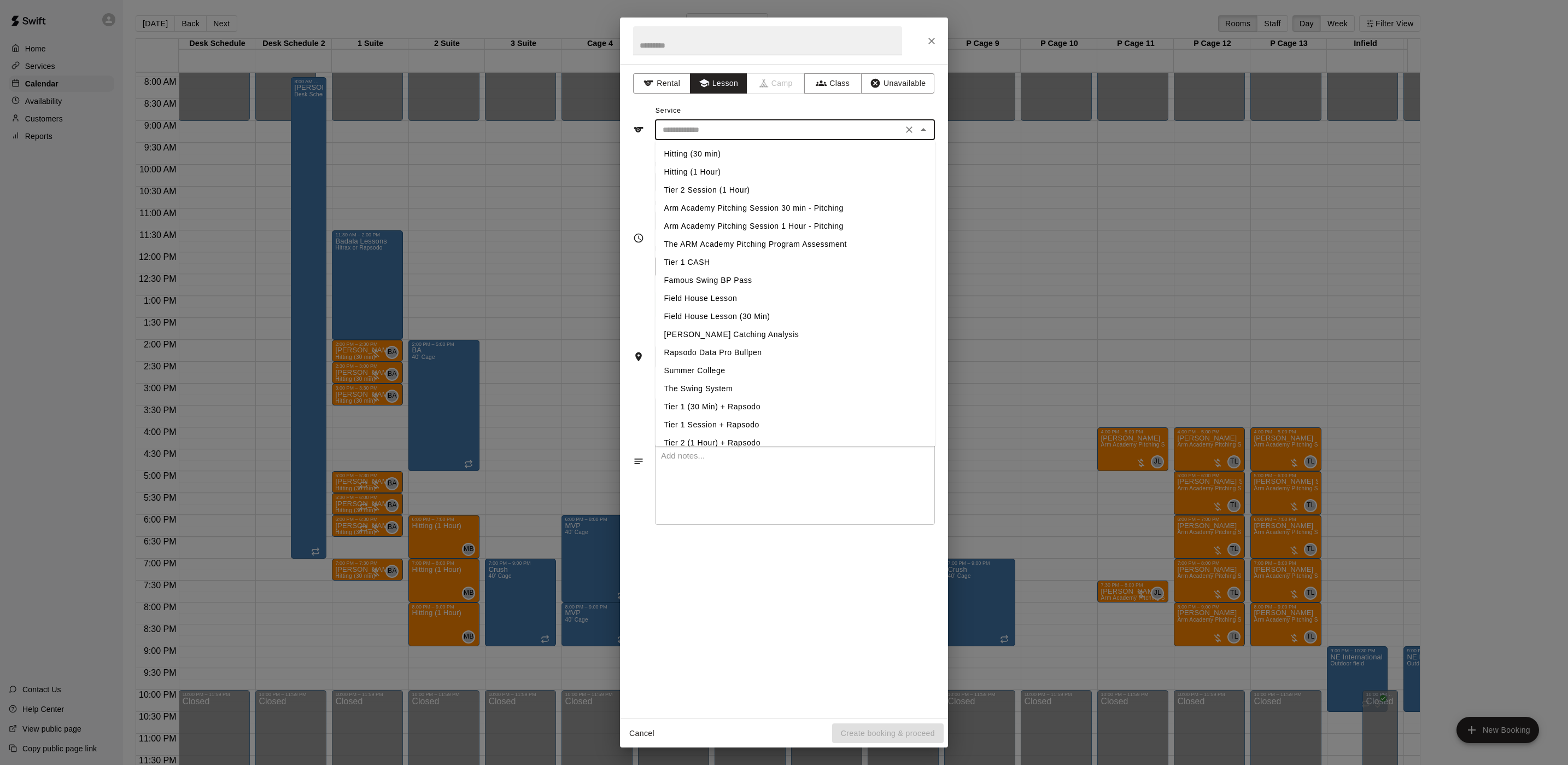
click at [680, 173] on li "Hitting (1 Hour)" at bounding box center [795, 172] width 280 height 18
type input "**********"
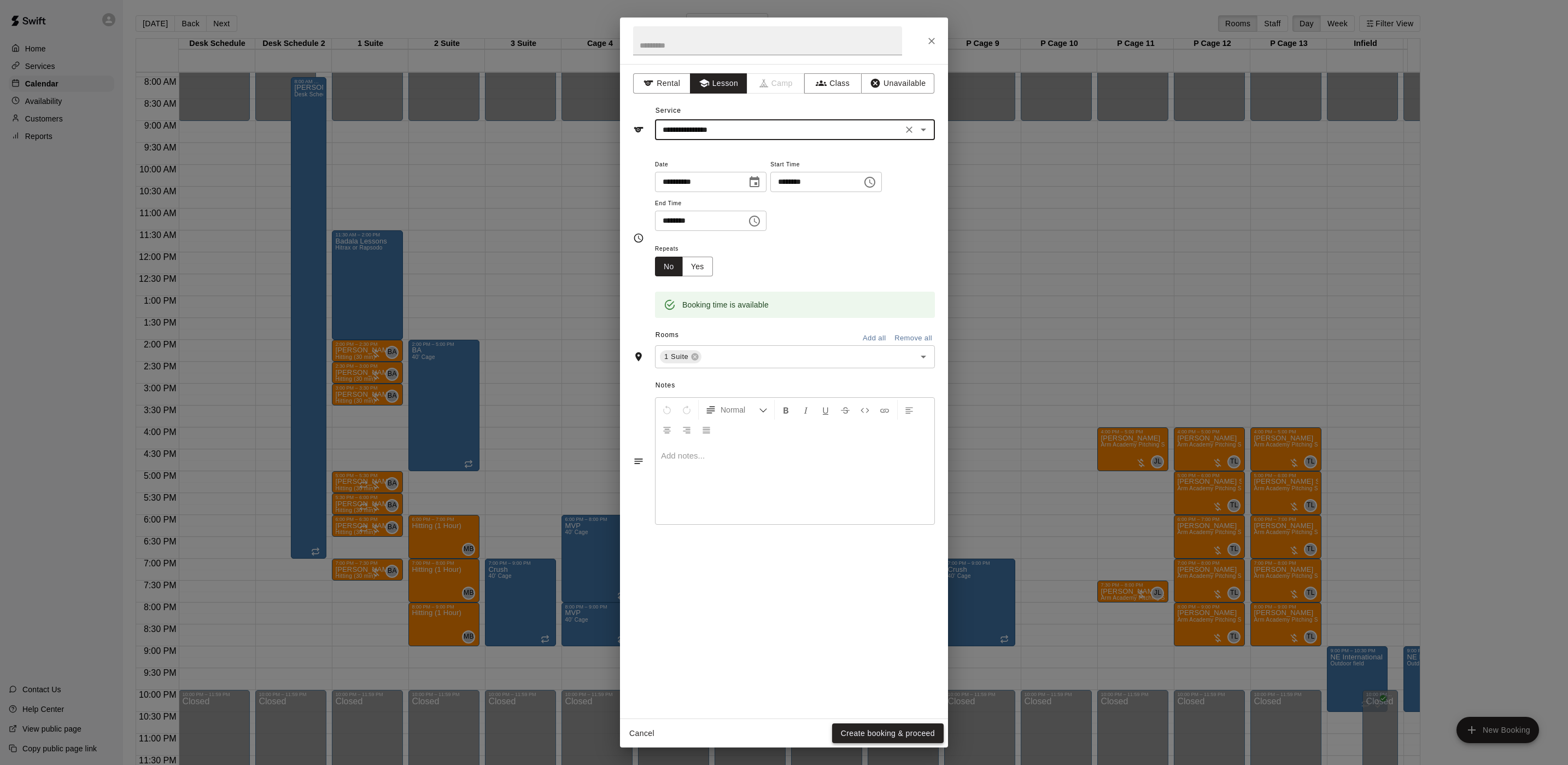
click at [847, 723] on button "Create booking & proceed" at bounding box center [888, 733] width 112 height 20
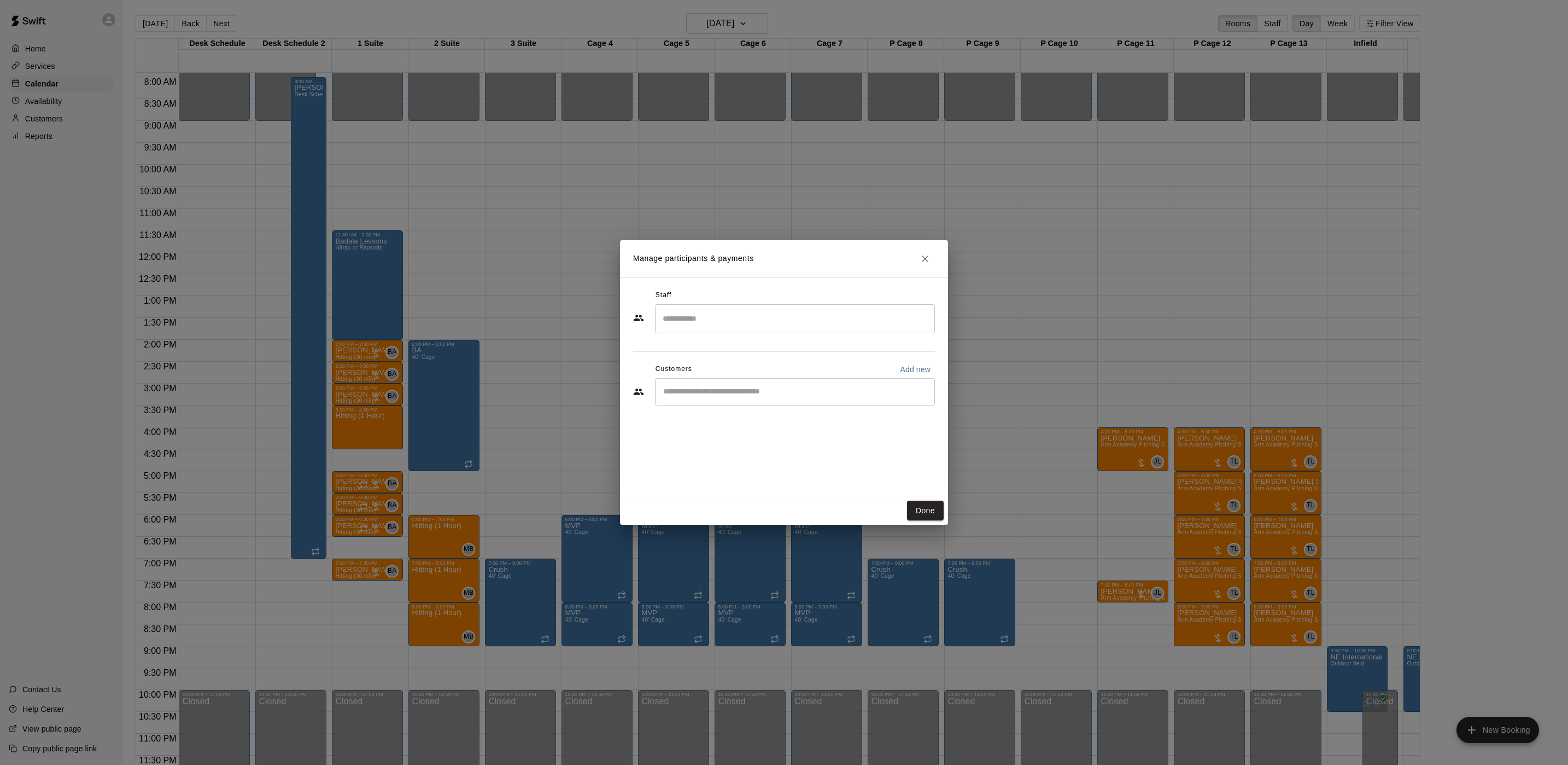
click at [702, 400] on div "​" at bounding box center [795, 391] width 280 height 28
type input "******"
drag, startPoint x: 781, startPoint y: 406, endPoint x: 776, endPoint y: 423, distance: 17.7
click at [770, 419] on div "Dylan Keller jameekeller@me.com" at bounding box center [806, 423] width 240 height 24
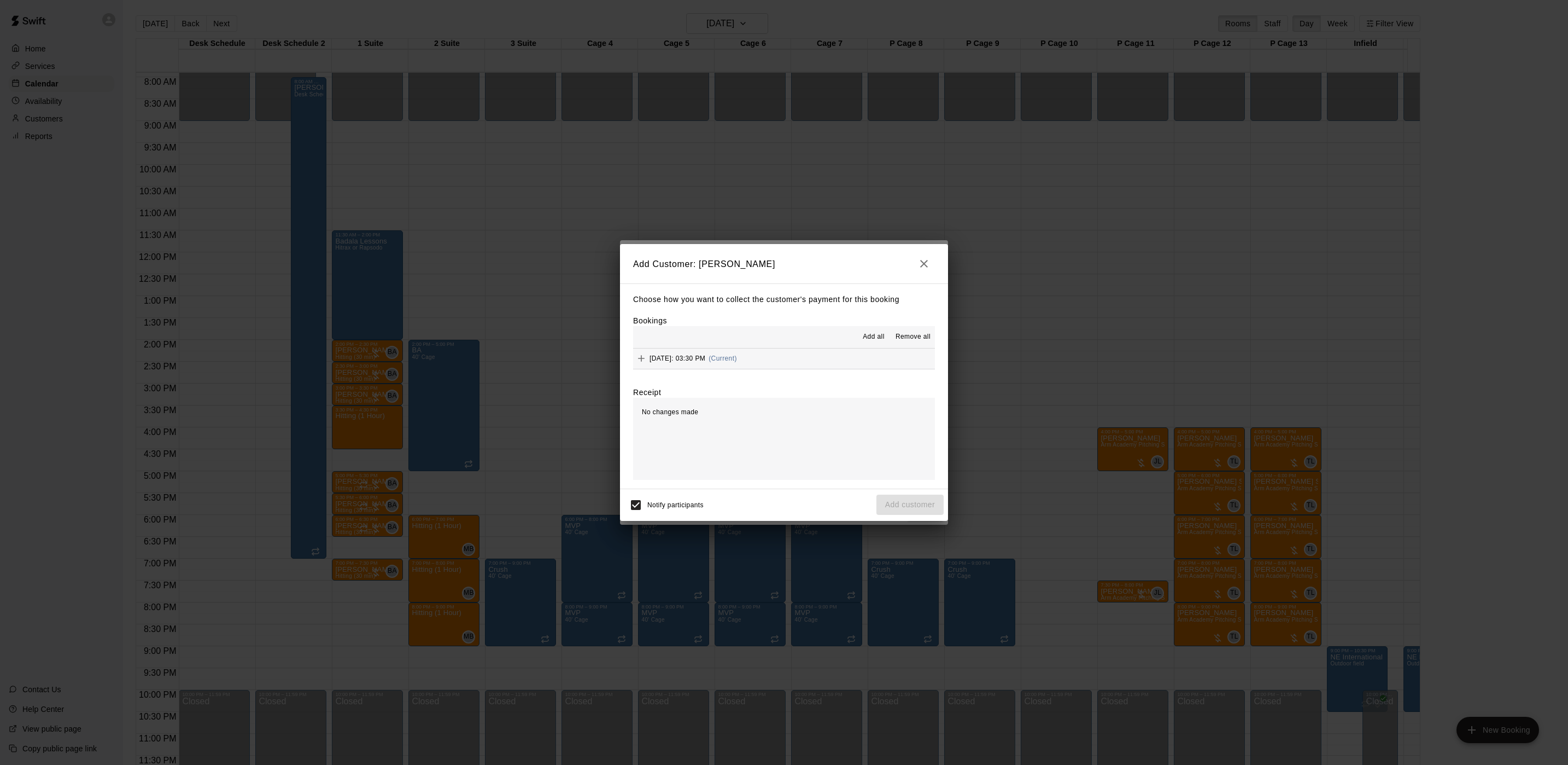
click at [737, 366] on div "Wednesday, September 24: 03:30 PM (Current)" at bounding box center [685, 358] width 104 height 16
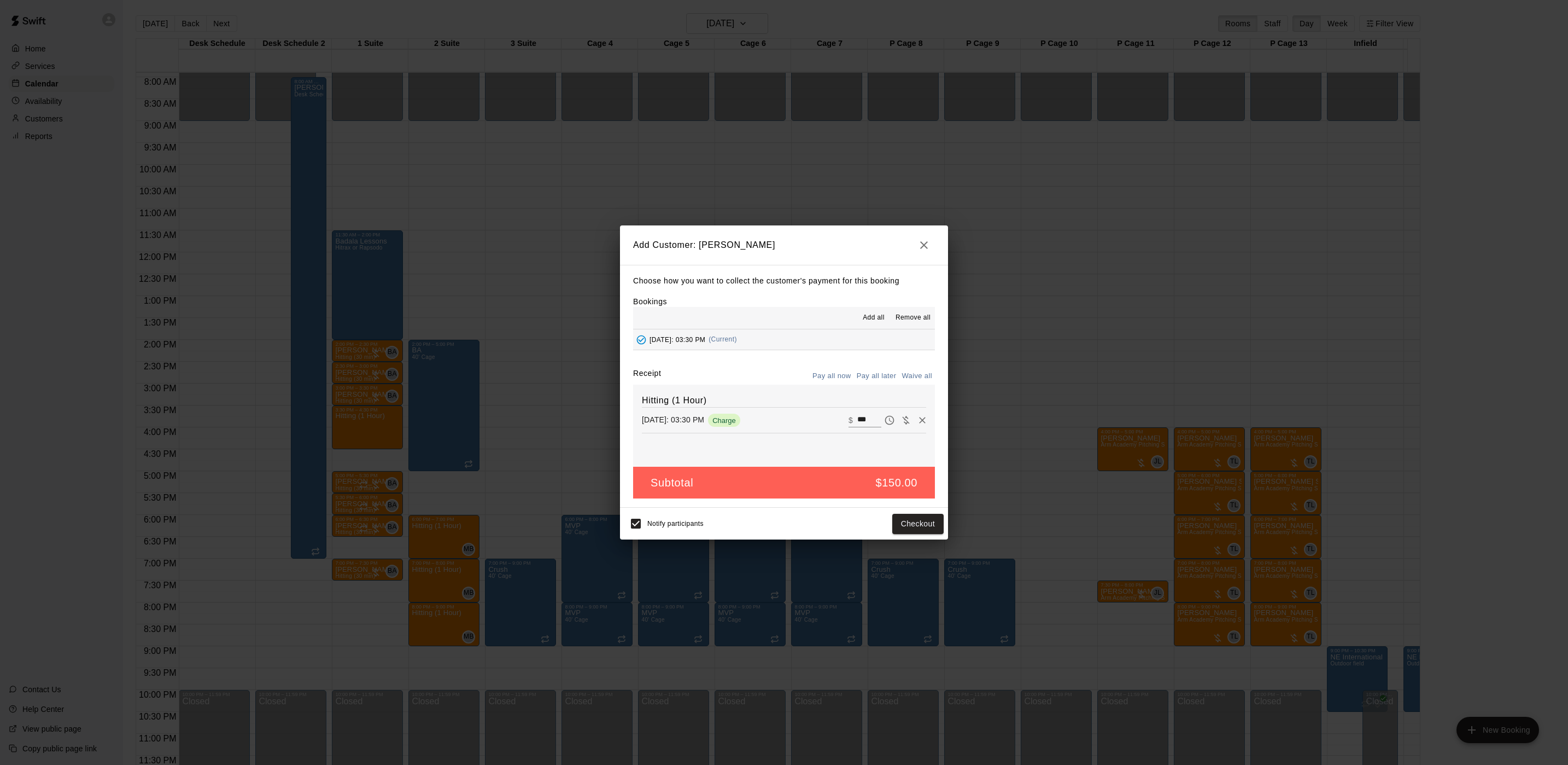
click at [874, 373] on button "Pay all later" at bounding box center [876, 376] width 45 height 17
click at [903, 528] on button "Add customer" at bounding box center [910, 523] width 67 height 20
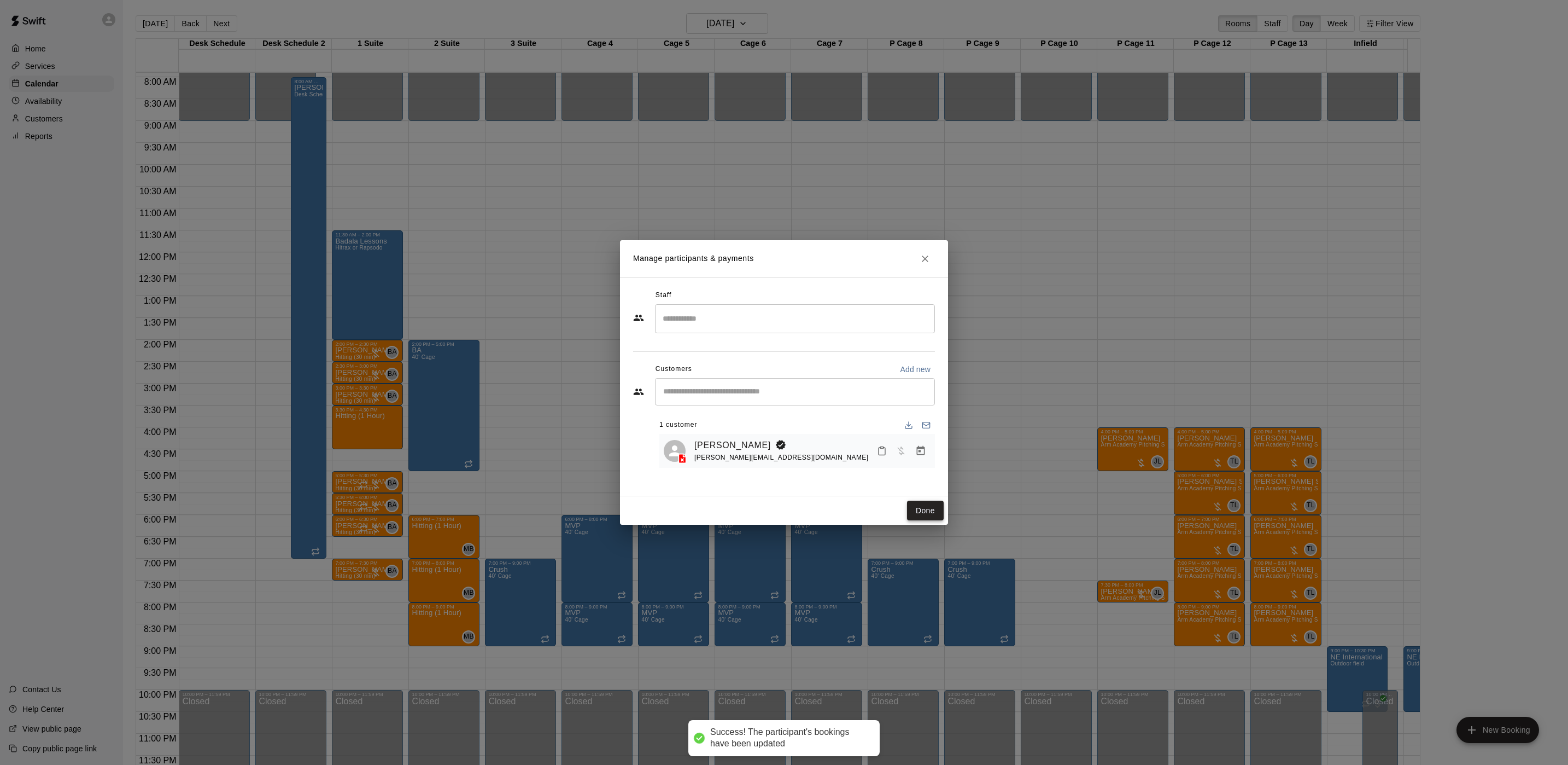
click at [919, 513] on button "Done" at bounding box center [925, 510] width 36 height 20
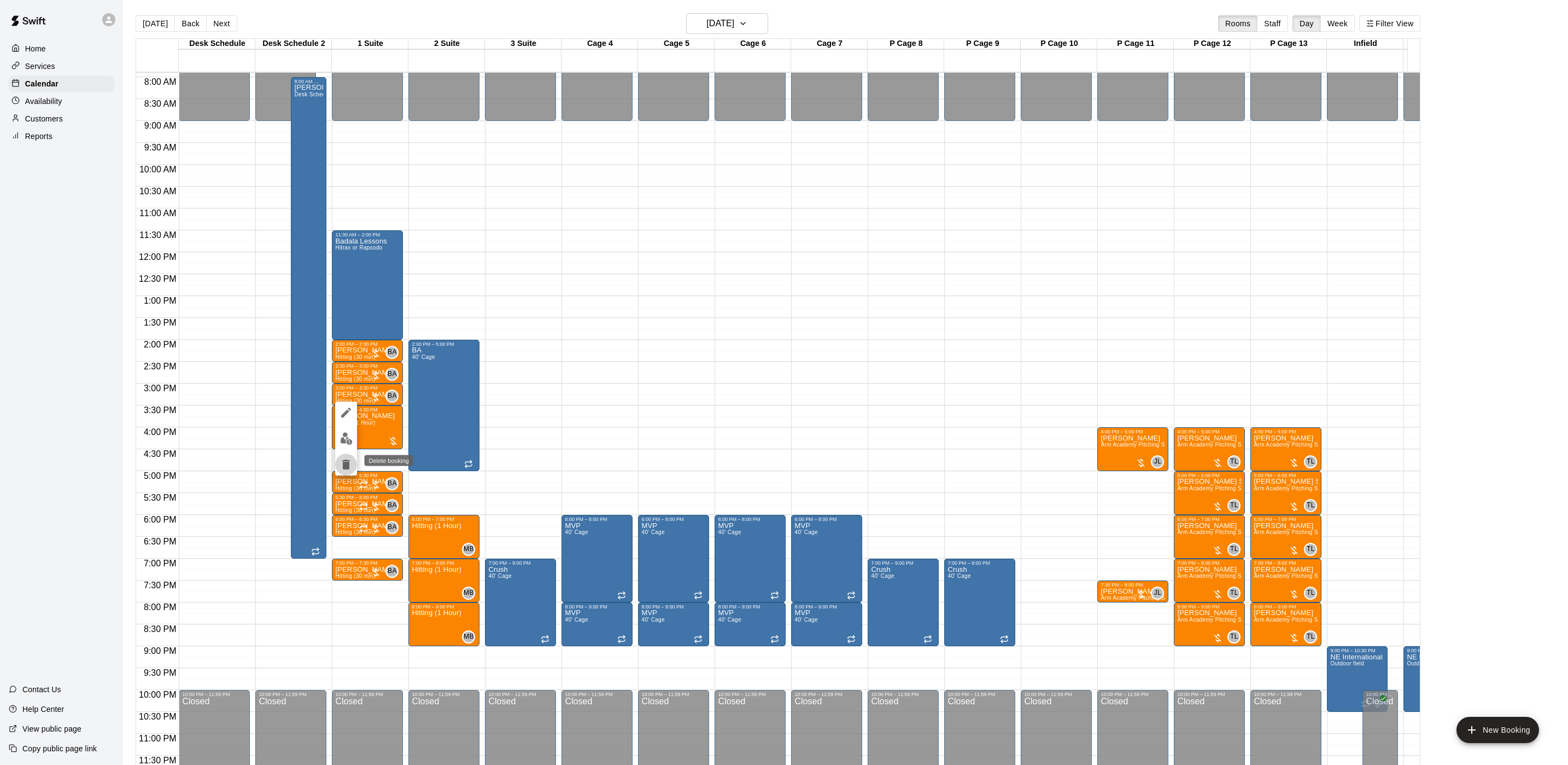
click at [344, 459] on icon "delete" at bounding box center [346, 464] width 13 height 13
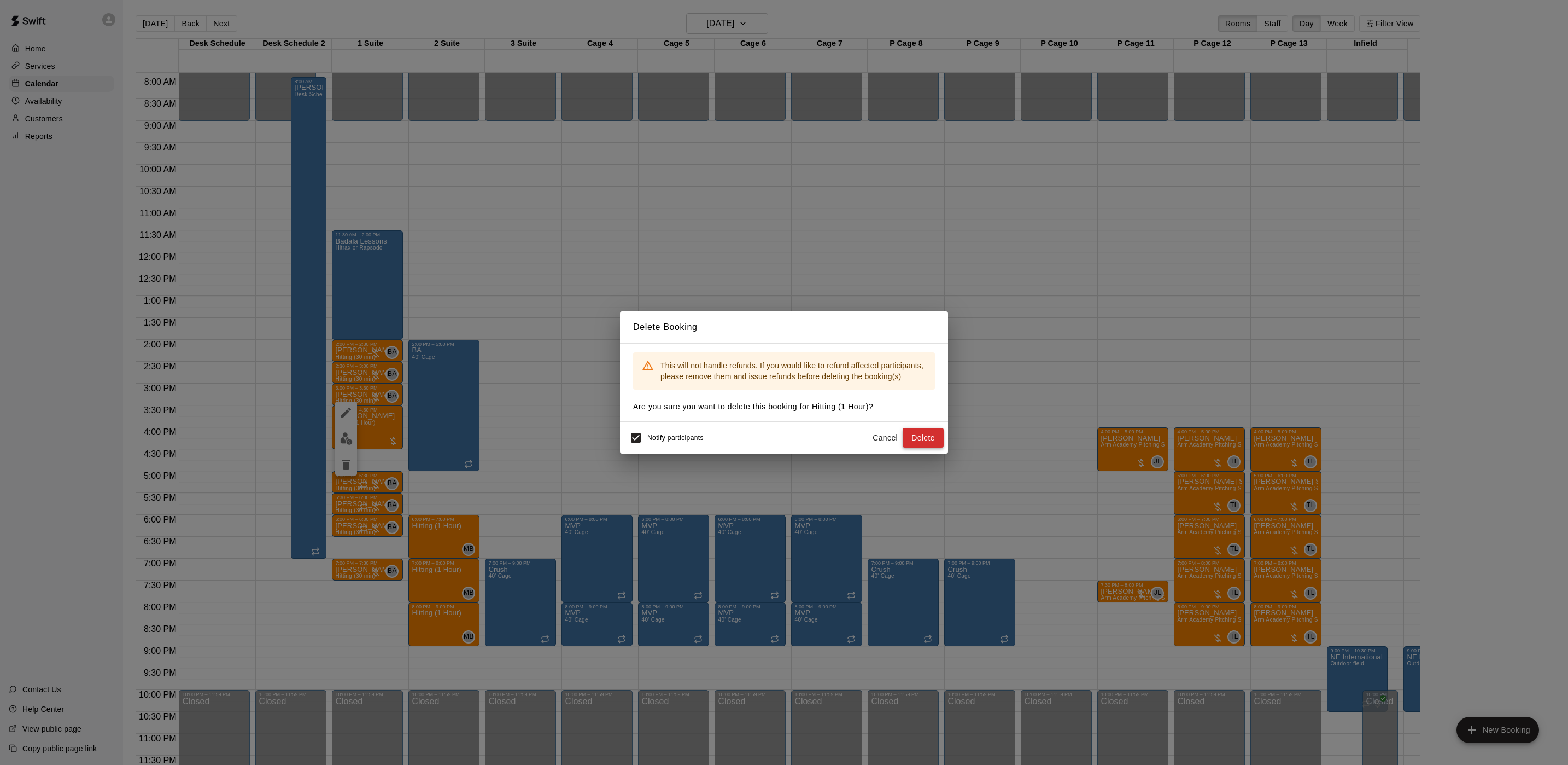
click at [939, 441] on button "Delete" at bounding box center [923, 438] width 41 height 20
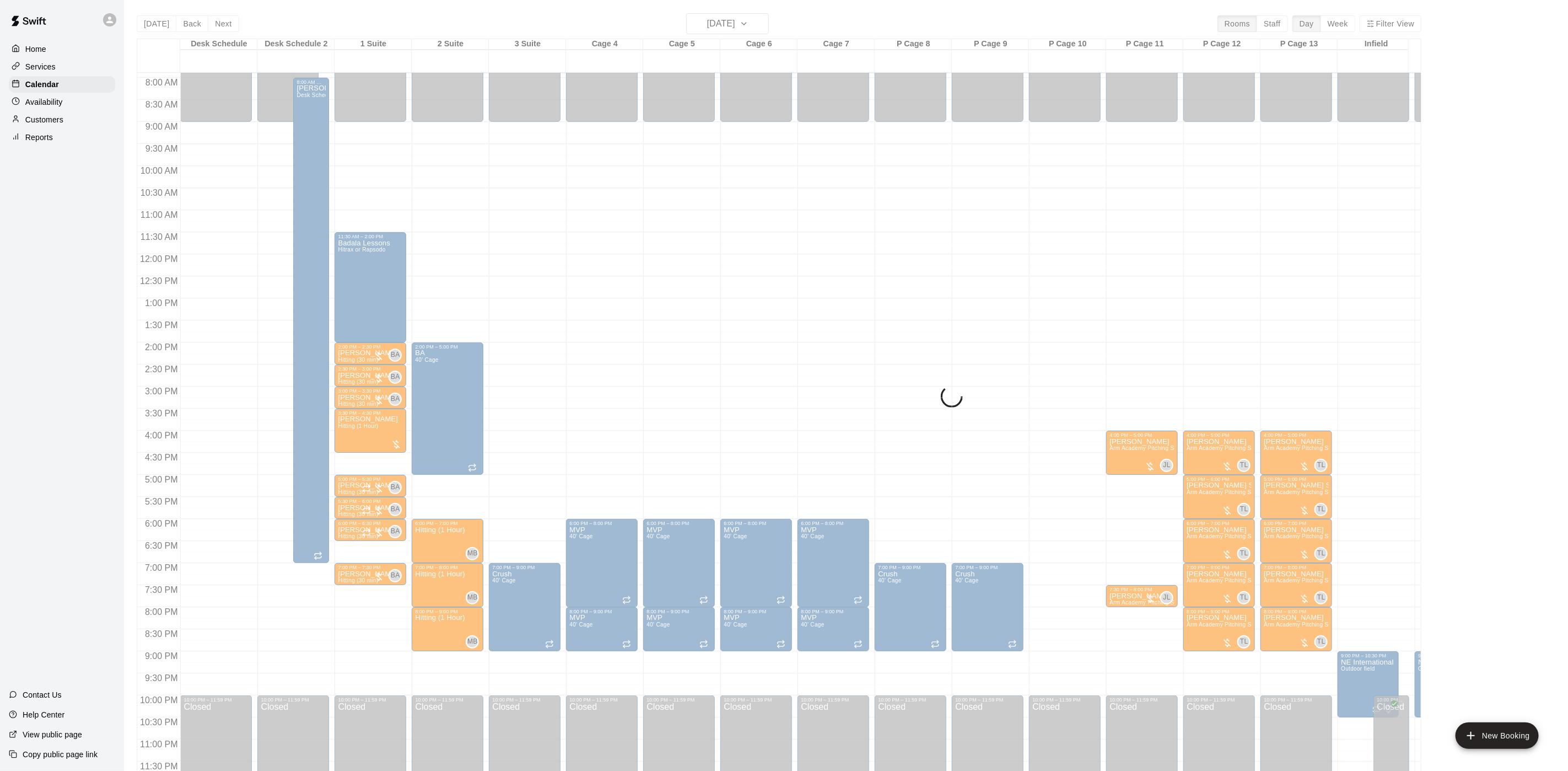
click at [715, 23] on div "Today Back Next Wednesday Sep 24 Rooms Staff Day Week Filter View Desk Schedule…" at bounding box center [778, 399] width 1285 height 771
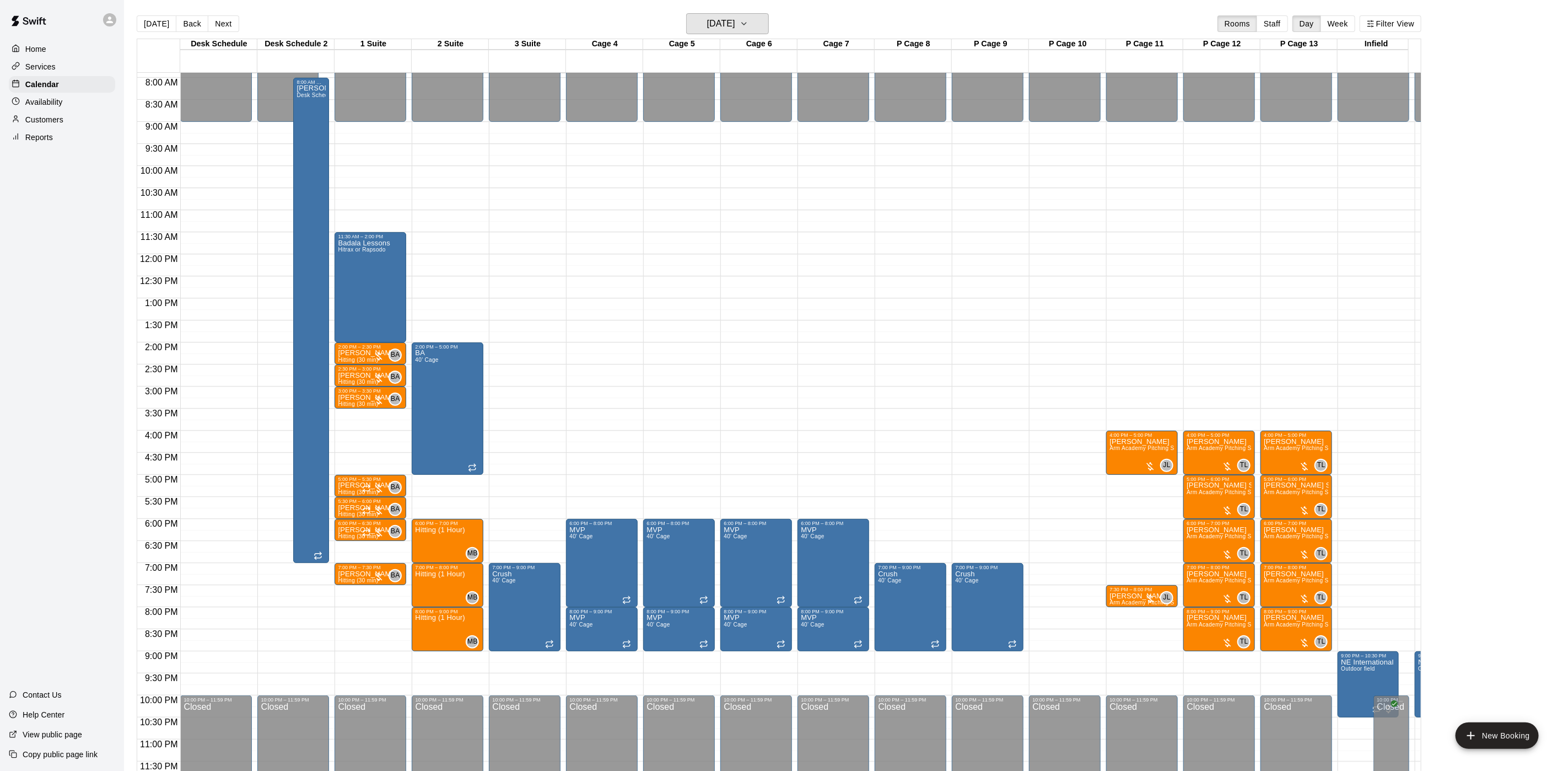
click at [715, 23] on h6 "Wednesday Sep 24" at bounding box center [721, 23] width 28 height 16
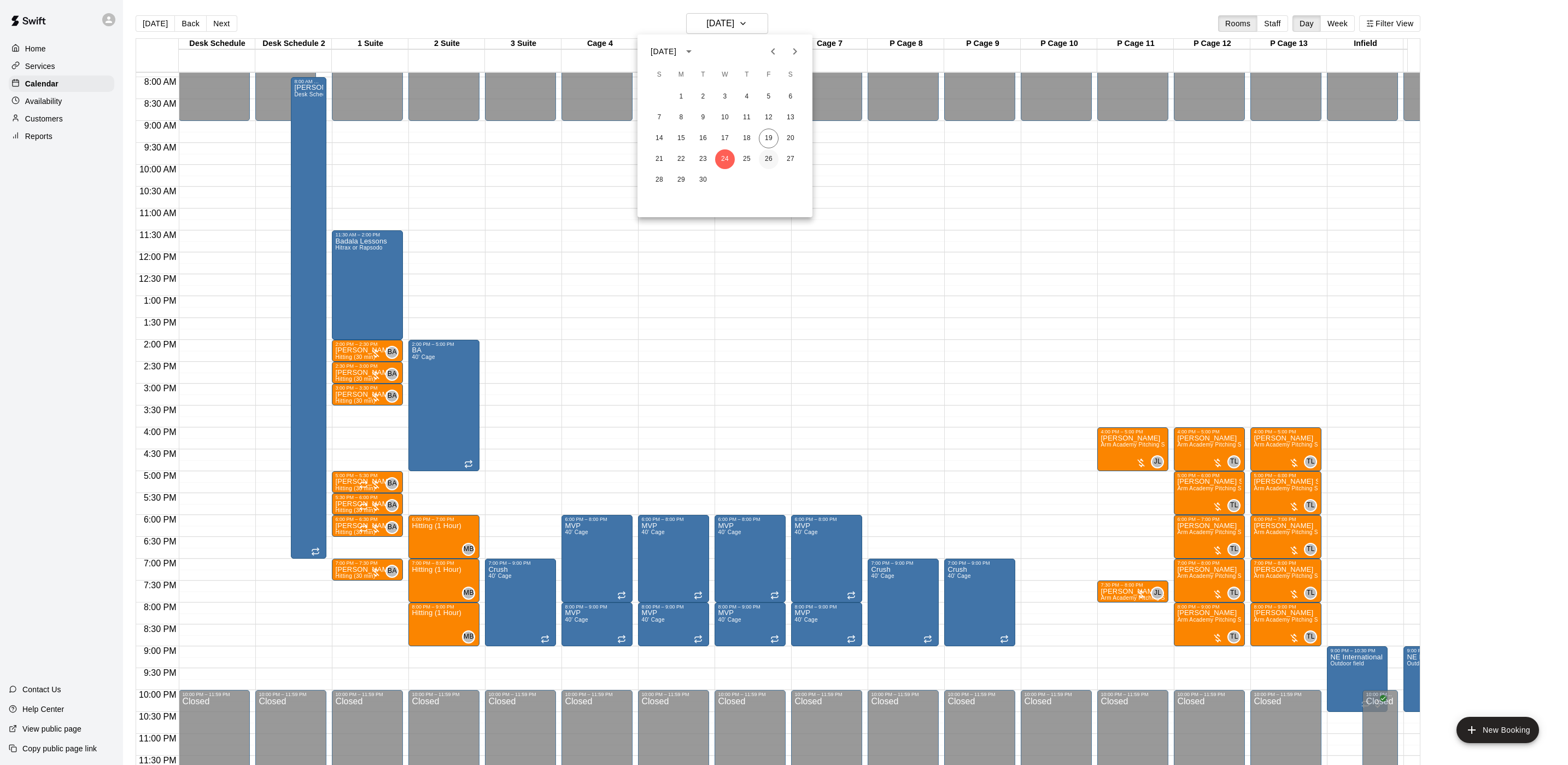
click at [765, 153] on button "26" at bounding box center [768, 159] width 19 height 19
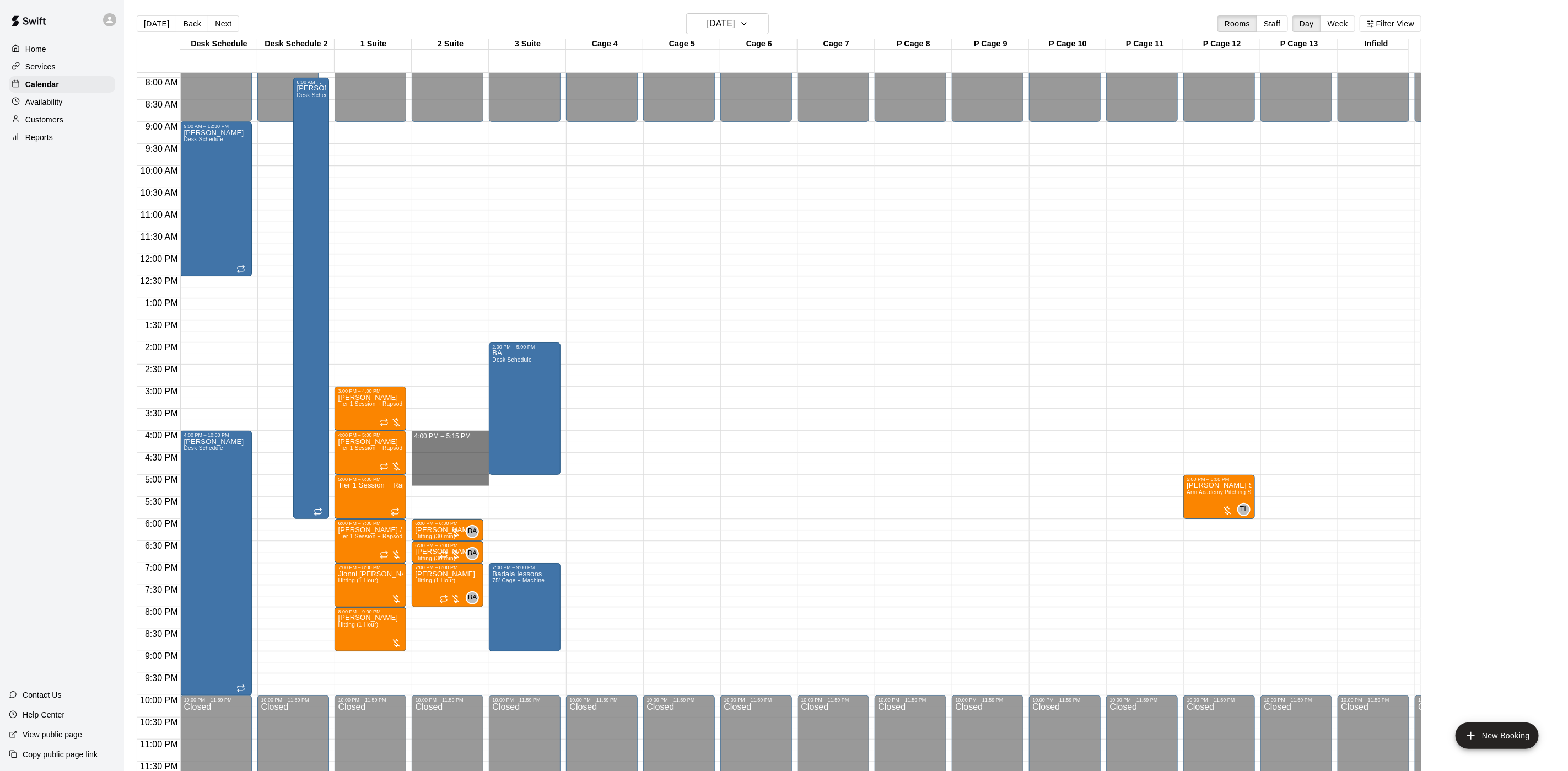
drag, startPoint x: 432, startPoint y: 424, endPoint x: 429, endPoint y: 466, distance: 42.1
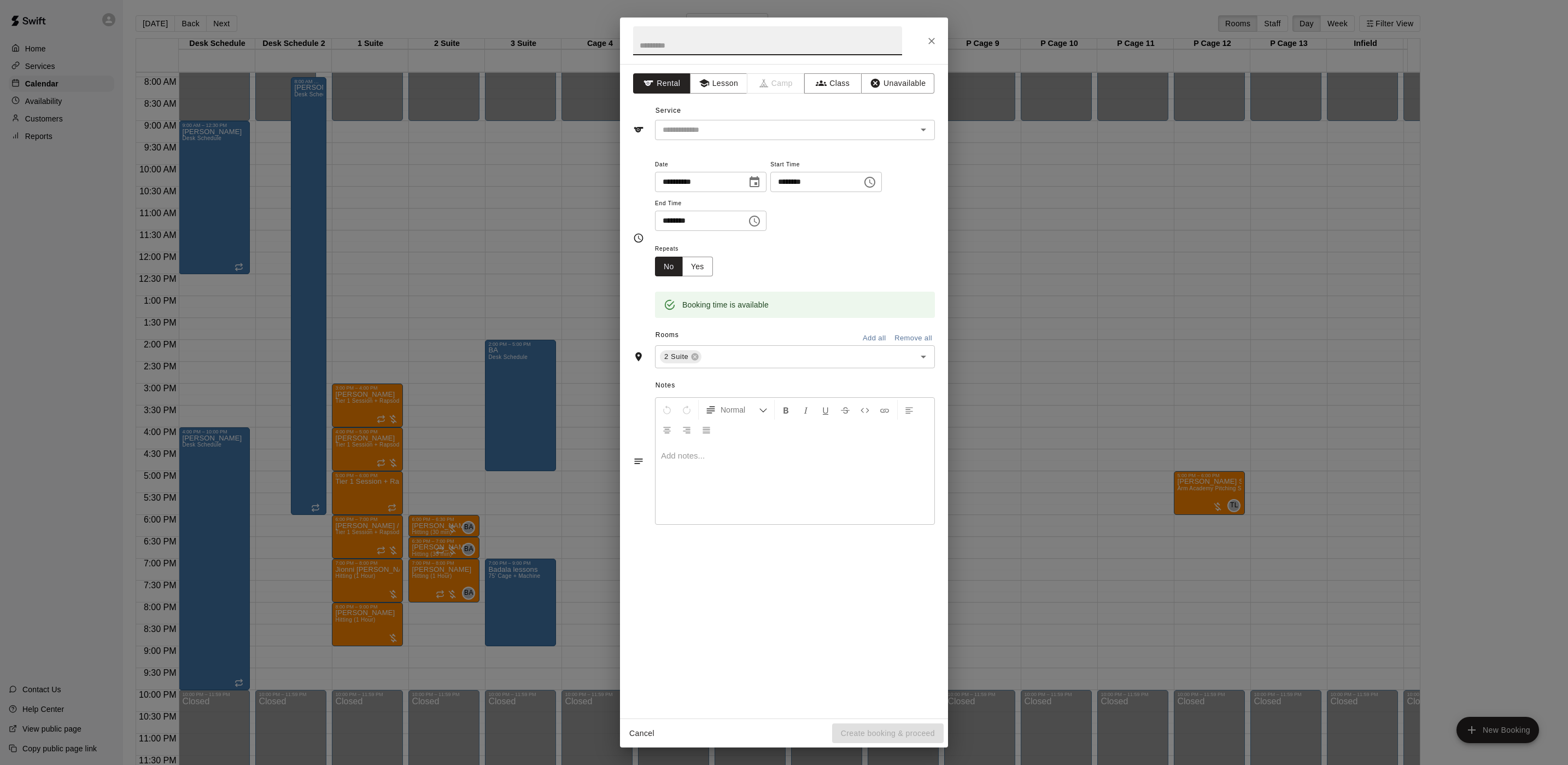
click at [800, 174] on input "********" at bounding box center [812, 182] width 84 height 20
type input "********"
click at [664, 222] on input "********" at bounding box center [697, 220] width 84 height 20
type input "********"
drag, startPoint x: 713, startPoint y: 75, endPoint x: 711, endPoint y: 81, distance: 6.3
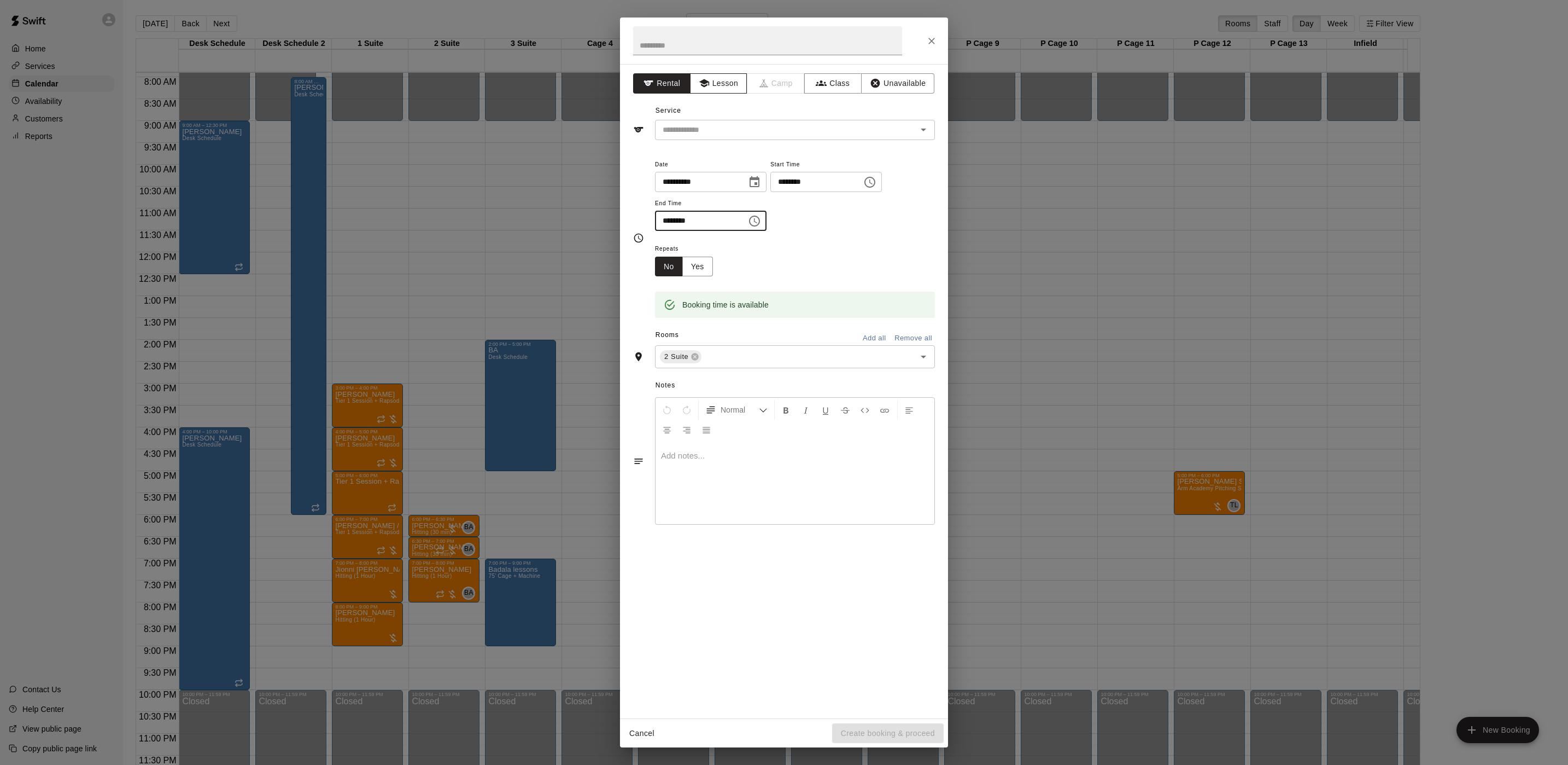
click at [713, 79] on button "Lesson" at bounding box center [719, 83] width 57 height 20
click at [691, 141] on div "**********" at bounding box center [784, 391] width 328 height 654
click at [687, 138] on div "​" at bounding box center [795, 129] width 280 height 20
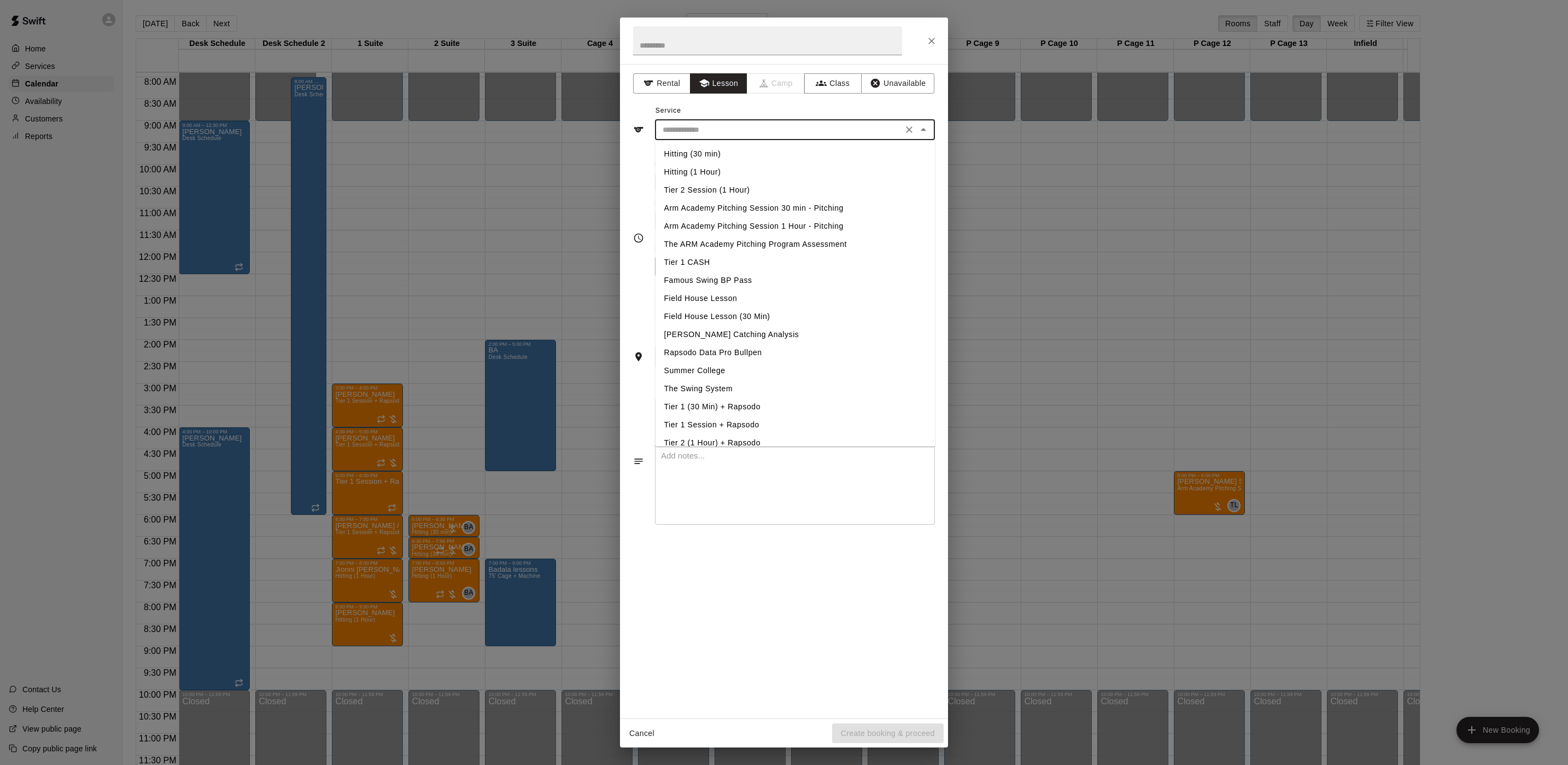
click at [695, 174] on li "Hitting (1 Hour)" at bounding box center [795, 172] width 280 height 18
type input "**********"
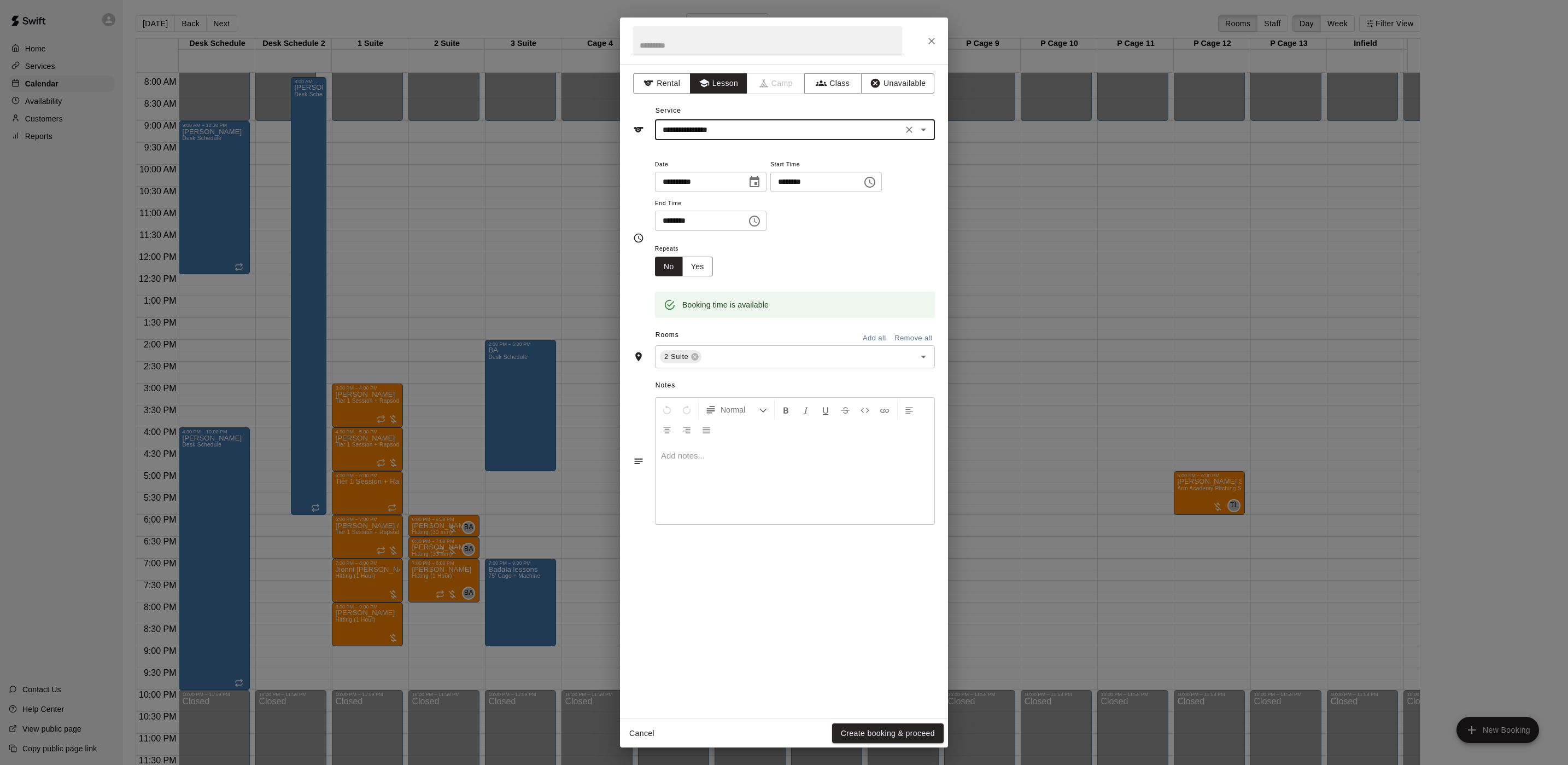
click at [883, 717] on div "**********" at bounding box center [784, 391] width 328 height 654
click at [884, 730] on button "Create booking & proceed" at bounding box center [888, 733] width 112 height 20
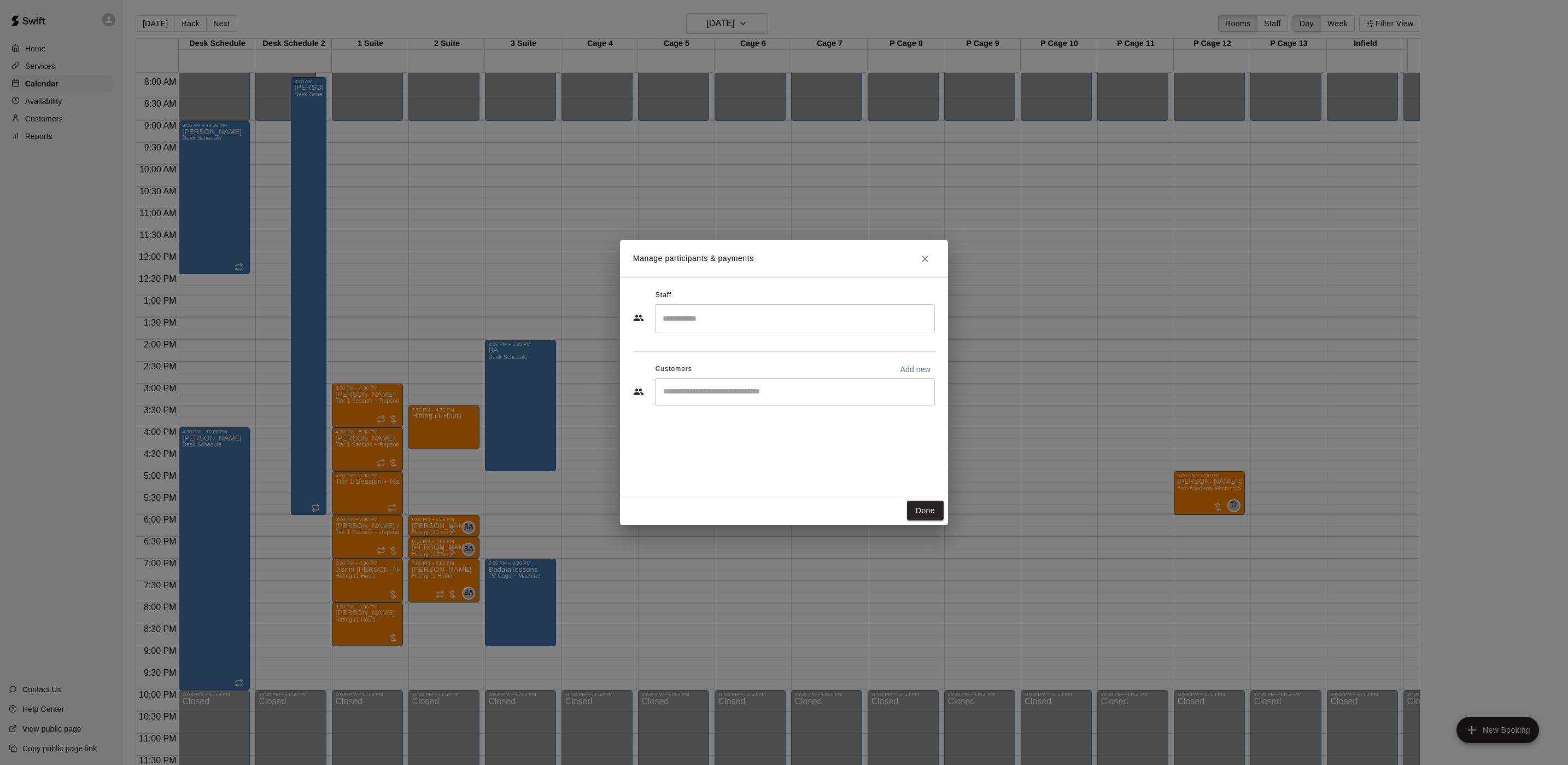
click at [756, 389] on input "Start typing to search customers..." at bounding box center [794, 391] width 270 height 11
type input "******"
click at [735, 430] on span "jameekeller@me.com" at bounding box center [774, 429] width 174 height 7
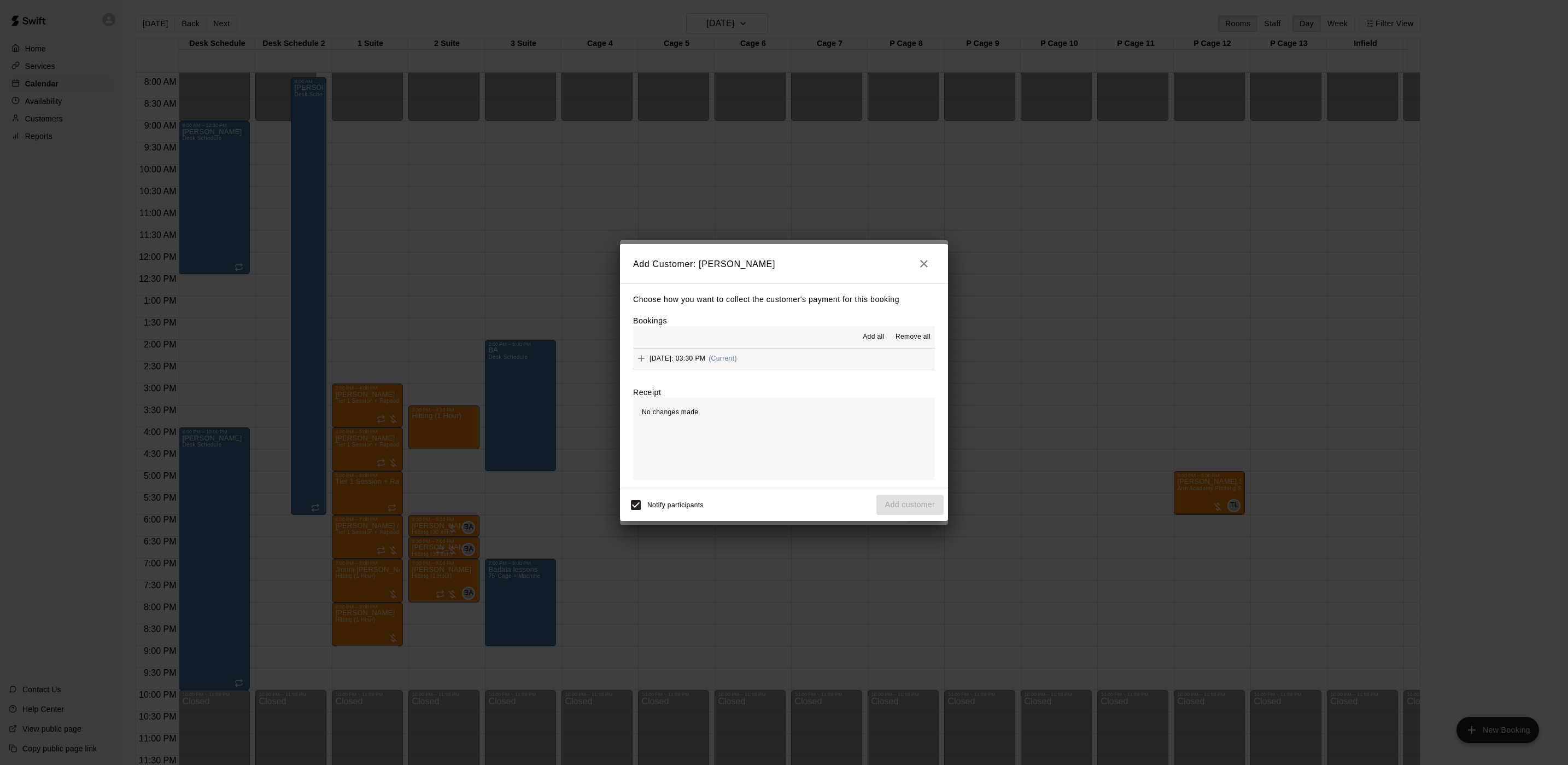
click at [777, 343] on div "Add all Remove all" at bounding box center [784, 336] width 302 height 22
click at [791, 336] on div "Add all Remove all" at bounding box center [784, 336] width 302 height 22
click at [785, 355] on button "Friday, September 26: 03:30 PM (Current)" at bounding box center [784, 358] width 302 height 20
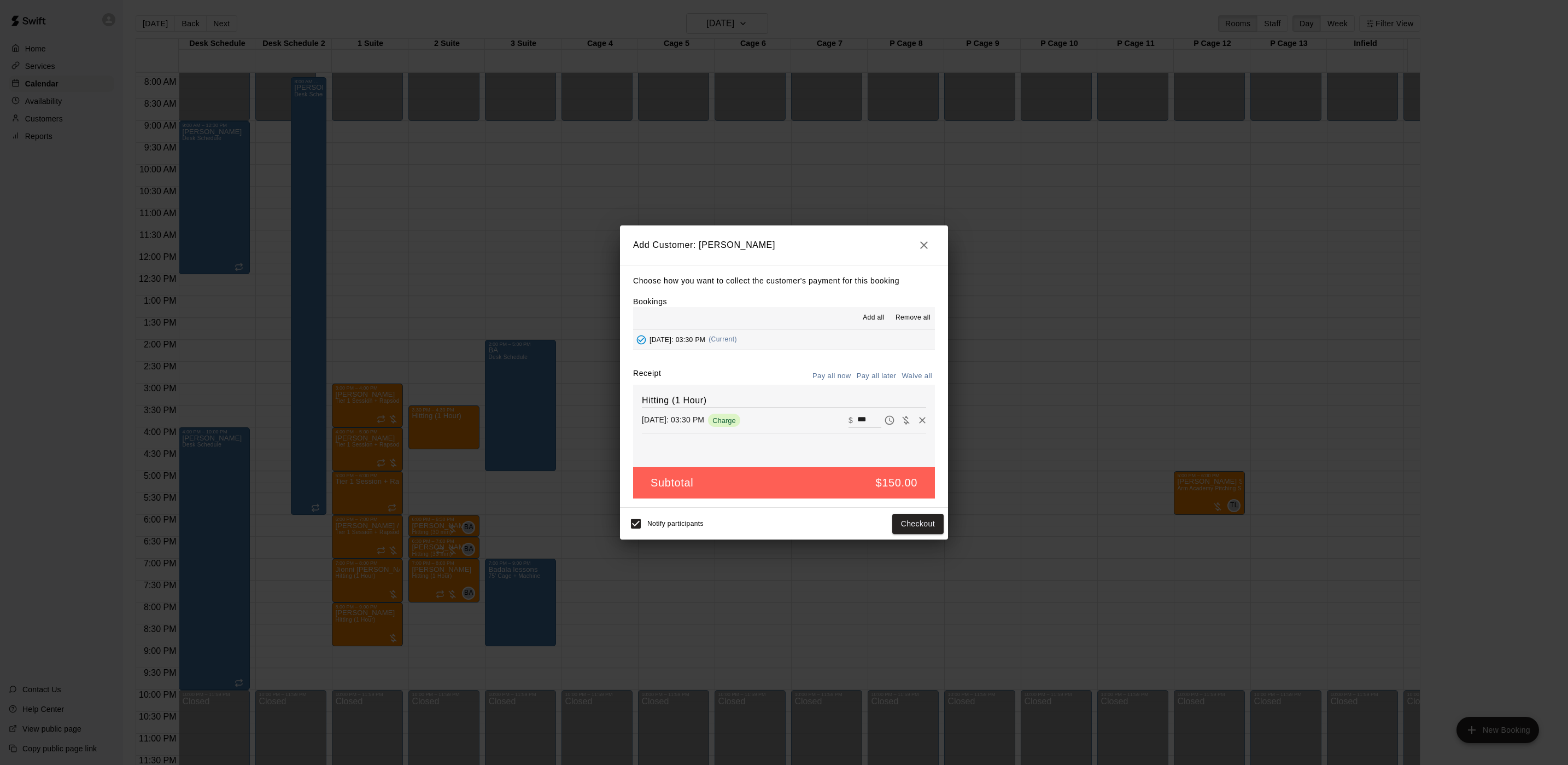
click at [878, 381] on button "Pay all later" at bounding box center [876, 376] width 45 height 17
click at [905, 519] on button "Add customer" at bounding box center [910, 523] width 67 height 20
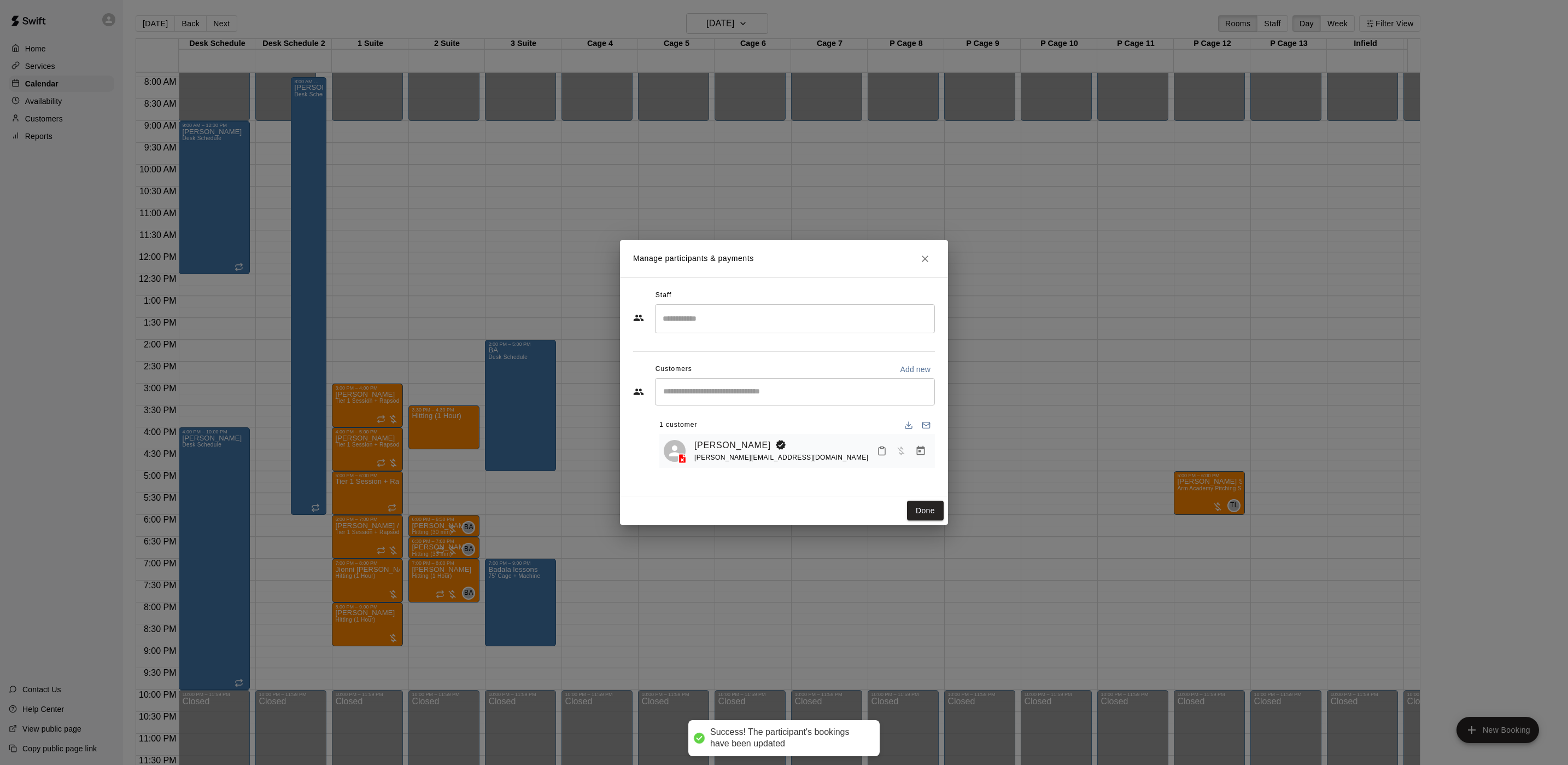
click at [736, 332] on div "​" at bounding box center [795, 319] width 280 height 29
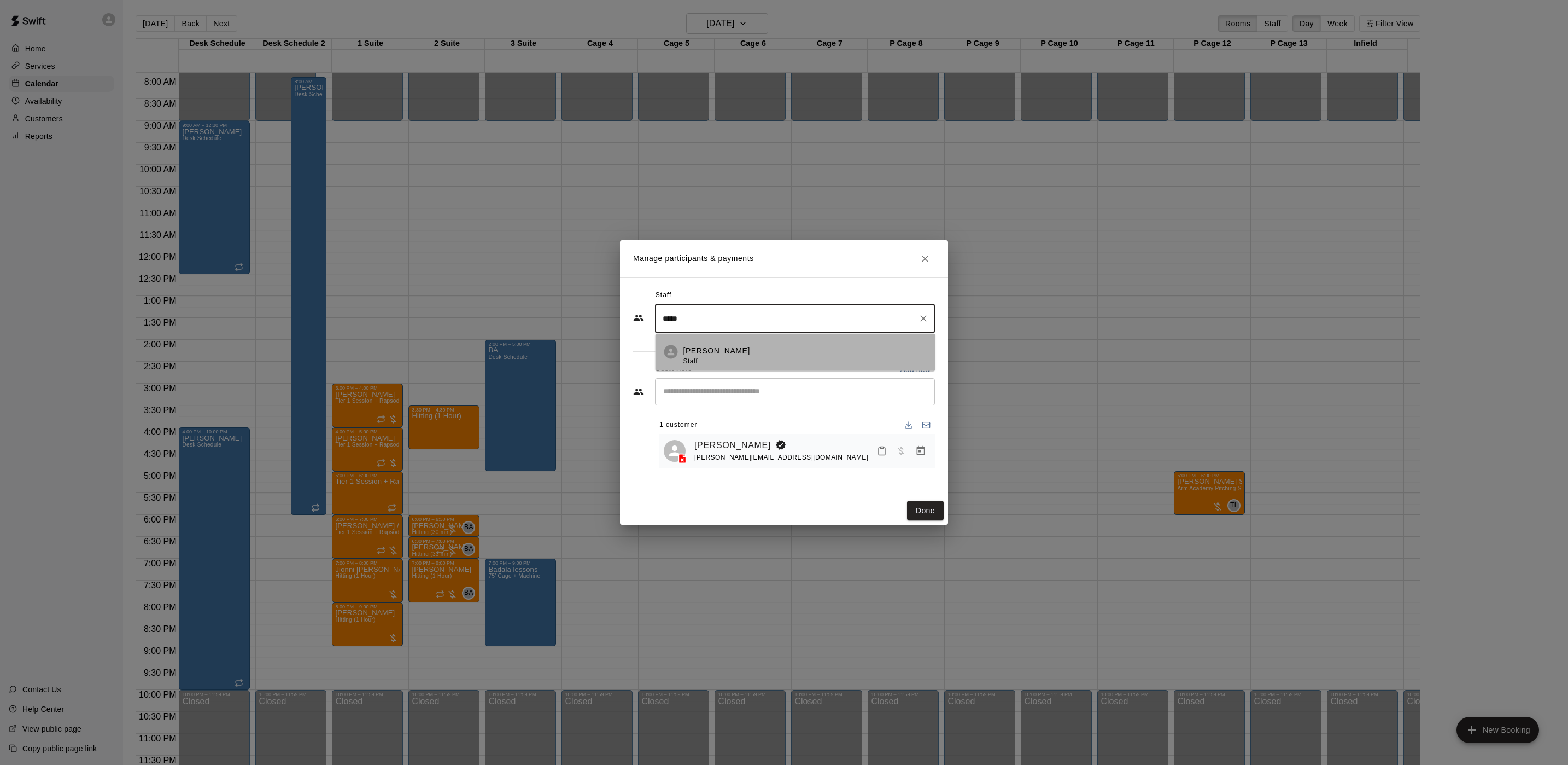
click at [730, 366] on div "Brian Anderson Staff" at bounding box center [717, 356] width 67 height 22
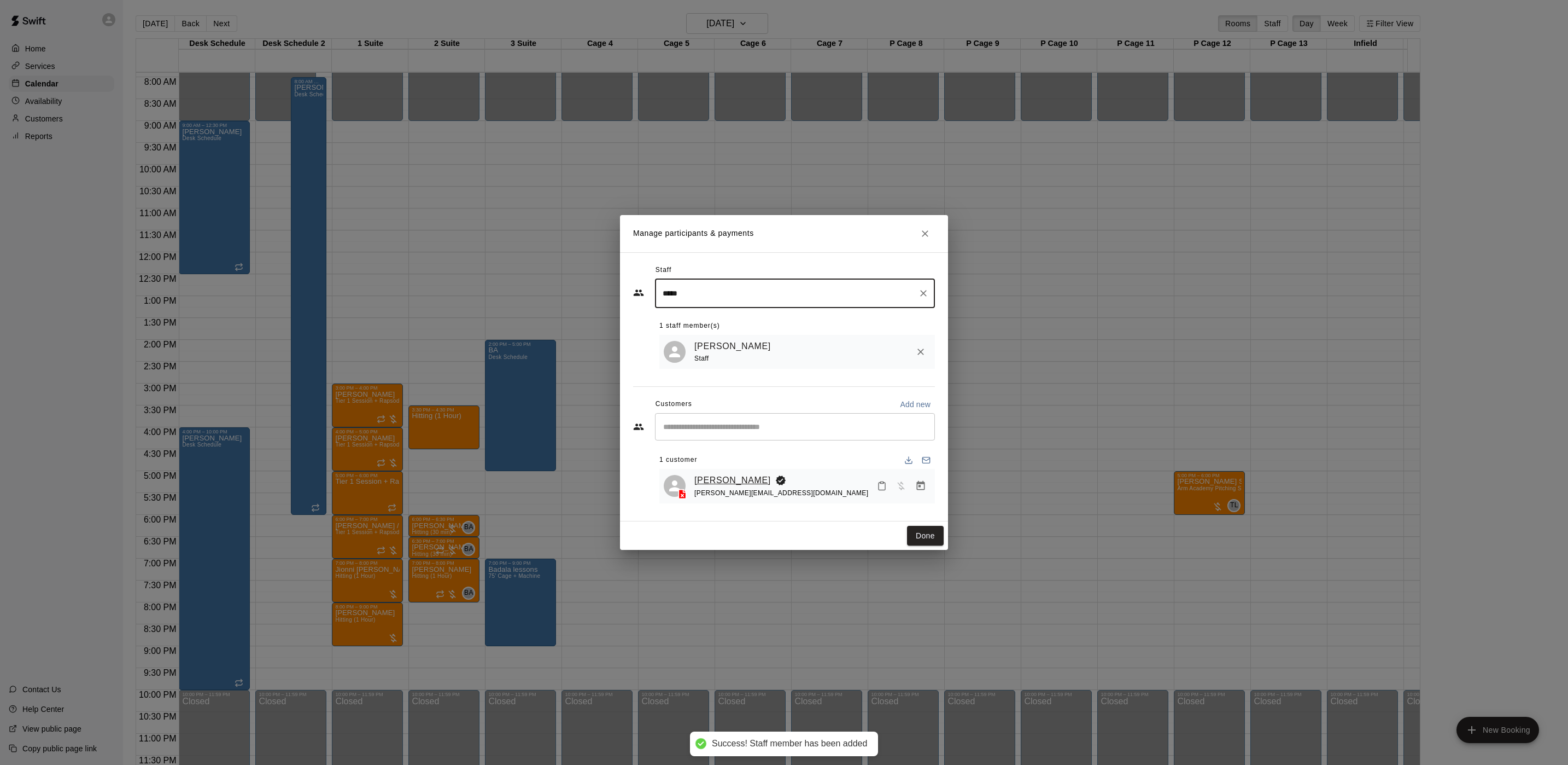
type input "*****"
click at [729, 476] on link "Dylan Keller" at bounding box center [733, 480] width 77 height 14
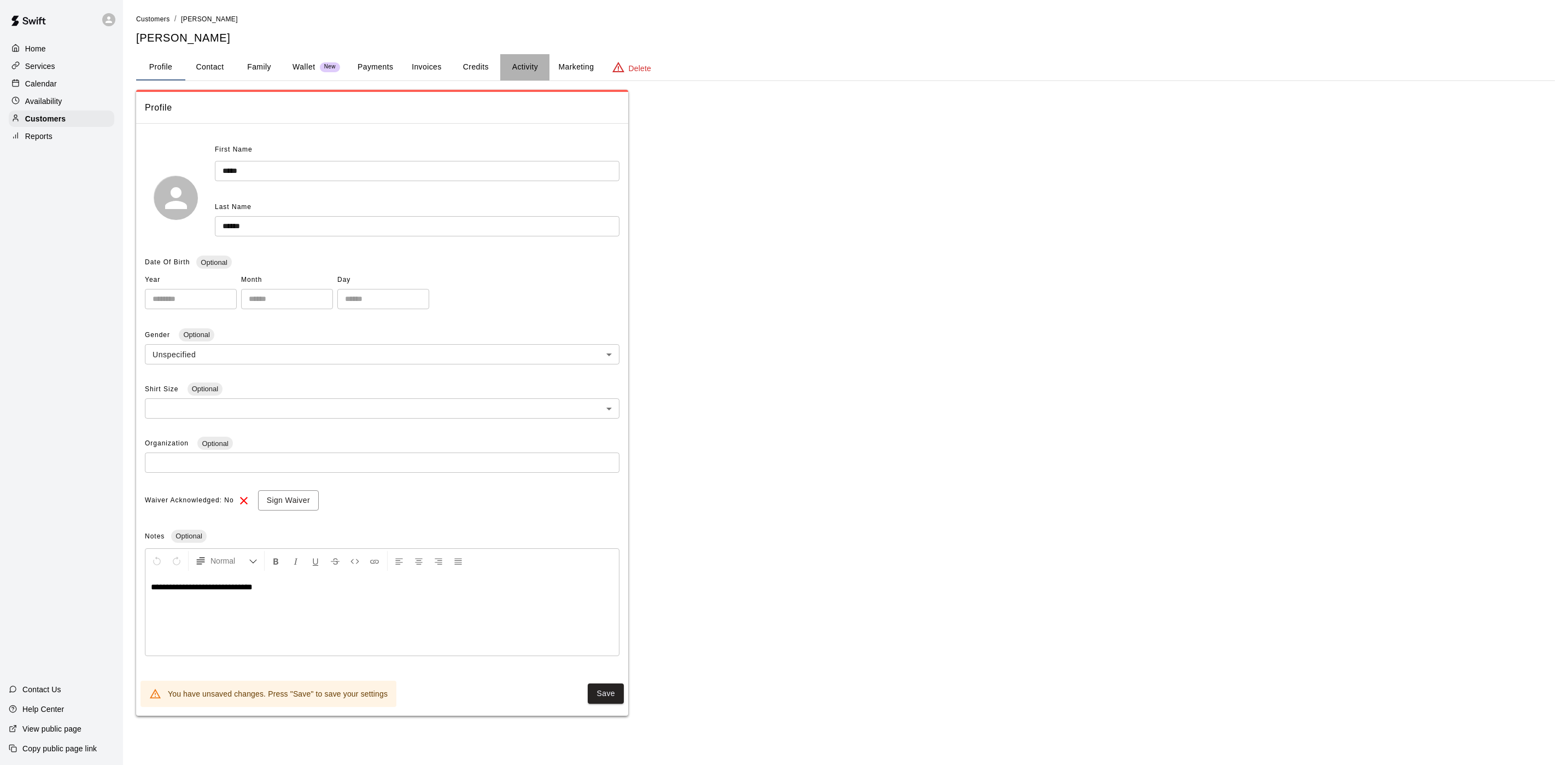
click at [540, 64] on button "Activity" at bounding box center [525, 67] width 49 height 26
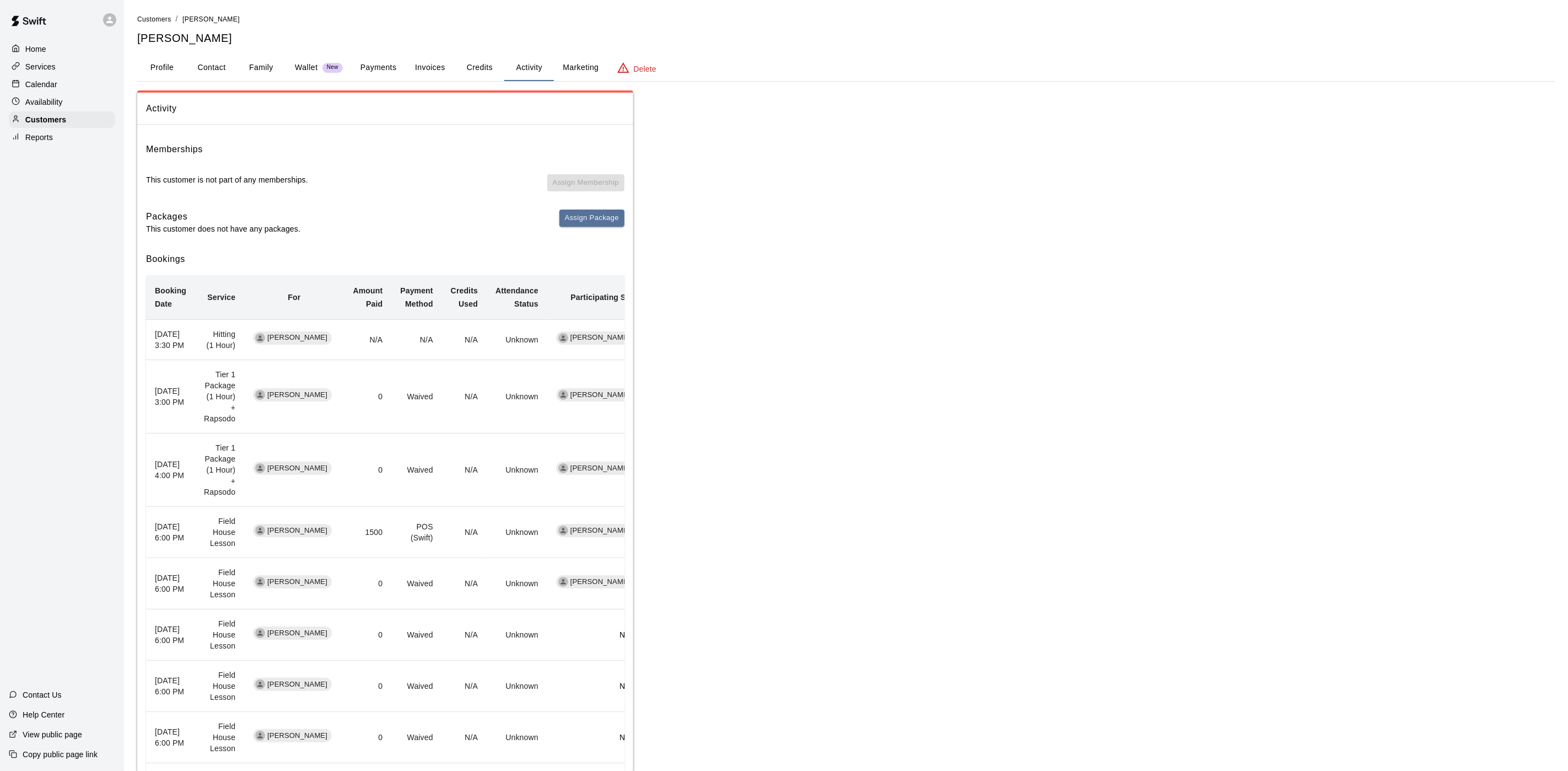
click at [372, 70] on button "Payments" at bounding box center [378, 68] width 53 height 26
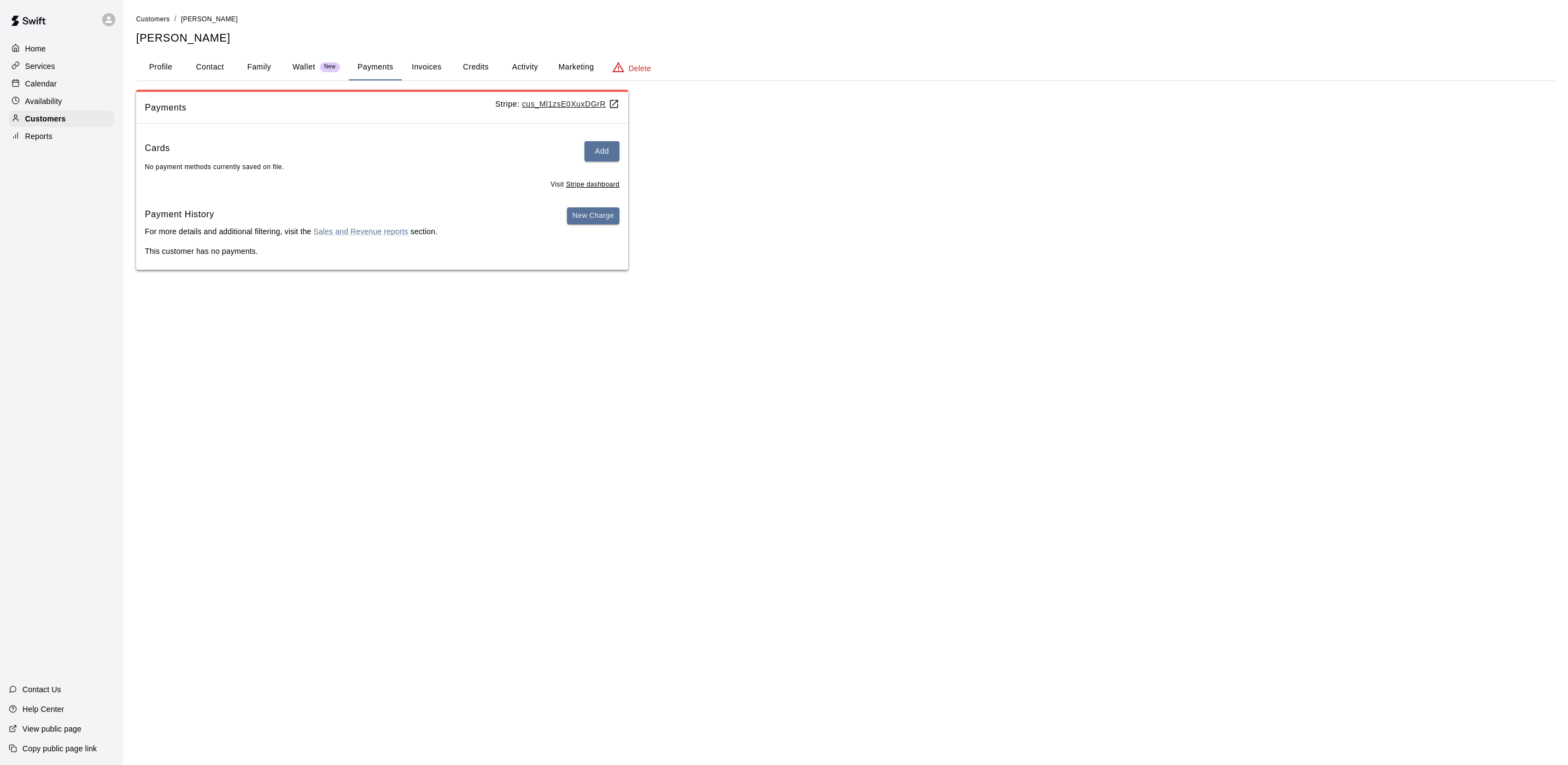
click at [34, 81] on p "Calendar" at bounding box center [41, 83] width 32 height 11
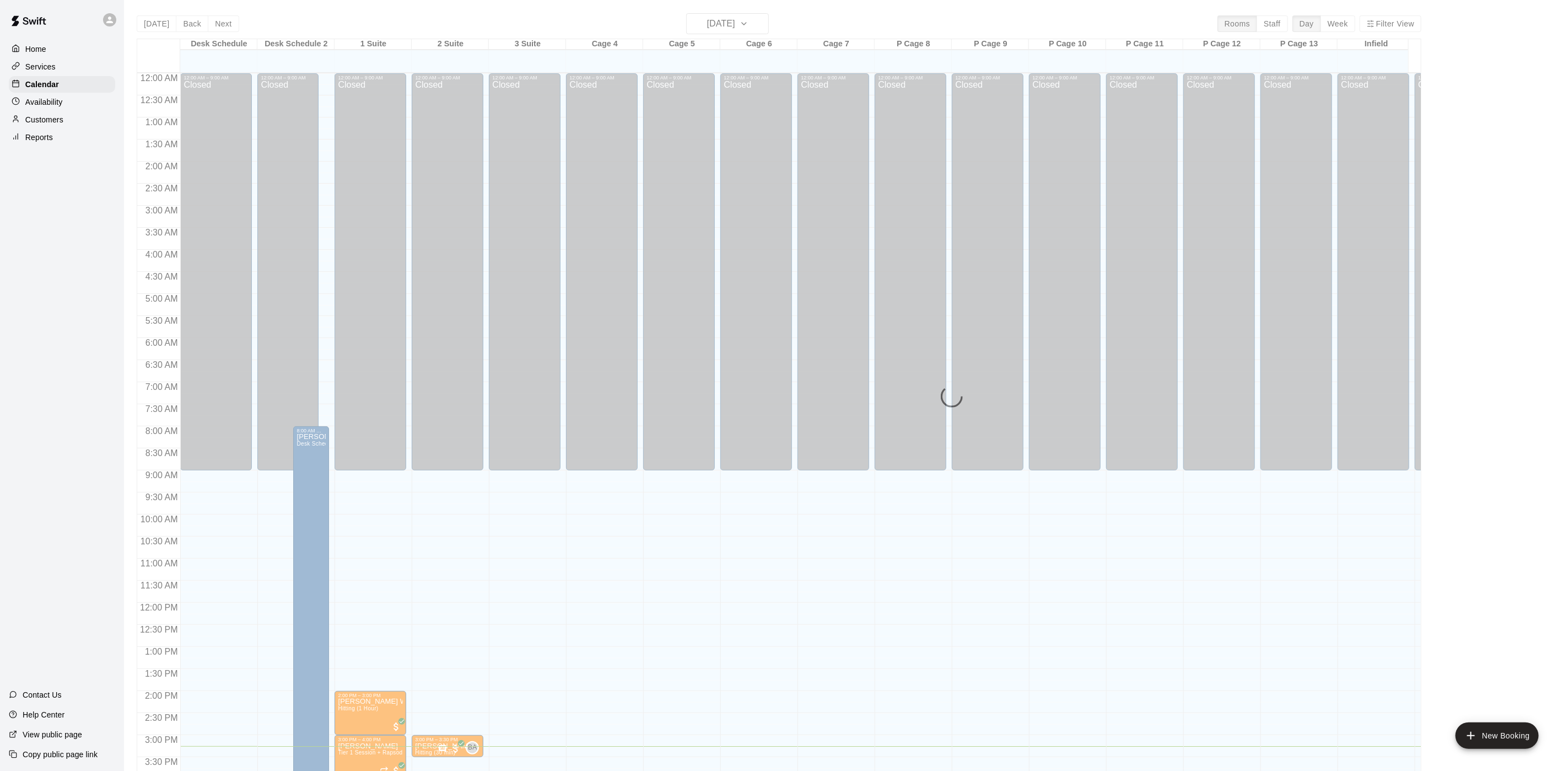
scroll to position [316, 0]
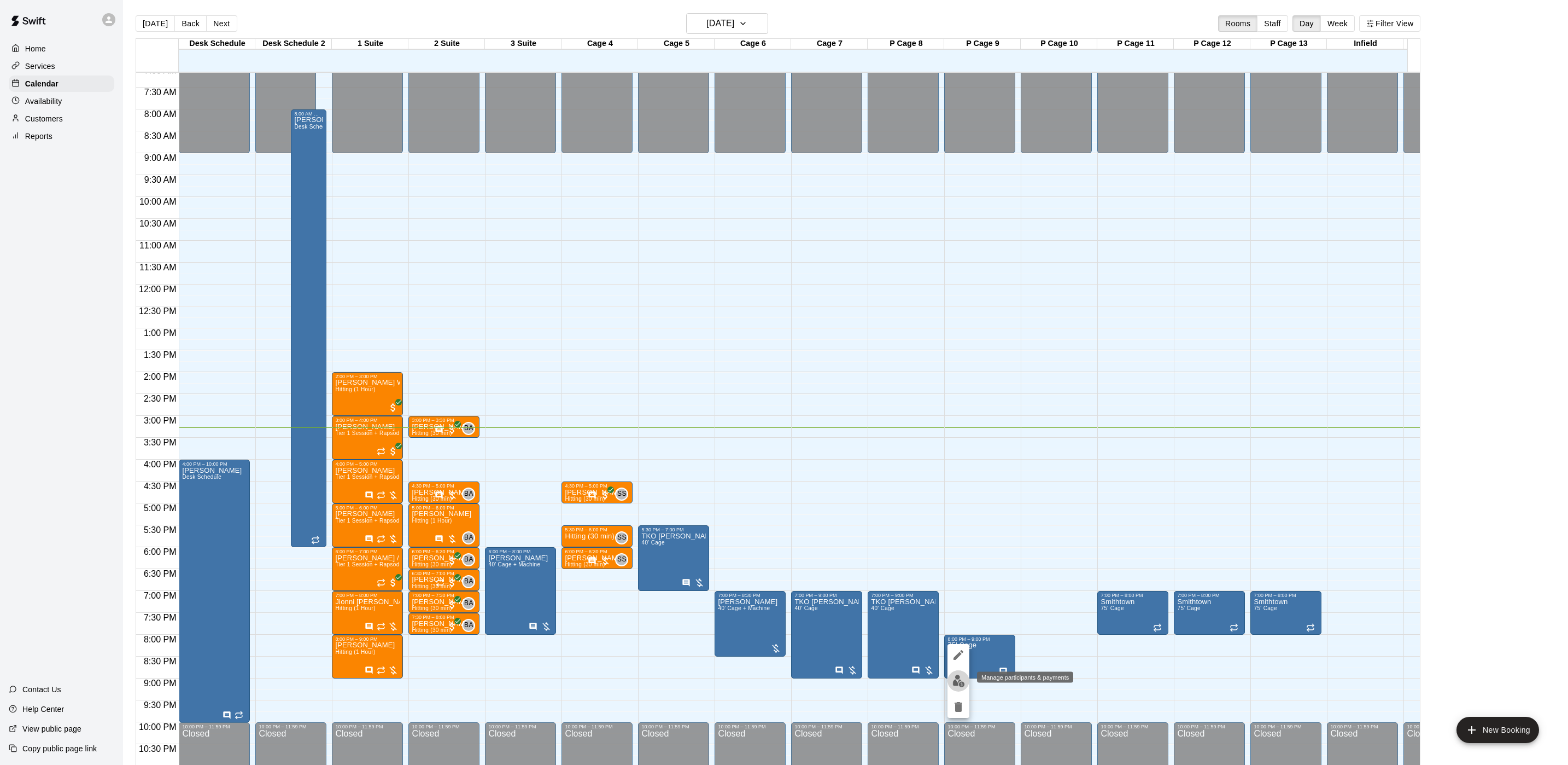
click at [960, 679] on img "edit" at bounding box center [959, 680] width 13 height 13
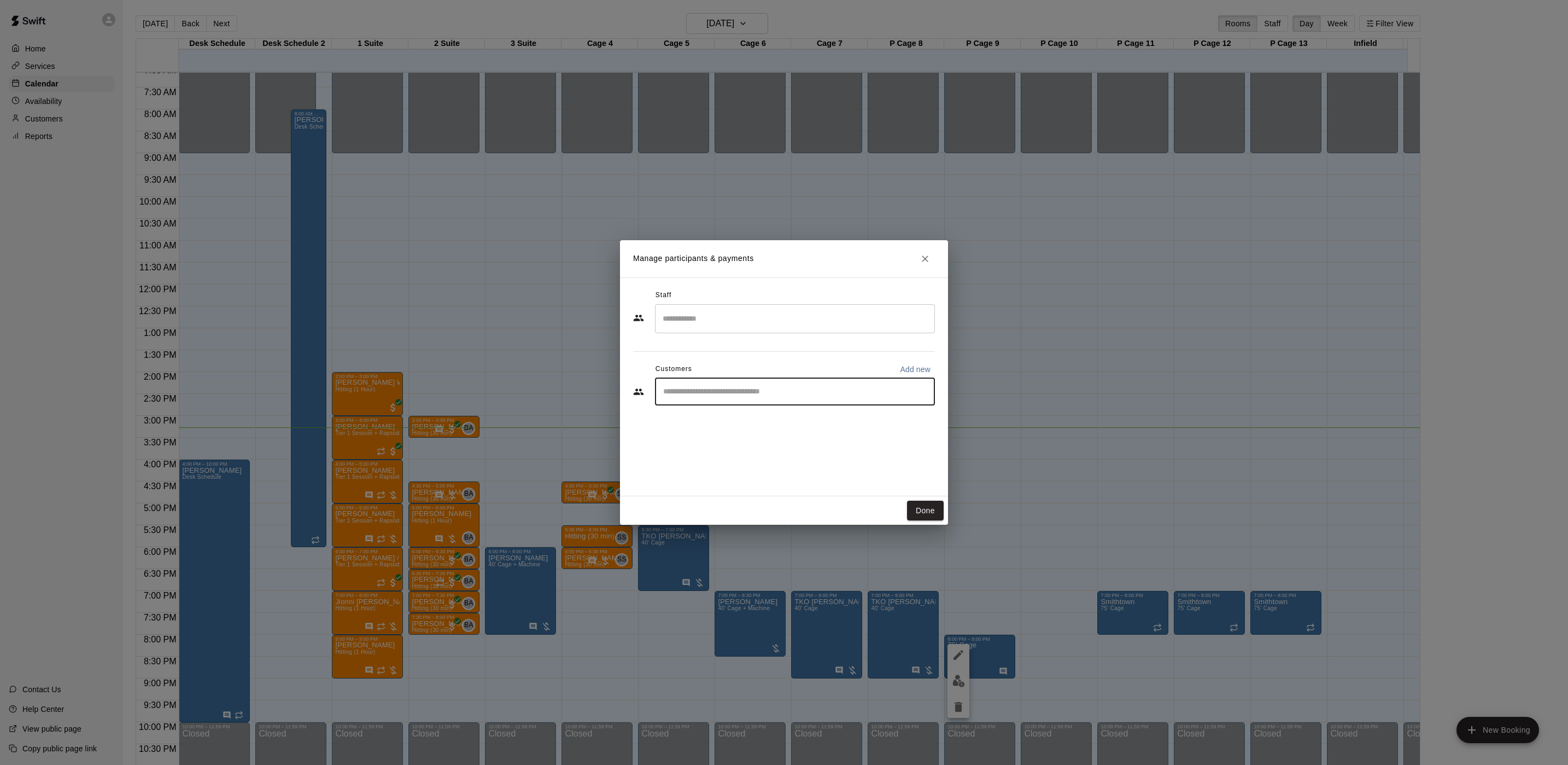
click at [721, 393] on input "Start typing to search customers..." at bounding box center [794, 391] width 270 height 11
type input "******"
click at [1080, 429] on div "Manage participants & payments Staff ​ Customers Add new ****** ​ Done" at bounding box center [784, 382] width 1568 height 765
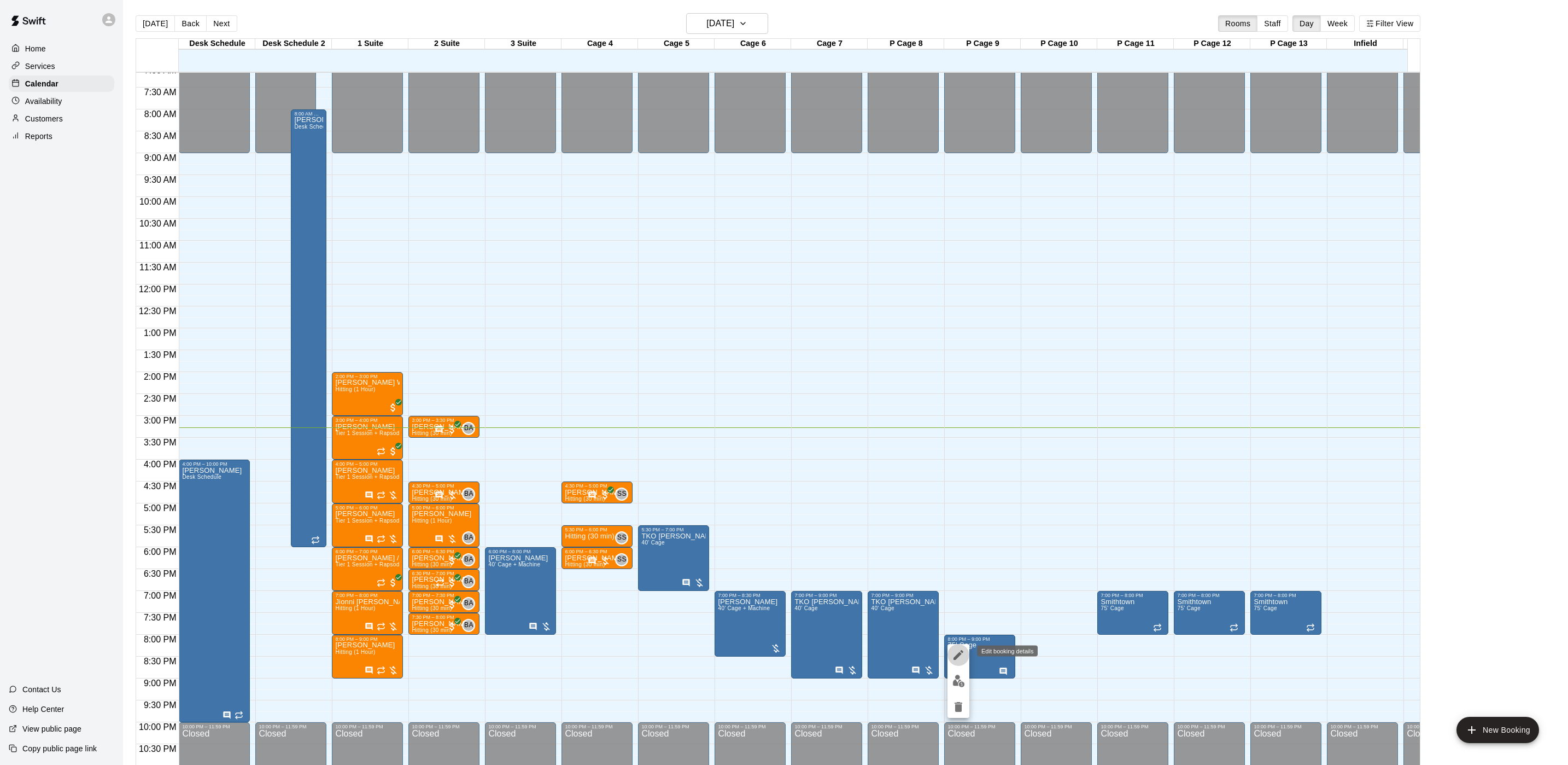
click at [955, 659] on icon "edit" at bounding box center [958, 654] width 10 height 10
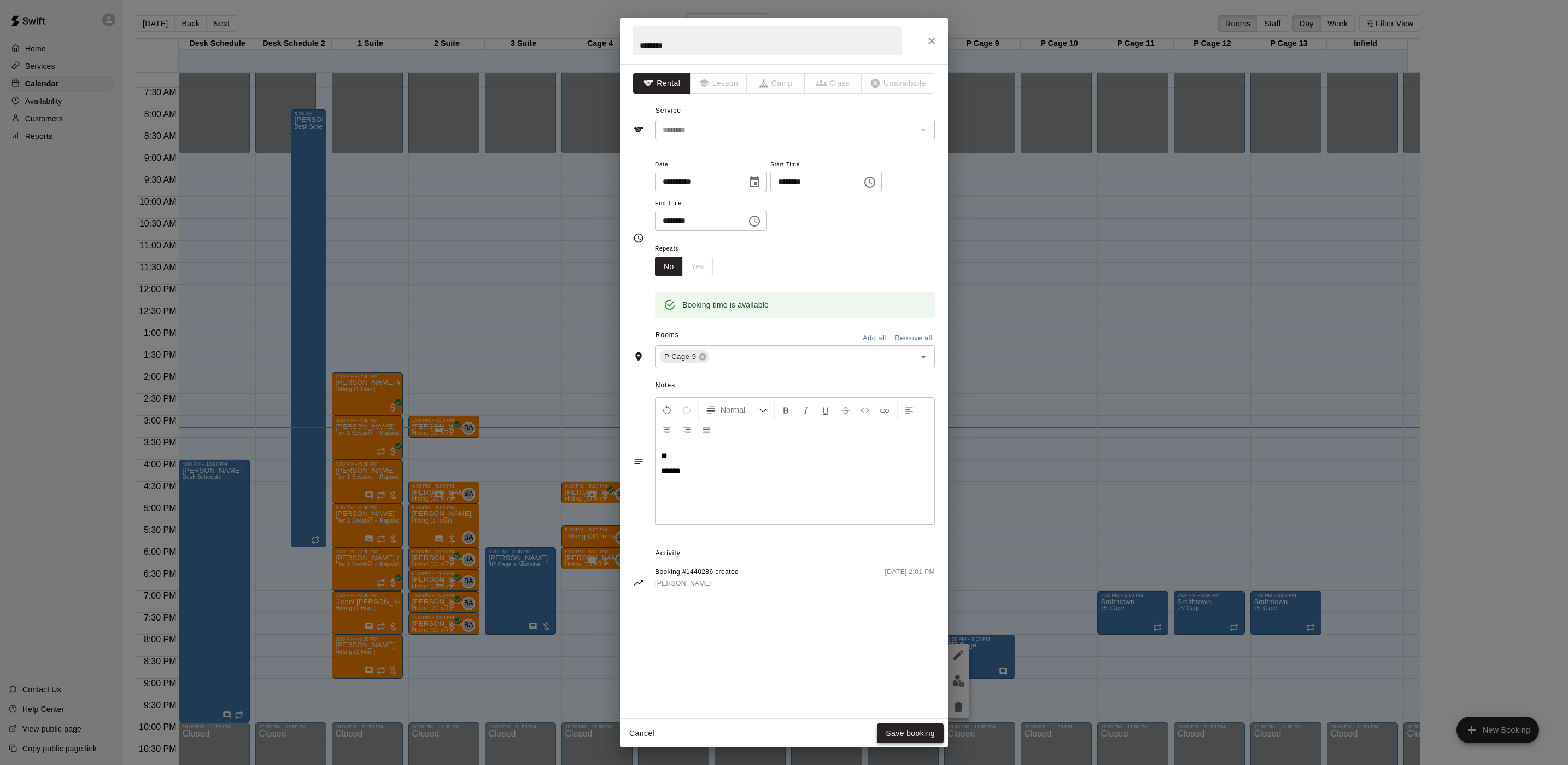
click at [919, 742] on button "Save booking" at bounding box center [910, 733] width 67 height 20
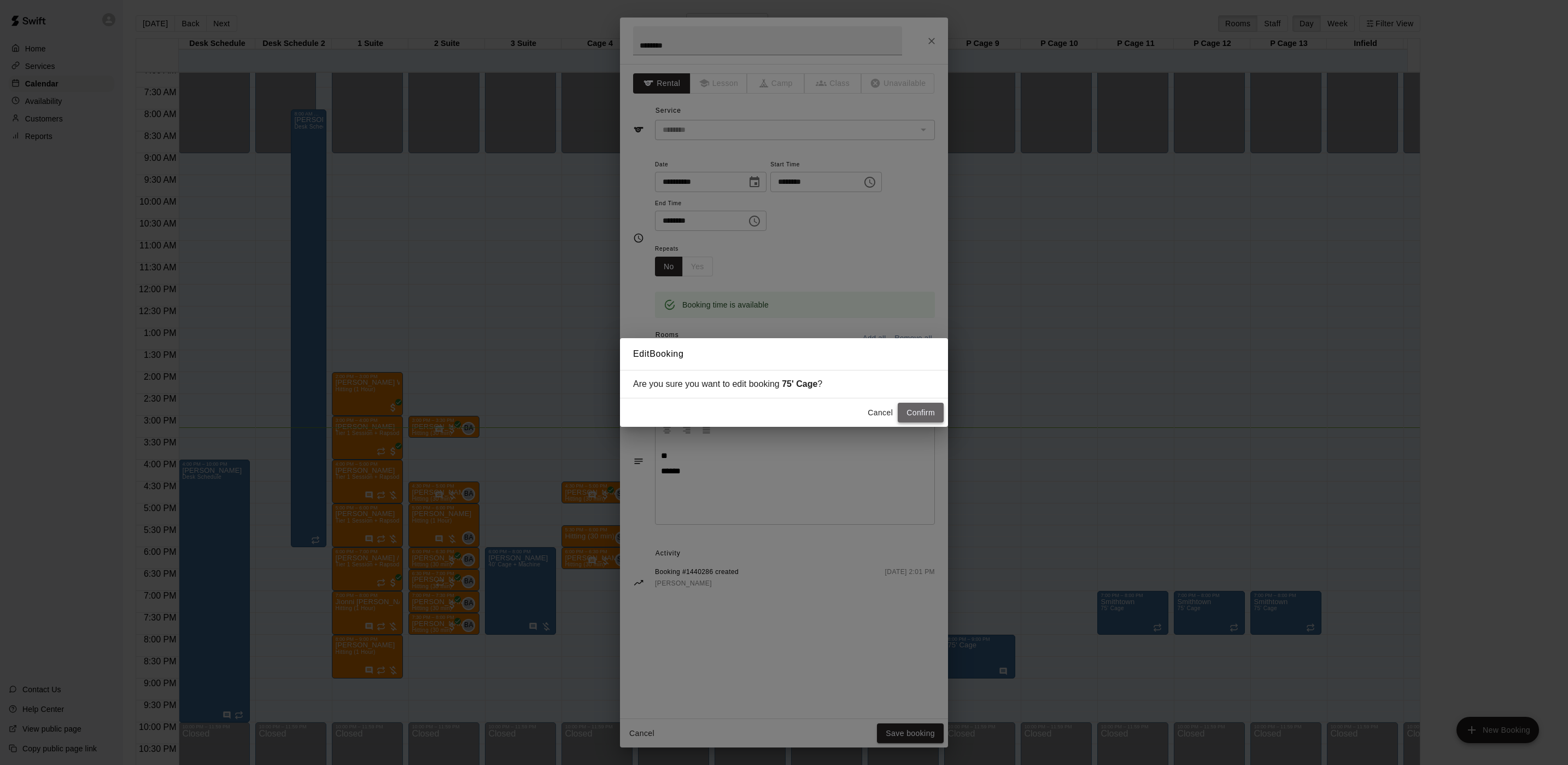
click at [938, 409] on button "Confirm" at bounding box center [921, 412] width 46 height 20
